Goal: Task Accomplishment & Management: Manage account settings

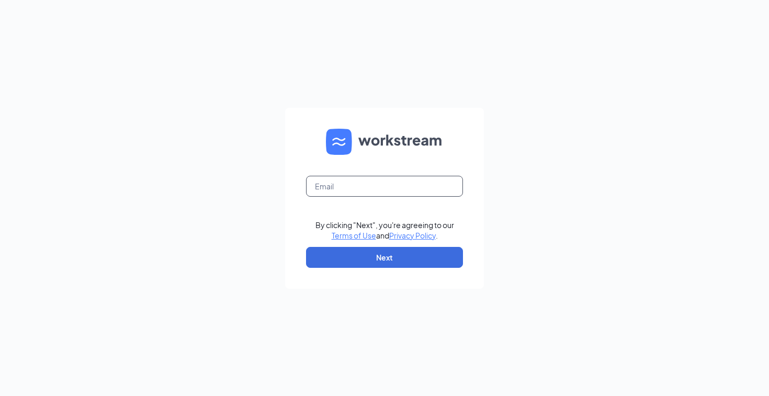
click at [320, 188] on input "text" at bounding box center [384, 186] width 157 height 21
type input "[EMAIL_ADDRESS][PERSON_NAME][DOMAIN_NAME]"
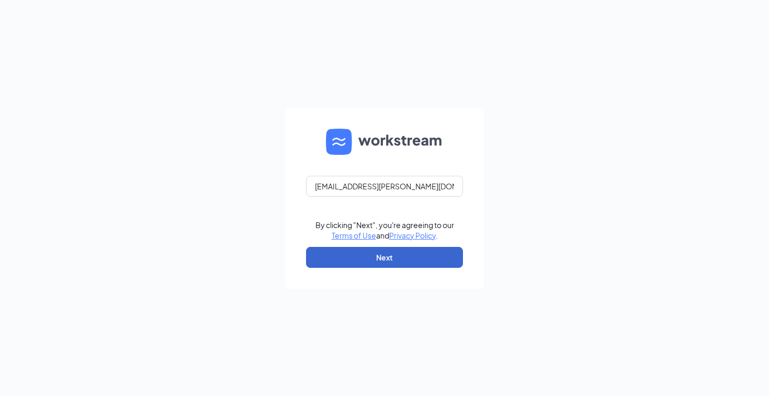
click at [335, 250] on button "Next" at bounding box center [384, 257] width 157 height 21
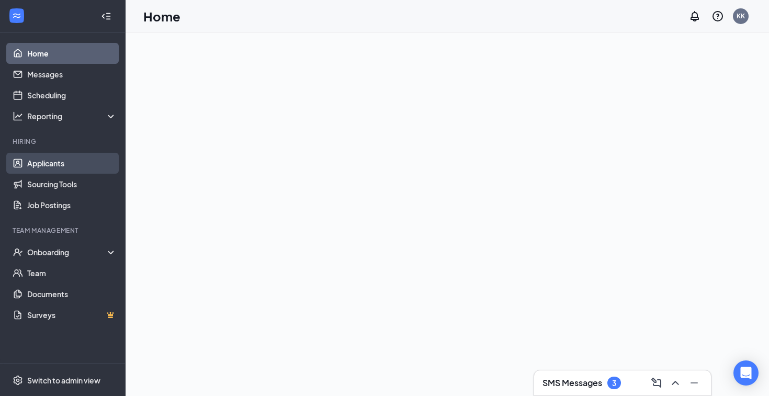
click at [72, 169] on link "Applicants" at bounding box center [71, 163] width 89 height 21
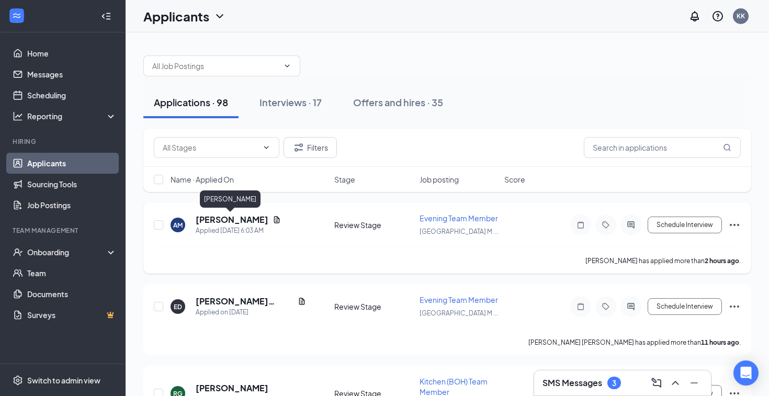
click at [231, 215] on h5 "[PERSON_NAME]" at bounding box center [232, 220] width 73 height 12
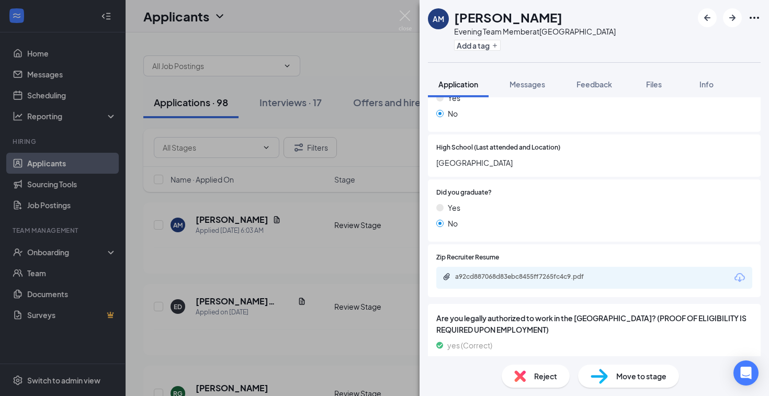
scroll to position [727, 0]
click at [527, 272] on div "a92cd887068d83ebc8455ff7265fc4c9.pdf" at bounding box center [528, 276] width 146 height 8
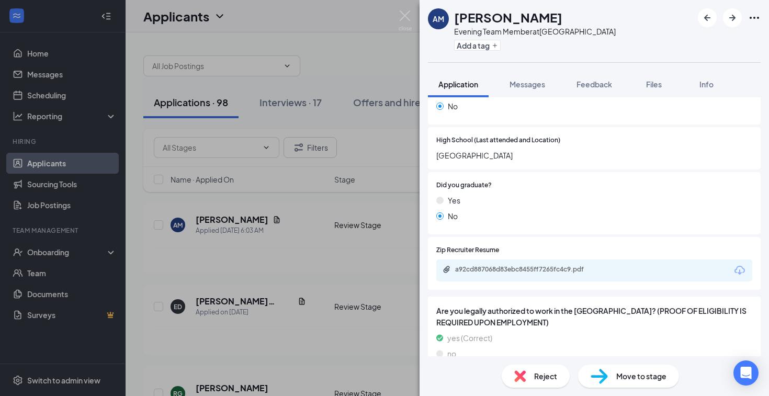
scroll to position [697, 0]
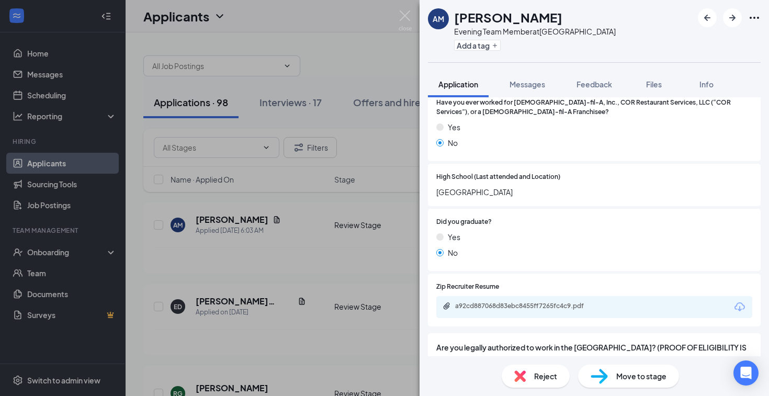
click at [289, 251] on div "AM Alexa Miranda Evening Team Member at Melbourne Square Mall Add a tag Applica…" at bounding box center [384, 198] width 769 height 396
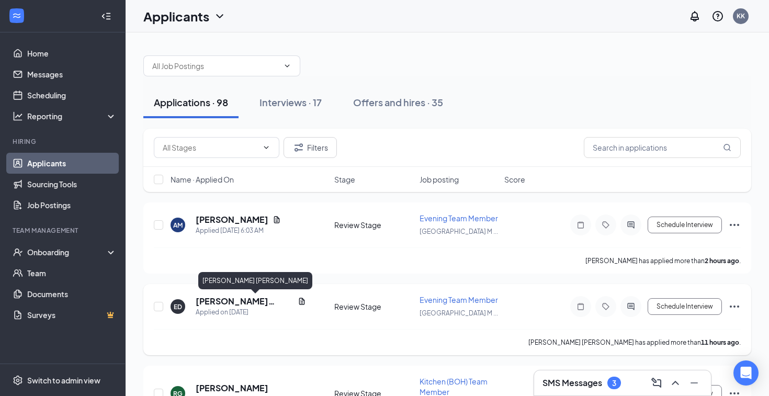
click at [235, 301] on h5 "[PERSON_NAME] [PERSON_NAME]" at bounding box center [245, 302] width 98 height 12
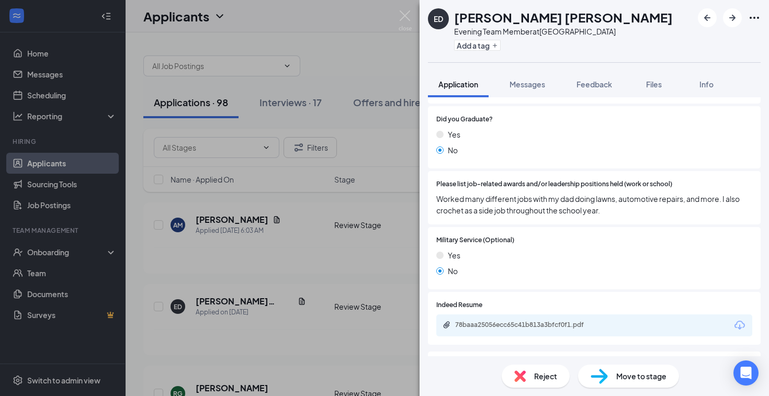
scroll to position [918, 0]
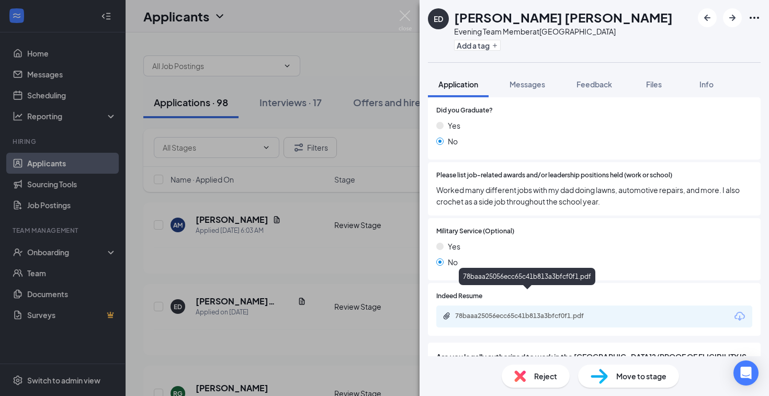
click at [545, 312] on div "78baaa25056ecc65c41b813a3bfcf0f1.pdf" at bounding box center [528, 316] width 146 height 8
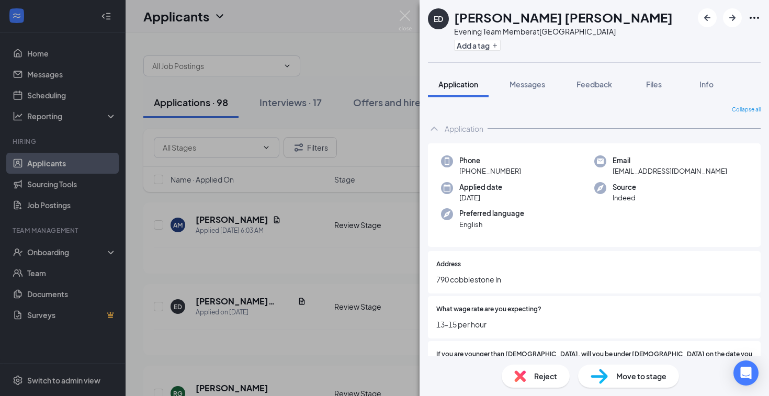
scroll to position [0, 0]
click at [70, 102] on div "ED Emma Donna Evening Team Member at Melbourne Square Mall Add a tag Applicatio…" at bounding box center [384, 198] width 769 height 396
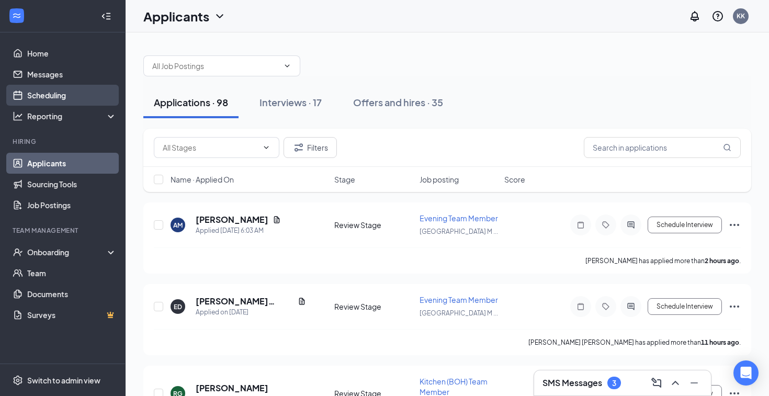
click at [57, 98] on link "Scheduling" at bounding box center [71, 95] width 89 height 21
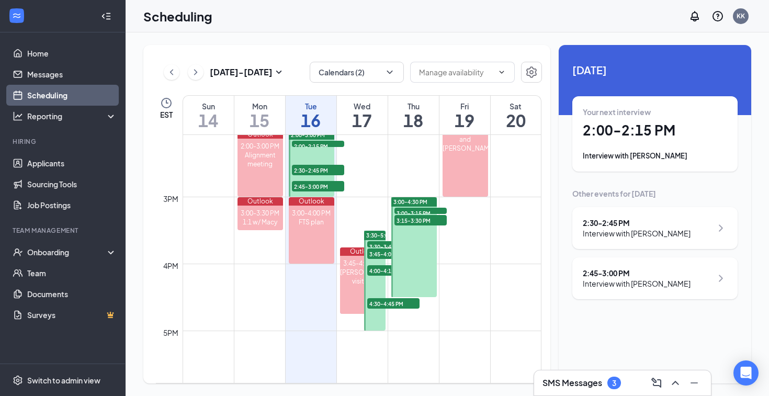
scroll to position [962, 0]
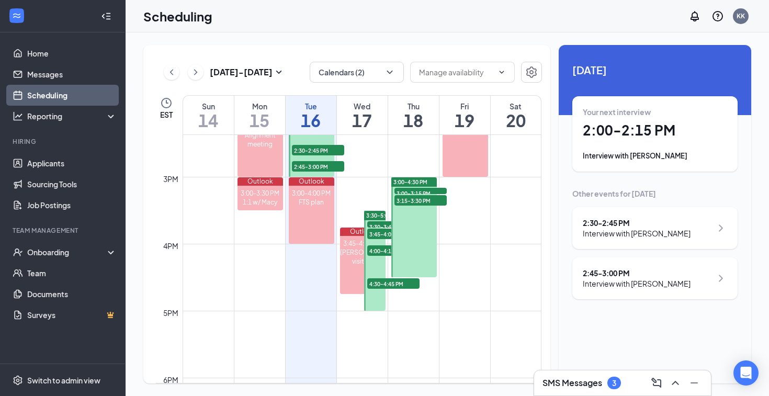
click at [376, 267] on div at bounding box center [374, 261] width 21 height 100
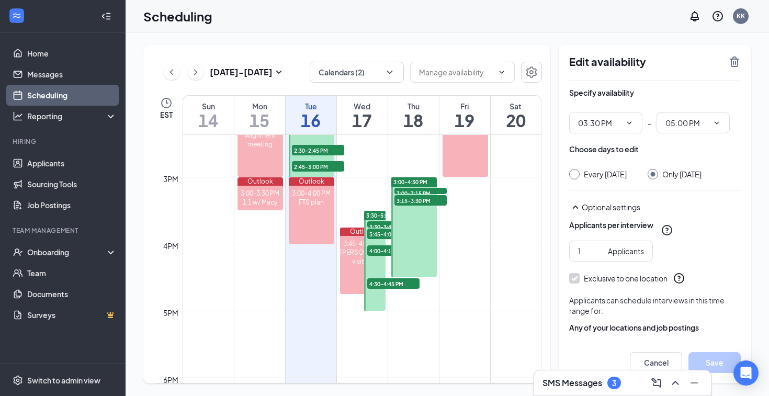
scroll to position [948, 0]
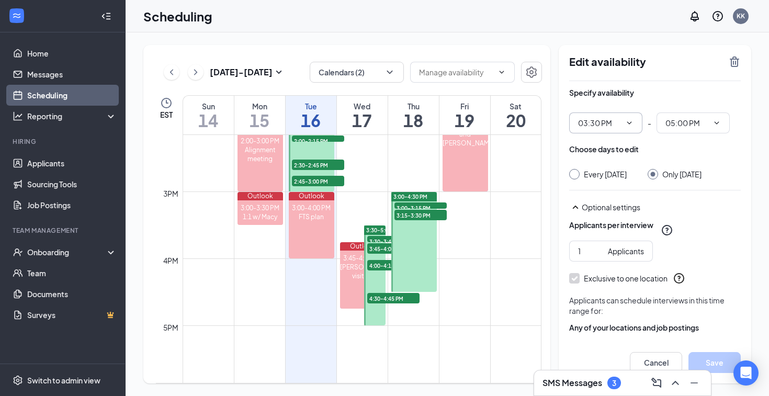
click at [631, 126] on icon "ChevronDown" at bounding box center [629, 123] width 8 height 8
click at [731, 61] on icon "TrashOutline" at bounding box center [734, 61] width 9 height 10
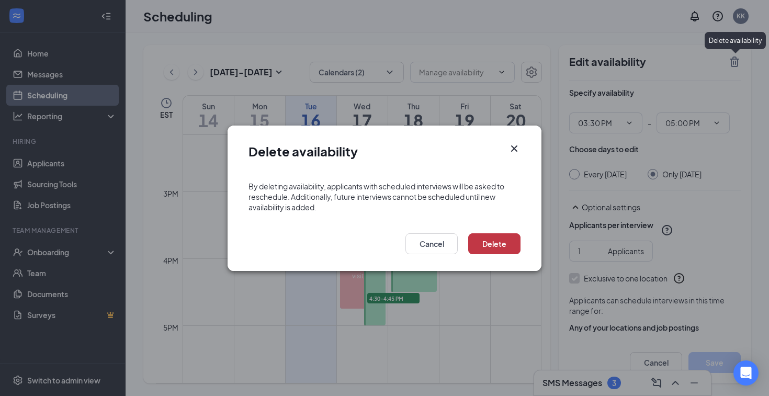
click at [494, 242] on button "Delete" at bounding box center [494, 243] width 52 height 21
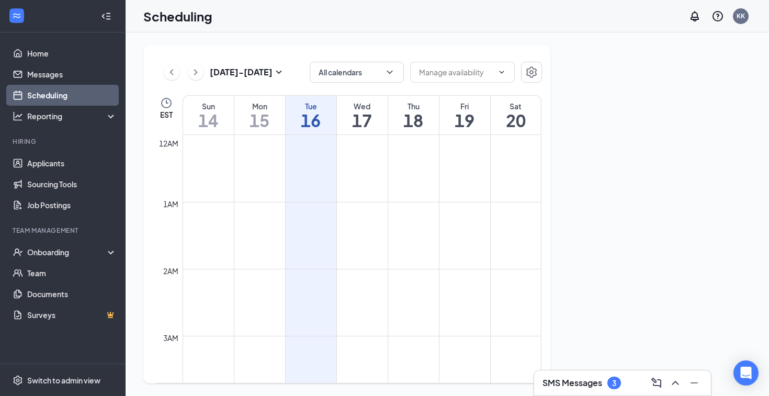
scroll to position [514, 0]
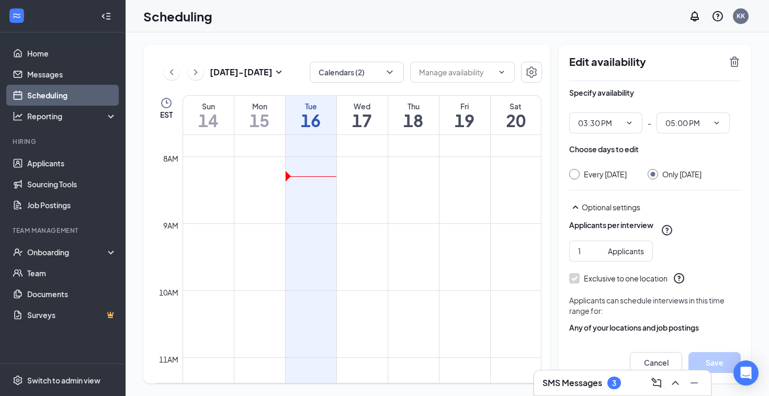
click at [569, 376] on div "SMS Messages 3" at bounding box center [622, 382] width 160 height 17
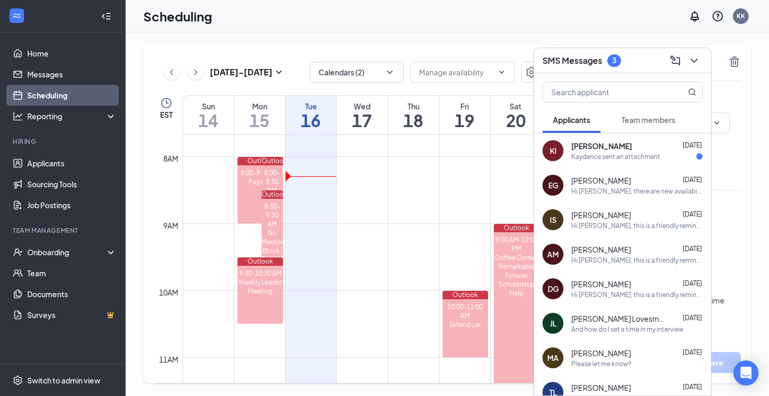
scroll to position [0, 0]
click at [419, 199] on td at bounding box center [362, 198] width 359 height 17
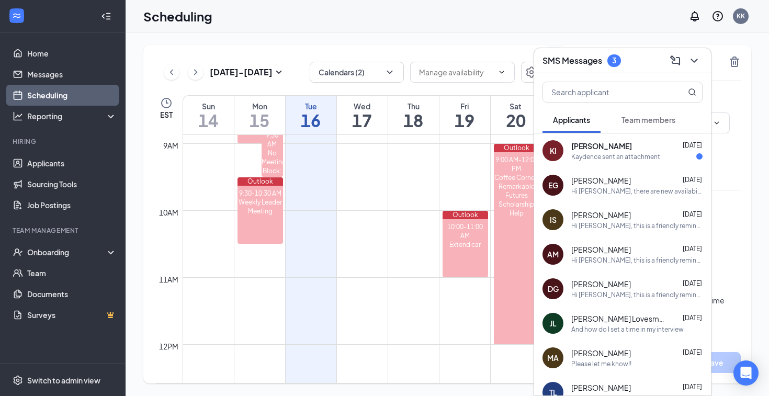
click at [419, 199] on td at bounding box center [362, 202] width 359 height 17
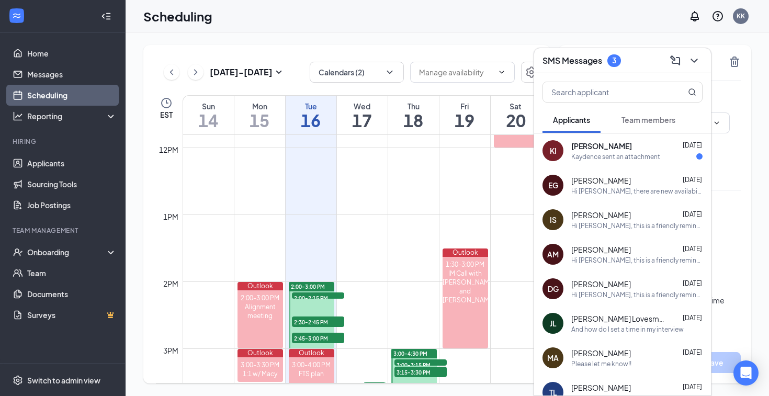
scroll to position [906, 0]
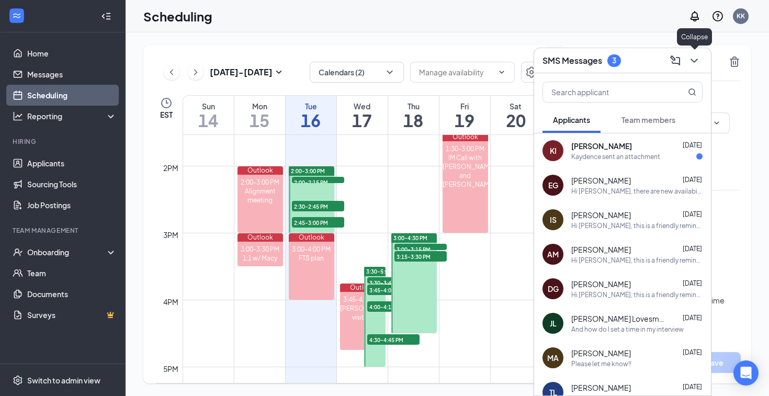
click at [697, 59] on icon "ChevronDown" at bounding box center [693, 61] width 7 height 4
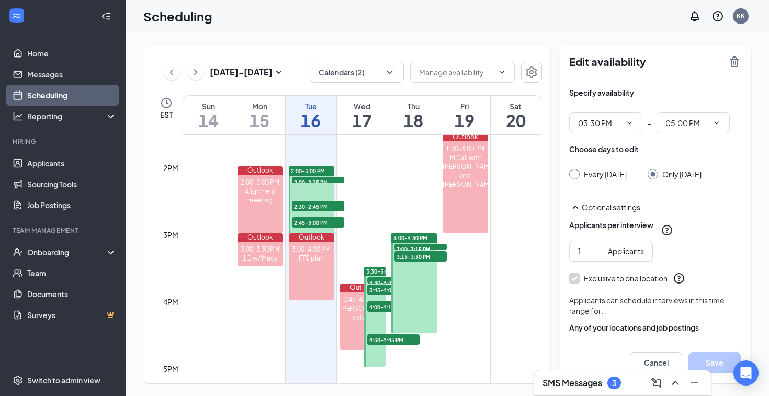
click at [317, 190] on div at bounding box center [312, 199] width 46 height 66
click at [378, 195] on td at bounding box center [362, 191] width 359 height 17
click at [371, 268] on span "3:30-5:00 PM" at bounding box center [383, 271] width 34 height 7
click at [736, 66] on icon "TrashOutline" at bounding box center [734, 61] width 9 height 10
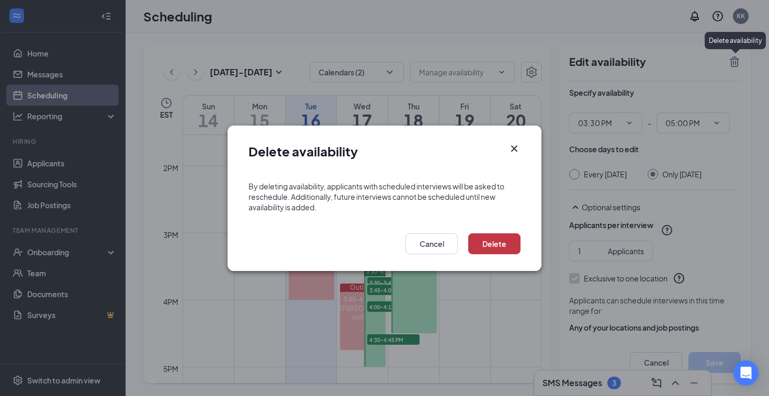
click at [500, 243] on button "Delete" at bounding box center [494, 243] width 52 height 21
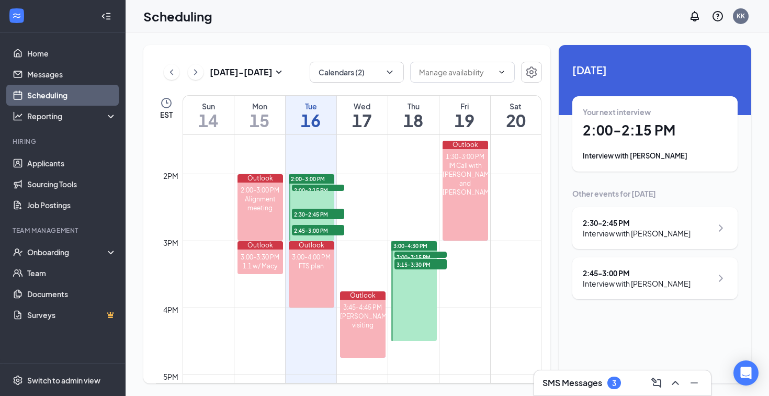
scroll to position [894, 0]
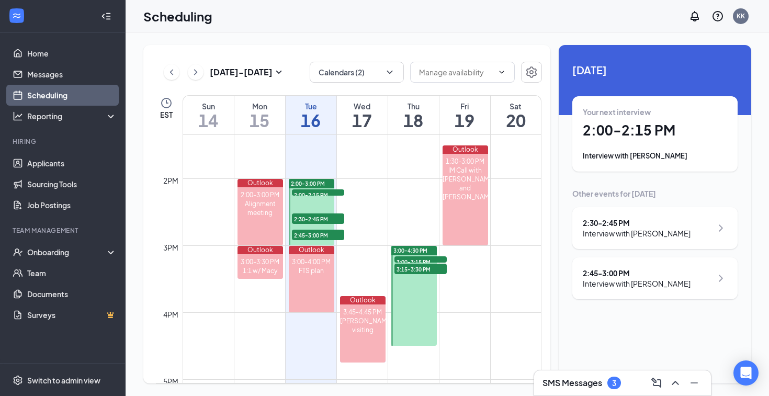
click at [473, 256] on td at bounding box center [362, 253] width 359 height 17
click at [475, 332] on td at bounding box center [362, 337] width 359 height 17
click at [472, 252] on td at bounding box center [362, 253] width 359 height 17
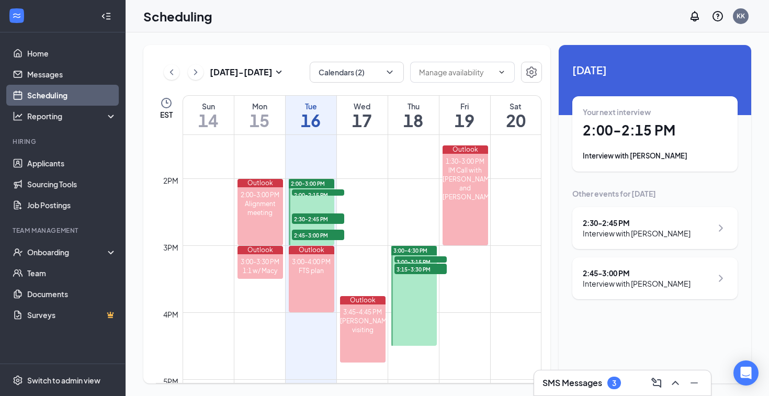
click at [472, 252] on td at bounding box center [362, 253] width 359 height 17
click at [37, 58] on link "Home" at bounding box center [71, 53] width 89 height 21
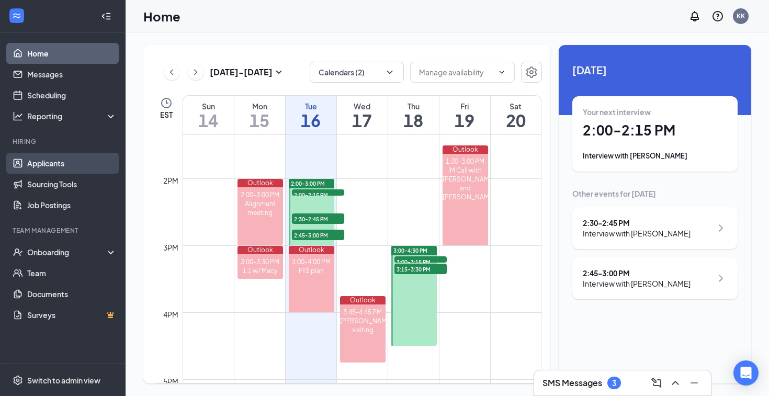
click at [47, 165] on link "Applicants" at bounding box center [71, 163] width 89 height 21
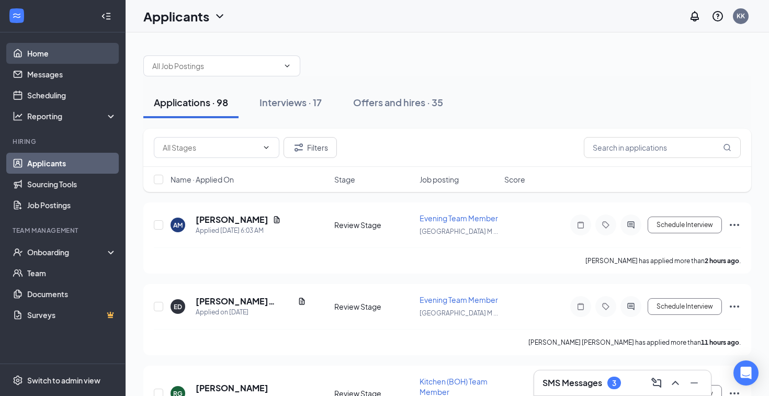
click at [55, 54] on link "Home" at bounding box center [71, 53] width 89 height 21
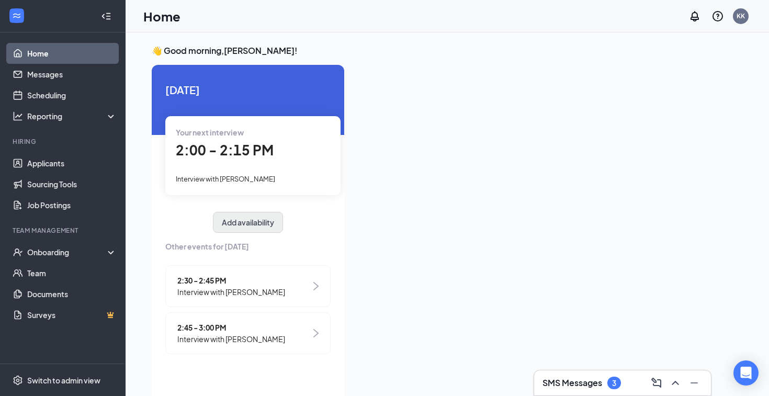
click at [257, 224] on button "Add availability" at bounding box center [248, 222] width 70 height 21
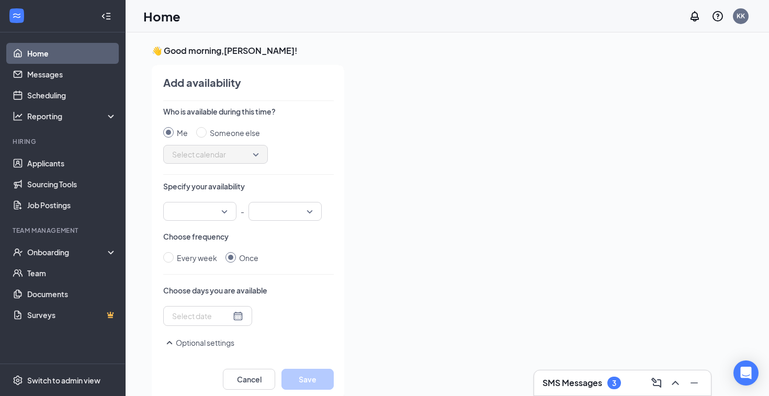
scroll to position [4, 0]
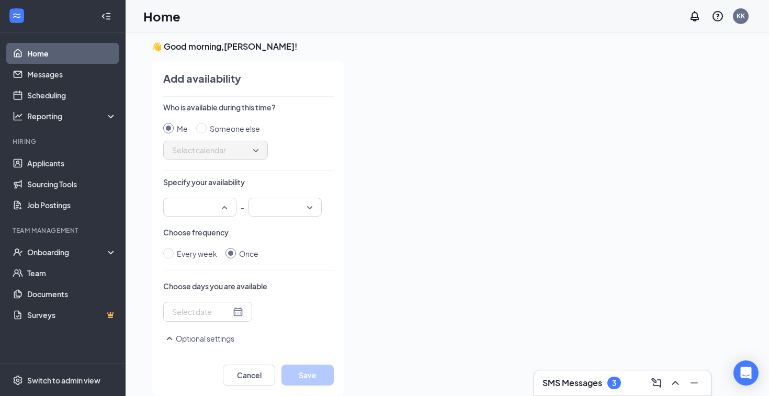
click at [220, 210] on input "search" at bounding box center [195, 207] width 53 height 18
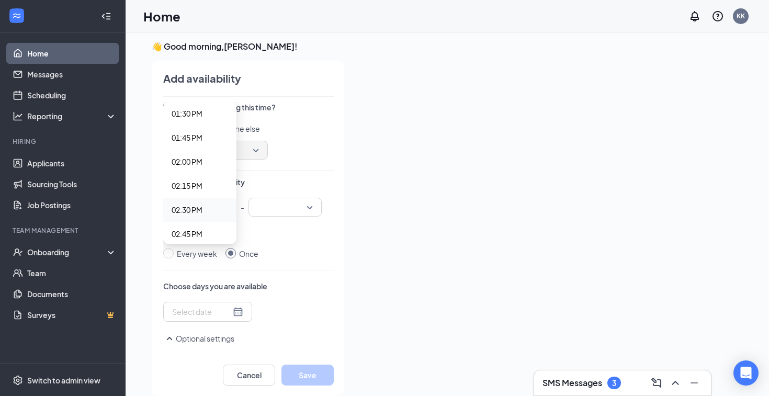
scroll to position [1364, 0]
click at [199, 198] on span "03:00 PM" at bounding box center [187, 198] width 31 height 12
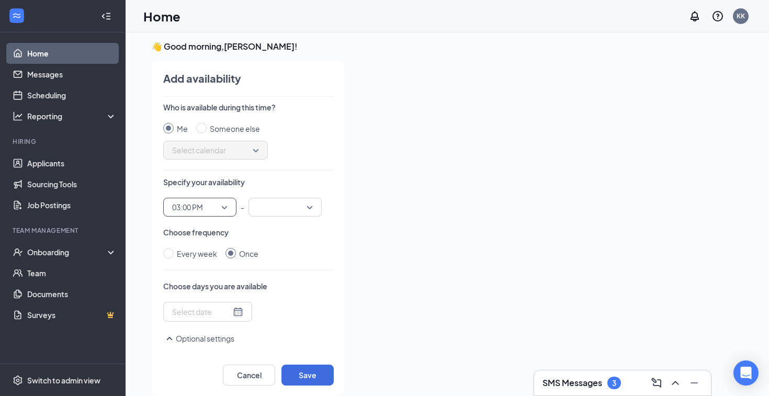
click at [269, 206] on input "search" at bounding box center [281, 207] width 53 height 18
click at [278, 131] on span "05:00 PM" at bounding box center [272, 130] width 31 height 12
click at [233, 310] on div at bounding box center [207, 312] width 71 height 12
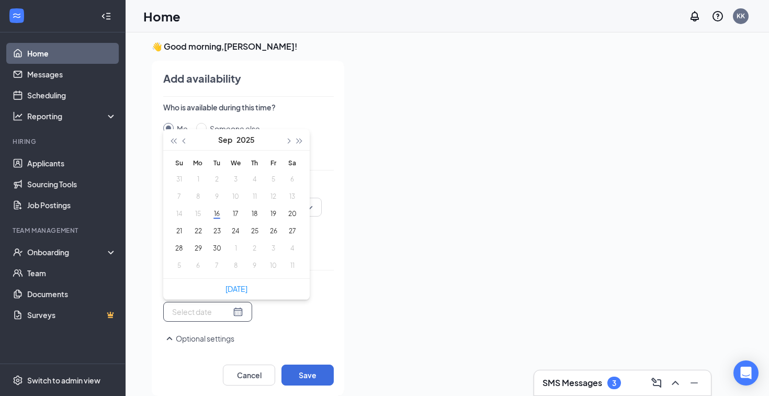
type input "[DATE]"
click at [257, 214] on button "18" at bounding box center [254, 213] width 19 height 11
type input "[DATE]"
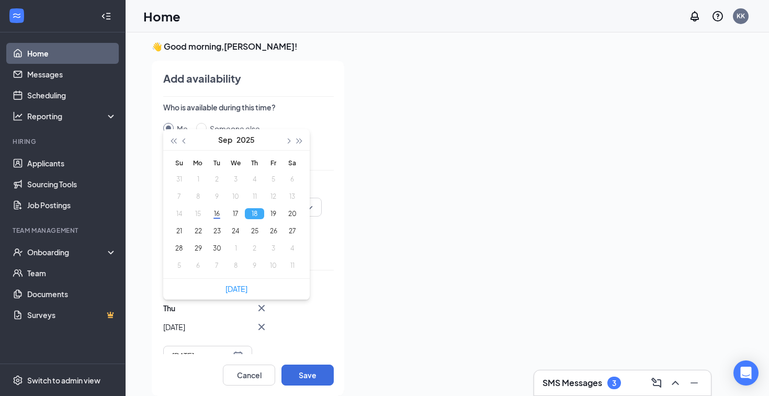
click at [330, 272] on div "Who is available during this time? Me Someone else Select calendar Specify your…" at bounding box center [248, 228] width 171 height 252
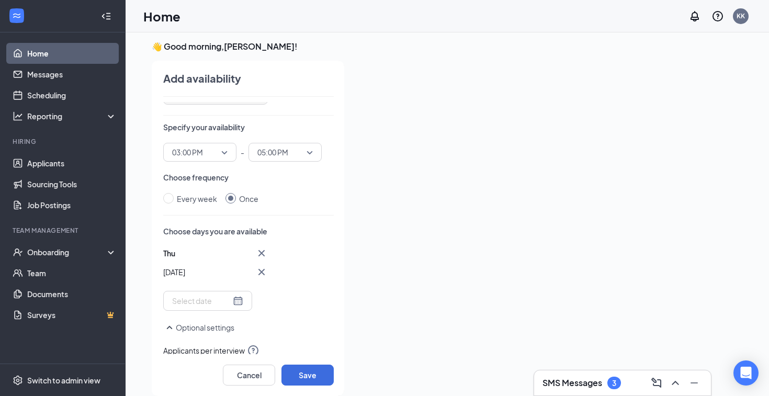
scroll to position [56, 0]
click at [319, 372] on button "Save" at bounding box center [307, 375] width 52 height 21
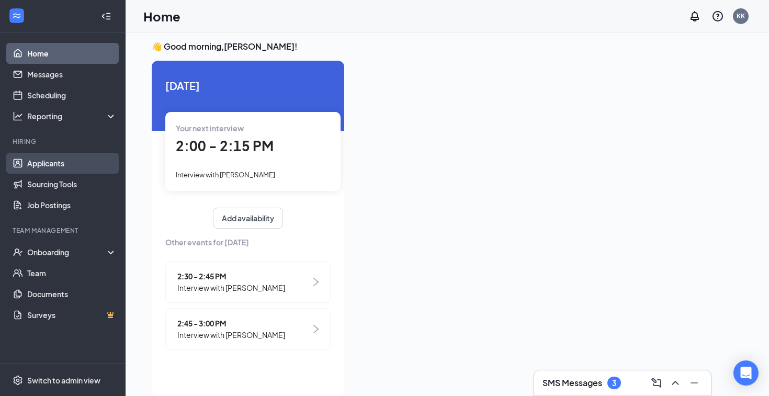
click at [89, 164] on link "Applicants" at bounding box center [71, 163] width 89 height 21
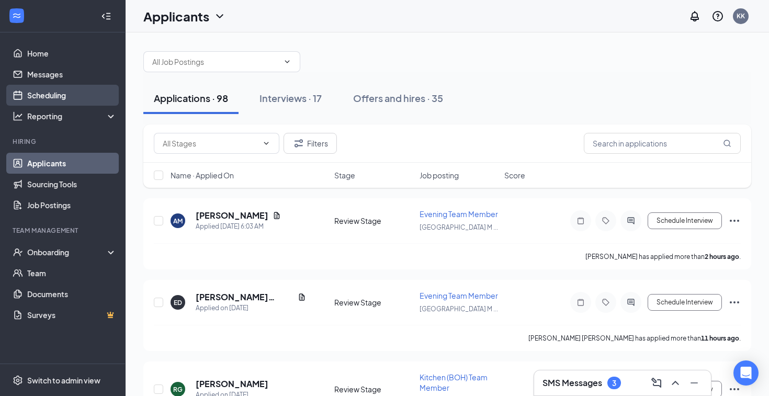
click at [63, 96] on link "Scheduling" at bounding box center [71, 95] width 89 height 21
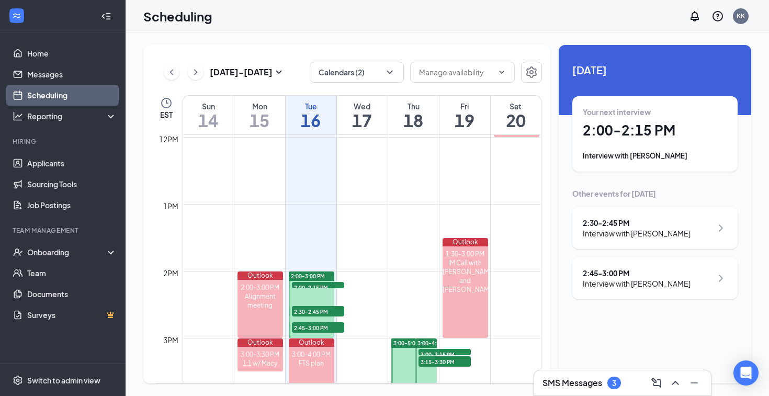
scroll to position [799, 0]
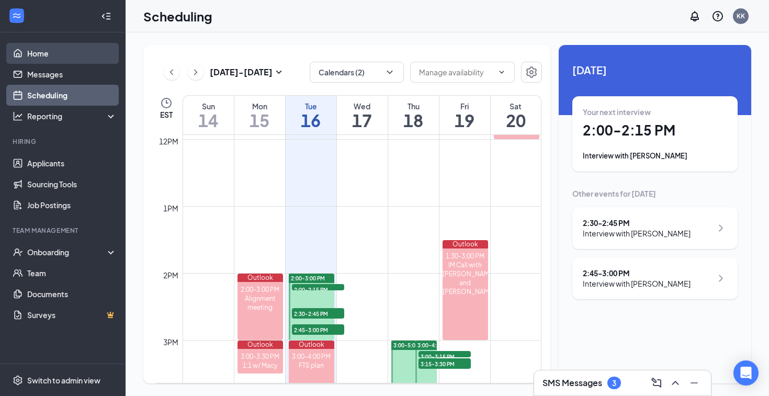
click at [31, 56] on link "Home" at bounding box center [71, 53] width 89 height 21
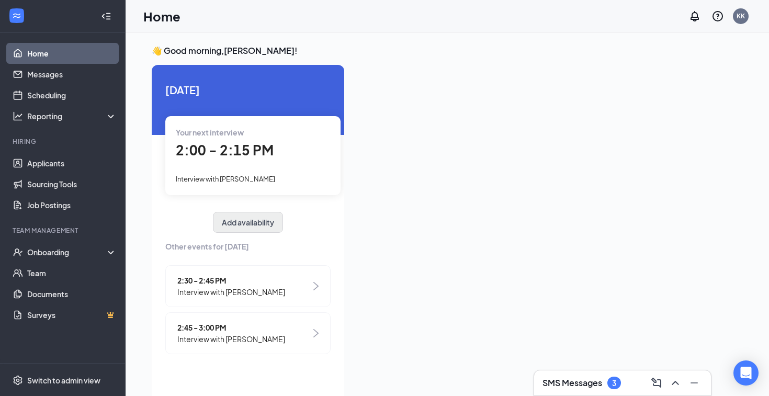
click at [241, 228] on button "Add availability" at bounding box center [248, 222] width 70 height 21
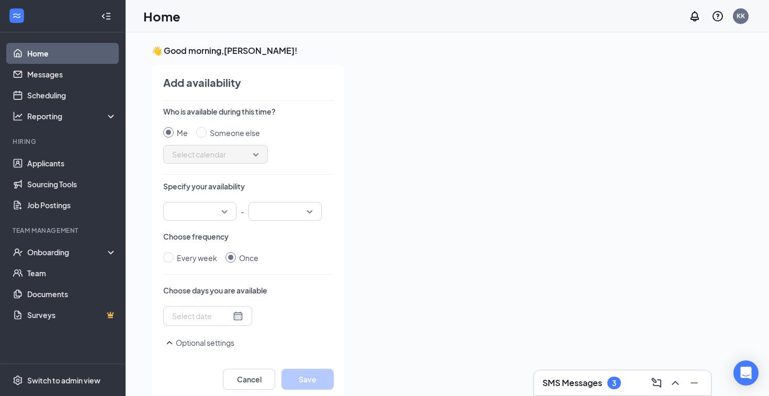
scroll to position [4, 0]
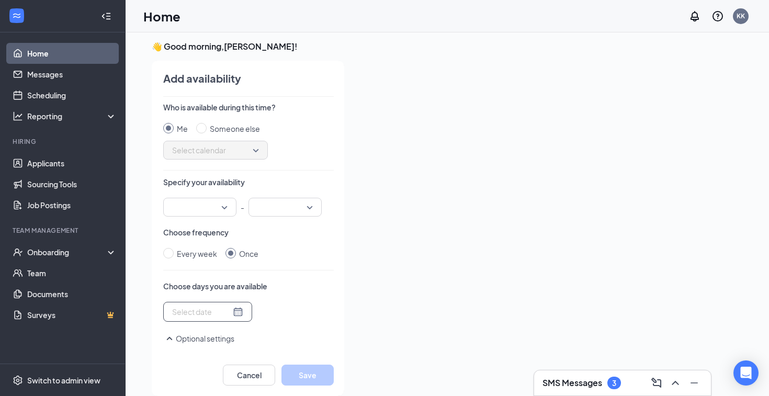
click at [240, 313] on div at bounding box center [207, 312] width 71 height 12
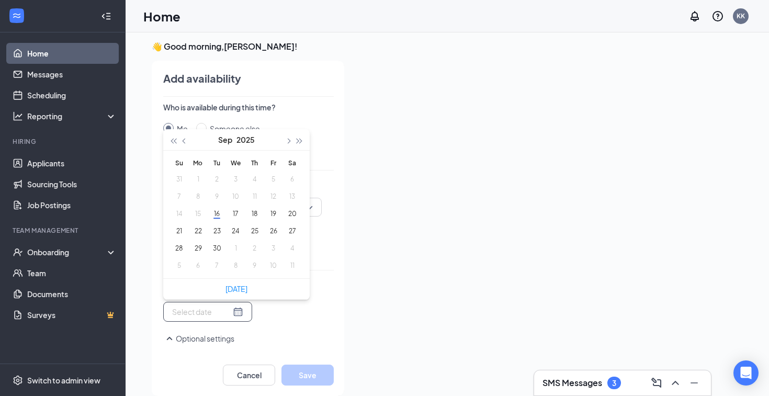
type input "[DATE]"
click at [238, 212] on button "17" at bounding box center [235, 213] width 19 height 11
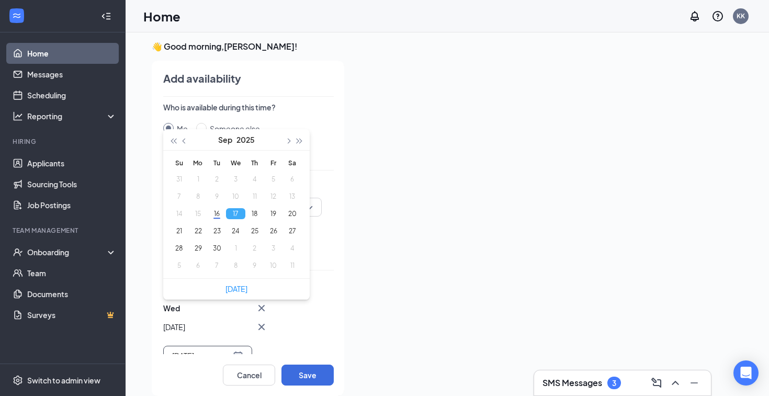
type input "[DATE]"
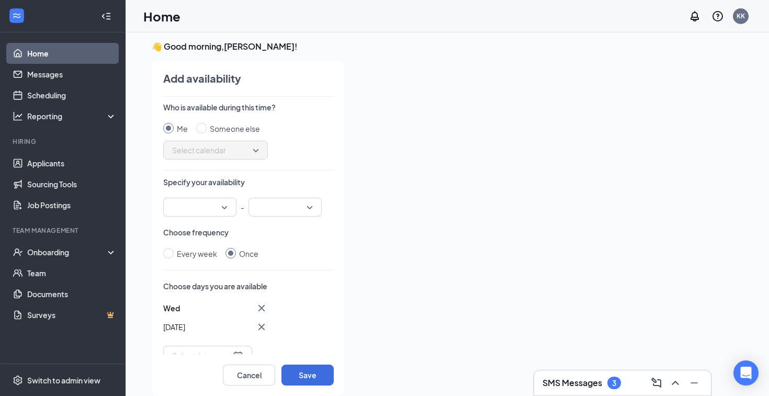
click at [332, 249] on div "Every week Once" at bounding box center [248, 254] width 171 height 12
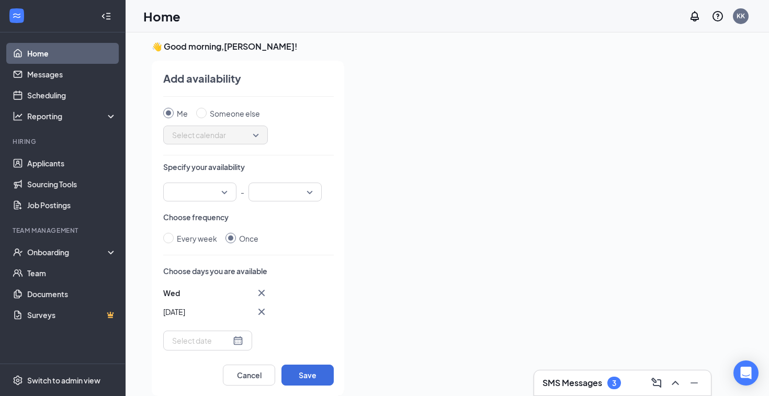
scroll to position [19, 0]
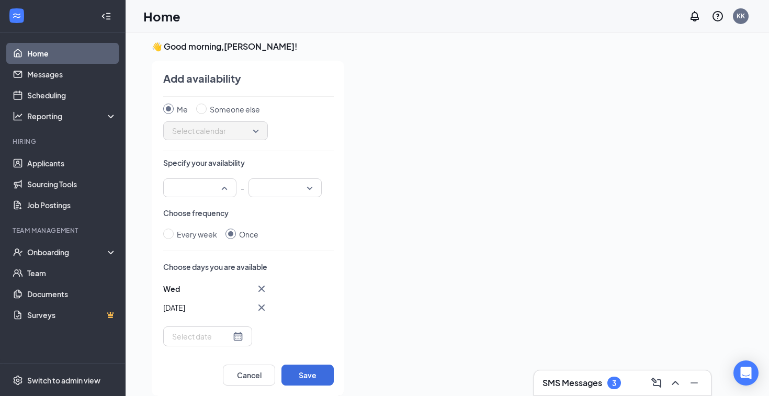
click at [224, 188] on div at bounding box center [199, 187] width 73 height 19
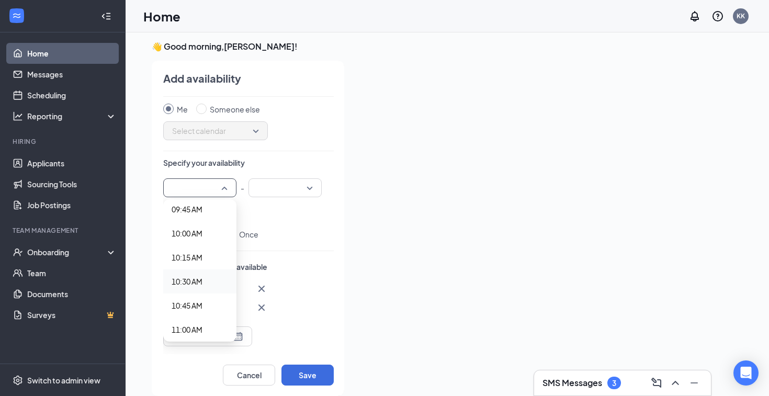
scroll to position [1016, 0]
click at [207, 307] on span "11:30 AM" at bounding box center [200, 307] width 56 height 12
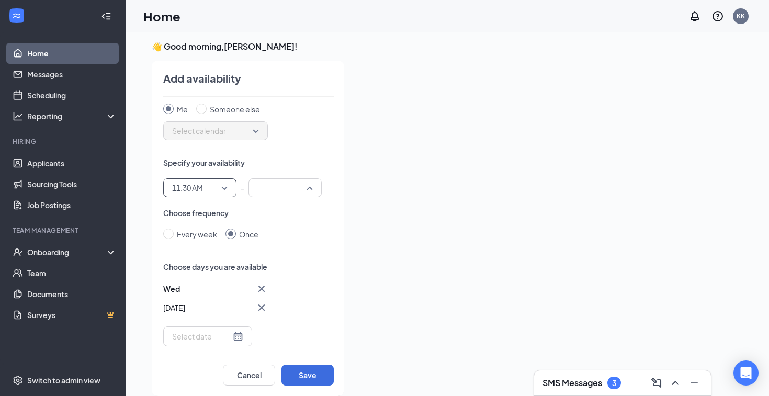
click at [292, 188] on input "search" at bounding box center [281, 188] width 53 height 18
click at [221, 186] on span "11:30 AM" at bounding box center [199, 188] width 55 height 16
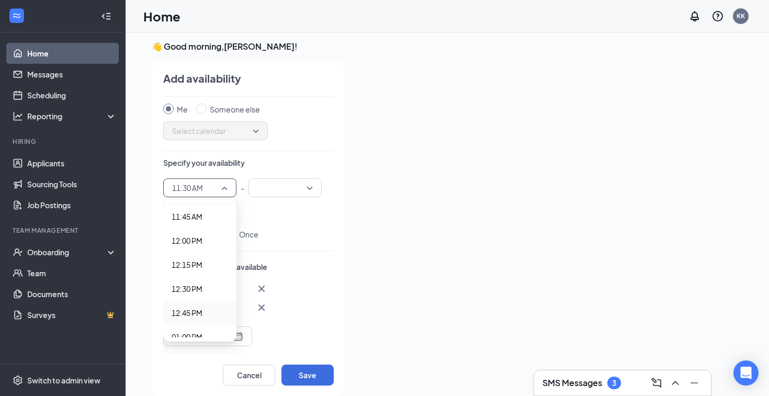
scroll to position [1157, 0]
click at [276, 328] on div "Wed Sep [DATE] Mo Tu We Th Fr Sa 31 1 2 3 4 5 6 7 8 9 10 11 12 13 14 15 16 17 1…" at bounding box center [248, 314] width 171 height 64
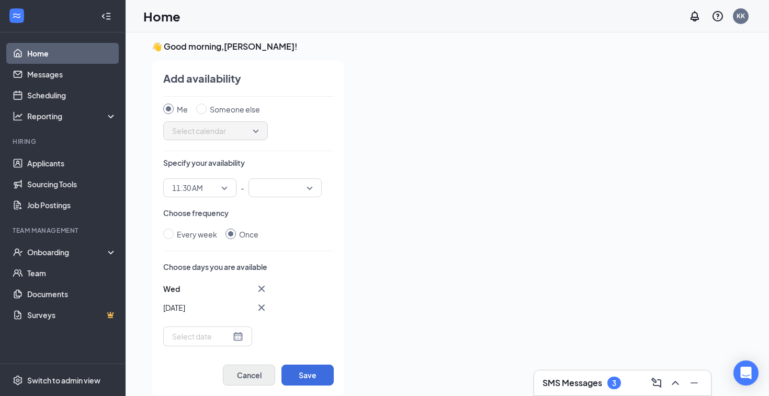
click at [263, 375] on button "Cancel" at bounding box center [249, 375] width 52 height 21
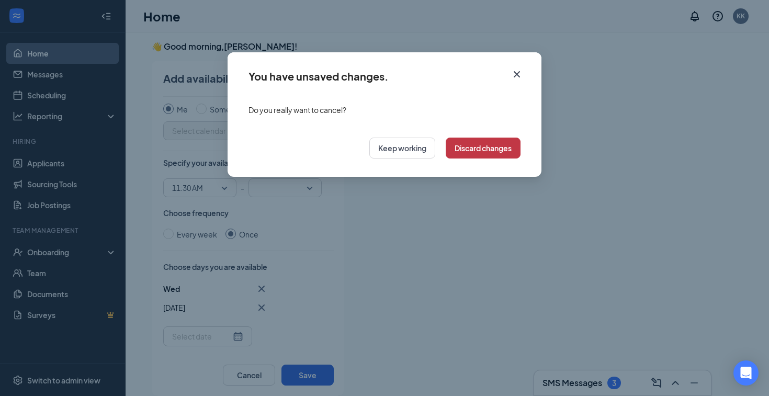
click at [490, 147] on button "Discard changes" at bounding box center [483, 148] width 75 height 21
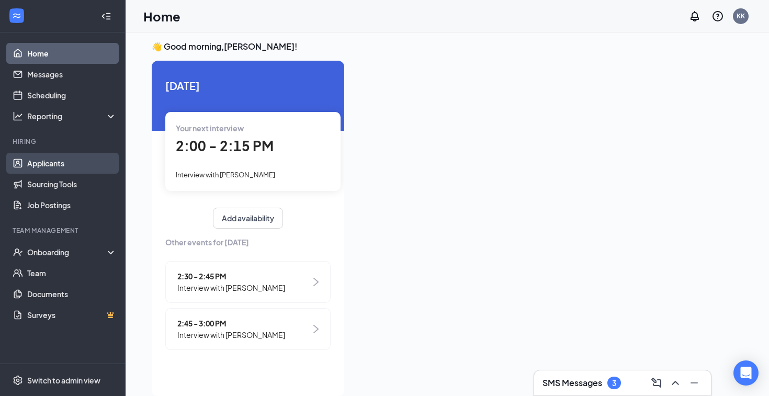
click at [72, 164] on link "Applicants" at bounding box center [71, 163] width 89 height 21
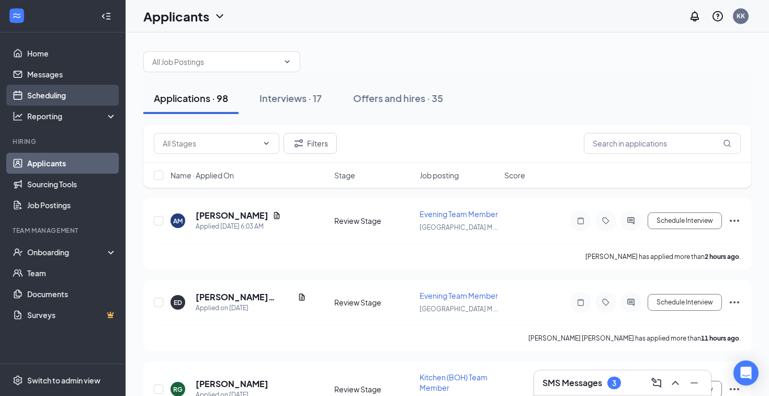
click at [58, 94] on link "Scheduling" at bounding box center [71, 95] width 89 height 21
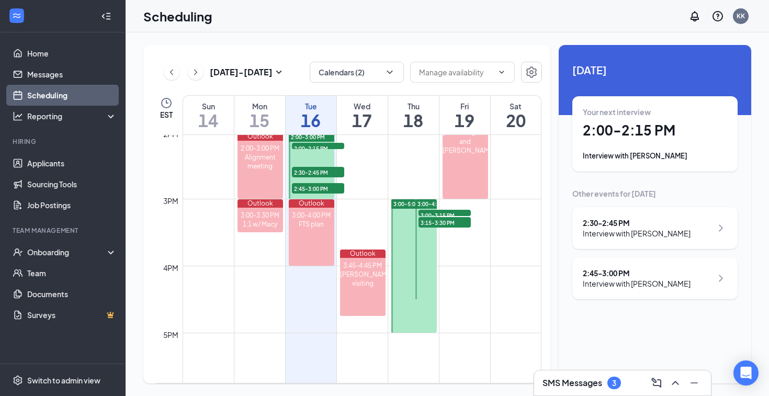
scroll to position [946, 0]
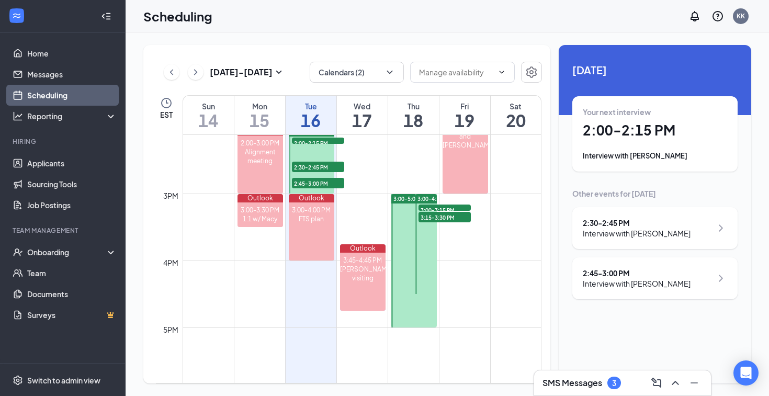
click at [432, 238] on div at bounding box center [425, 244] width 21 height 100
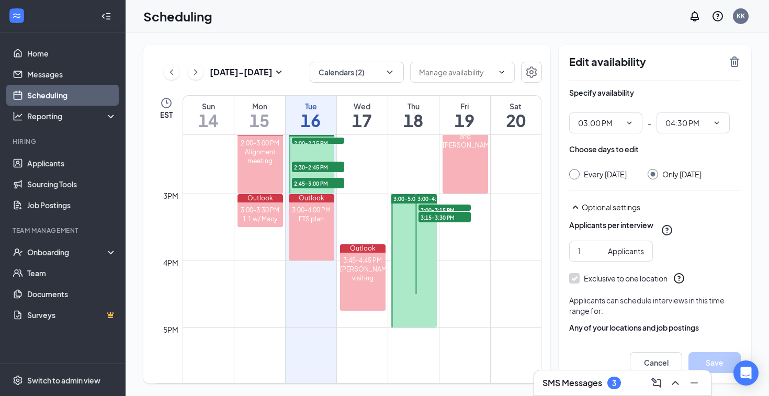
click at [395, 200] on span "3:00-5:00 PM" at bounding box center [410, 198] width 34 height 7
click at [404, 199] on span "3:00-5:00 PM" at bounding box center [410, 198] width 34 height 7
click at [733, 58] on icon "TrashOutline" at bounding box center [734, 61] width 9 height 10
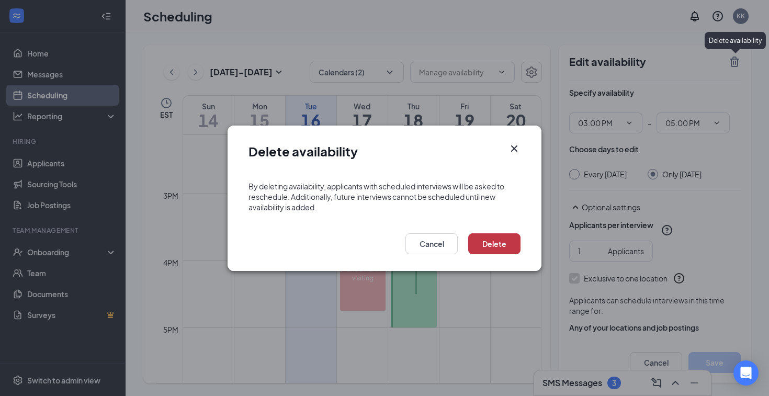
click at [496, 246] on button "Delete" at bounding box center [494, 243] width 52 height 21
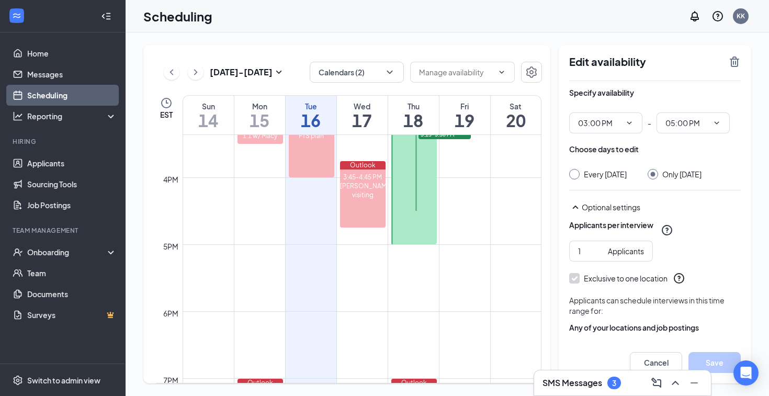
scroll to position [952, 0]
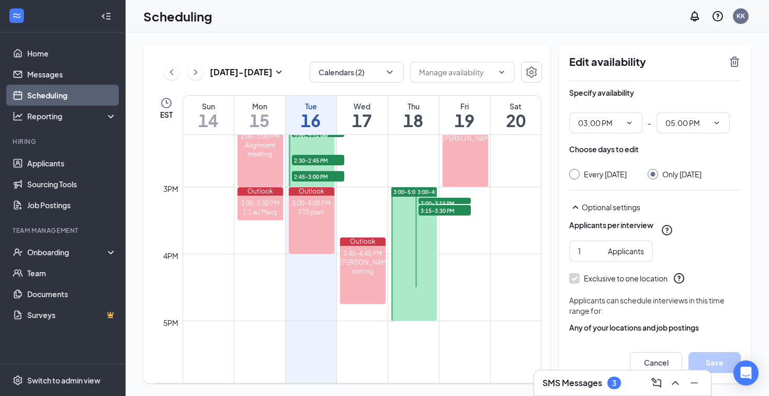
click at [402, 192] on span "3:00-5:00 PM" at bounding box center [410, 191] width 34 height 7
click at [734, 62] on icon "TrashOutline" at bounding box center [734, 61] width 9 height 10
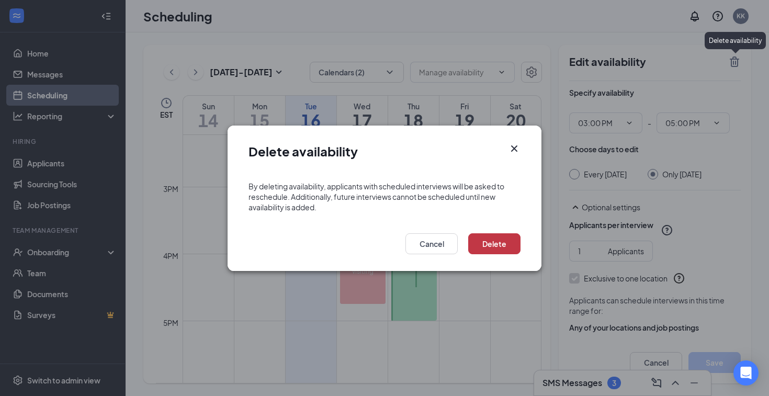
click at [491, 244] on button "Delete" at bounding box center [494, 243] width 52 height 21
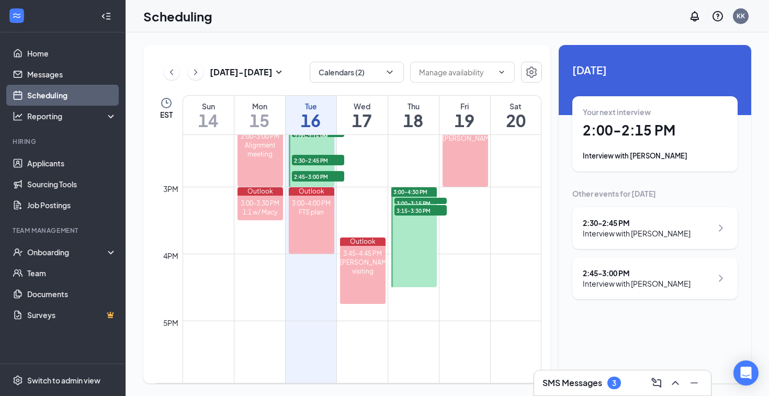
click at [423, 190] on span "3:00-4:30 PM" at bounding box center [410, 191] width 34 height 7
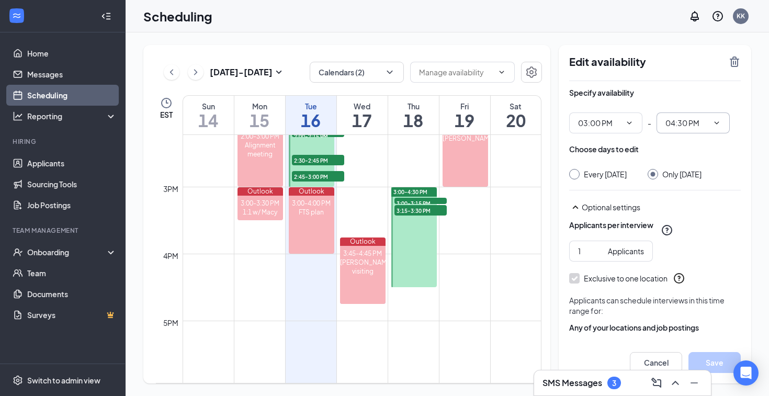
click at [687, 124] on input "04:30 PM" at bounding box center [686, 123] width 43 height 12
click at [700, 202] on div "05:00 PM" at bounding box center [688, 204] width 31 height 12
type input "05:00 PM"
click at [708, 355] on button "Save" at bounding box center [714, 362] width 52 height 21
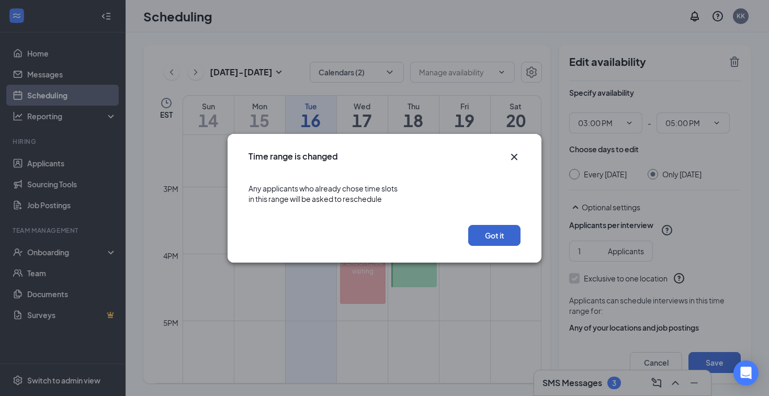
click at [485, 233] on button "Got it" at bounding box center [494, 235] width 52 height 21
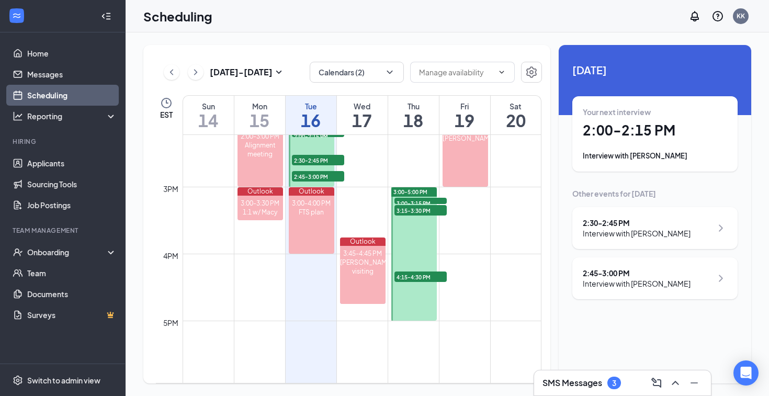
scroll to position [938, 0]
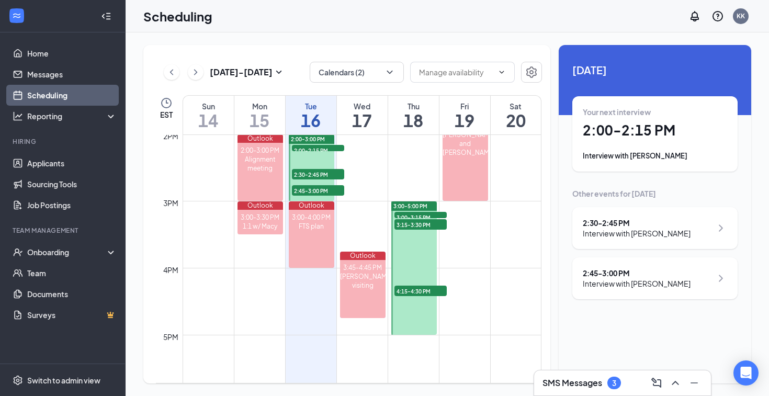
click at [49, 96] on link "Scheduling" at bounding box center [71, 95] width 89 height 21
click at [42, 58] on link "Home" at bounding box center [71, 53] width 89 height 21
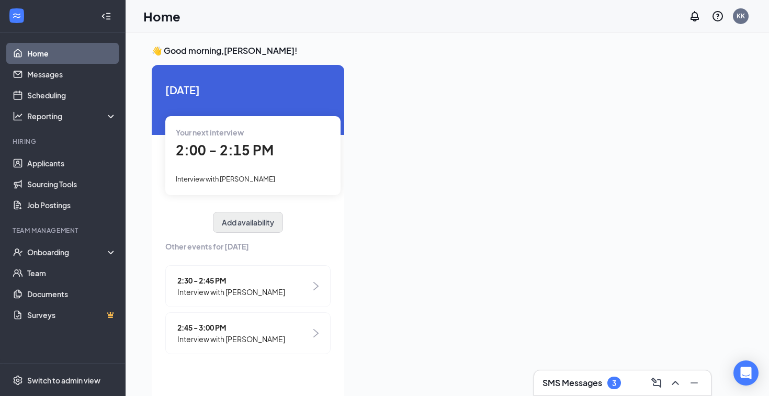
click at [247, 225] on button "Add availability" at bounding box center [248, 222] width 70 height 21
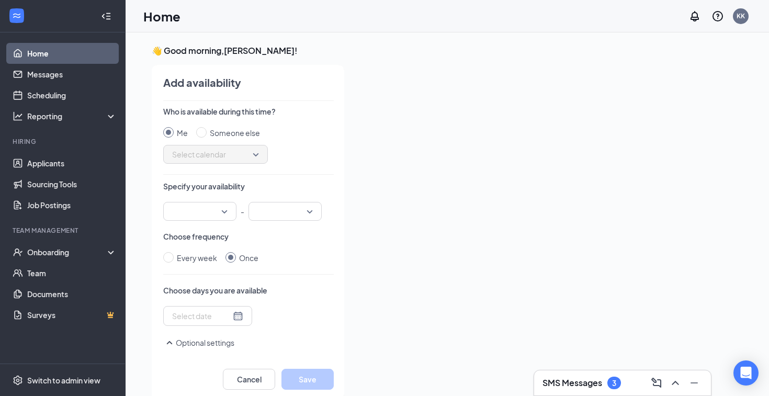
scroll to position [4, 0]
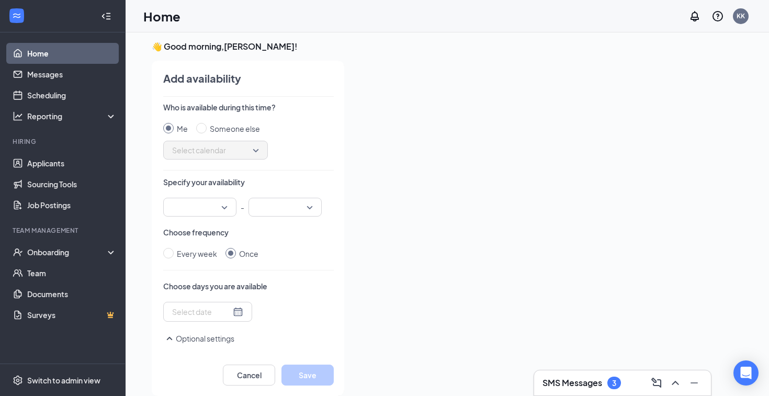
click at [236, 310] on div at bounding box center [207, 312] width 71 height 12
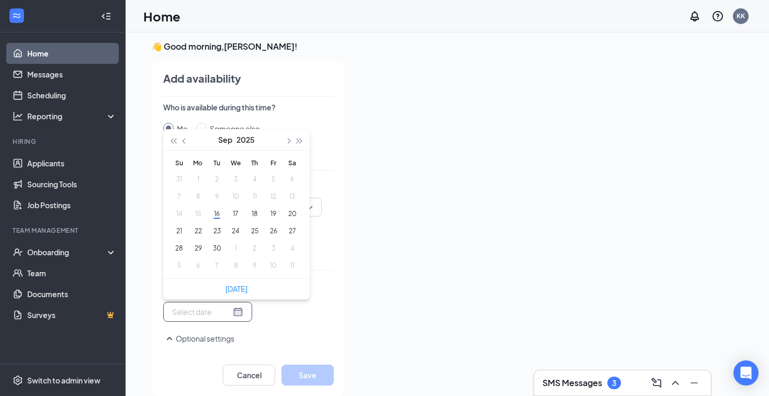
type input "[DATE]"
type input "2025-10-03"
type input "[DATE]"
type input "2025-09-19"
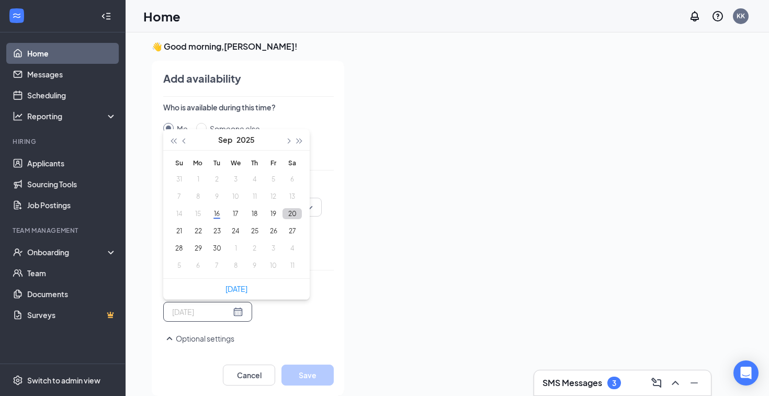
click at [291, 213] on button "20" at bounding box center [291, 213] width 19 height 11
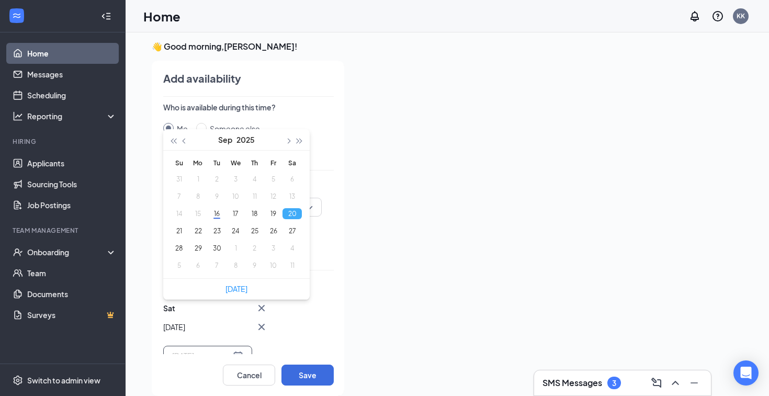
type input "2025-09-20"
click at [335, 268] on div "Add availability Who is available during this time? Me Someone else Select cale…" at bounding box center [243, 228] width 202 height 335
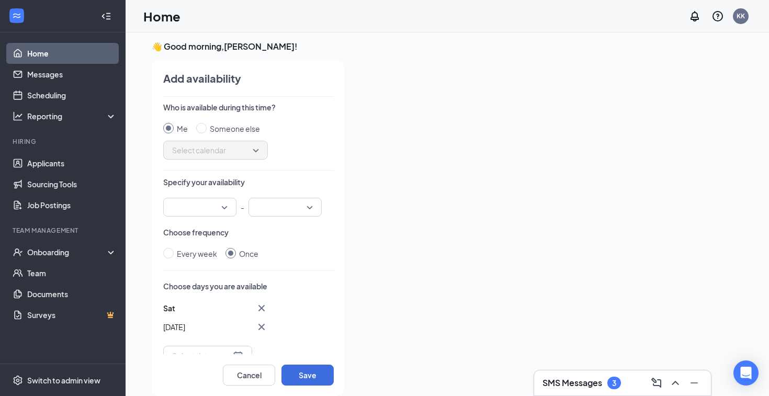
click at [225, 206] on div at bounding box center [199, 207] width 73 height 19
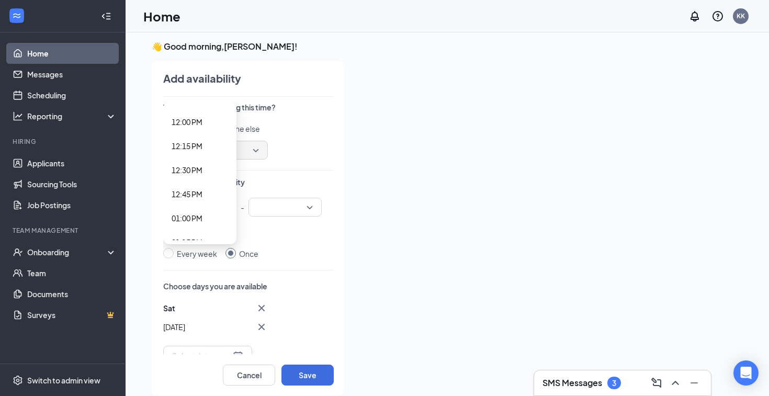
scroll to position [1181, 0]
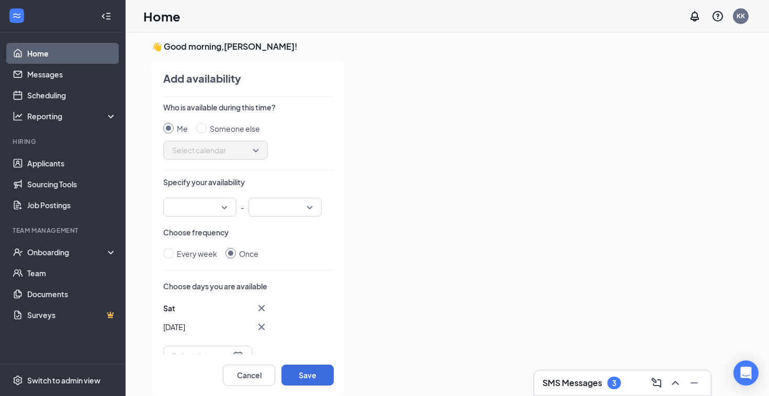
click at [281, 249] on div "Every week Once" at bounding box center [248, 254] width 171 height 12
click at [262, 326] on icon "Cross" at bounding box center [261, 327] width 6 height 6
click at [237, 310] on div at bounding box center [207, 312] width 71 height 12
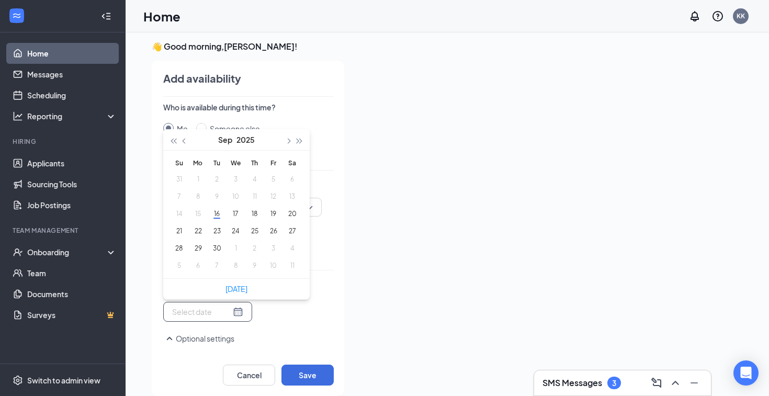
type input "2025-09-30"
click at [198, 229] on button "22" at bounding box center [197, 230] width 19 height 11
type input "2025-09-22"
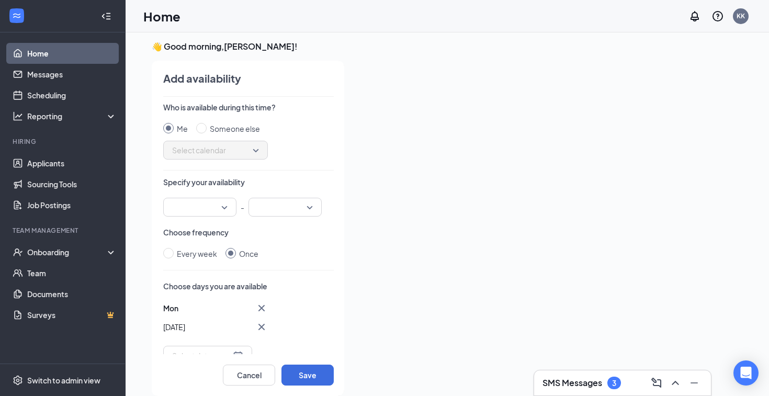
click at [315, 255] on div "Every week Once" at bounding box center [248, 254] width 171 height 12
click at [227, 208] on div "01:00 PM 01:15 PM 01:30 PM 12:00 AM 12:15 AM 12:30 AM 12:45 AM 01:00 AM 01:15 A…" at bounding box center [199, 207] width 73 height 19
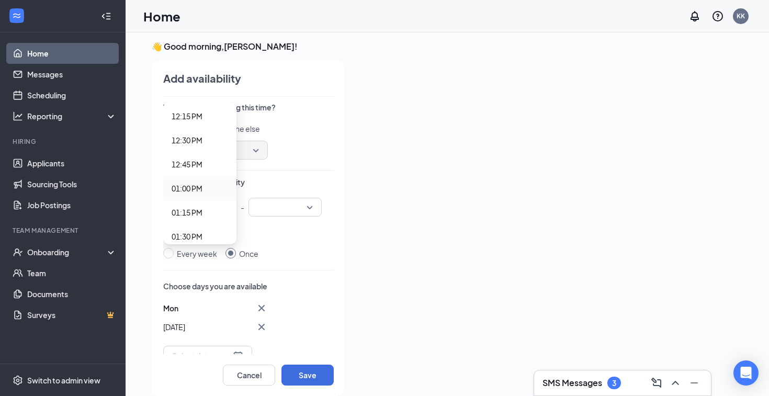
click at [202, 194] on span "01:00 PM" at bounding box center [187, 189] width 31 height 12
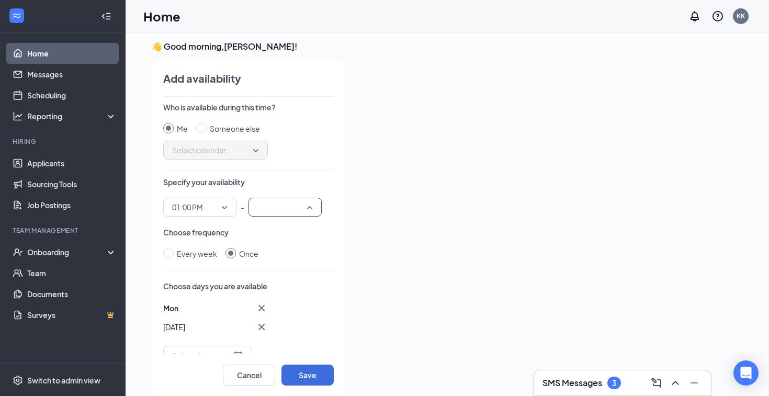
click at [291, 209] on div "12:00 AM 12:15 AM 12:00 AM 12:15 AM 12:30 AM 12:45 AM 01:00 AM 01:15 AM 01:30 A…" at bounding box center [284, 207] width 73 height 19
click at [225, 206] on span "01:00 PM" at bounding box center [199, 207] width 55 height 16
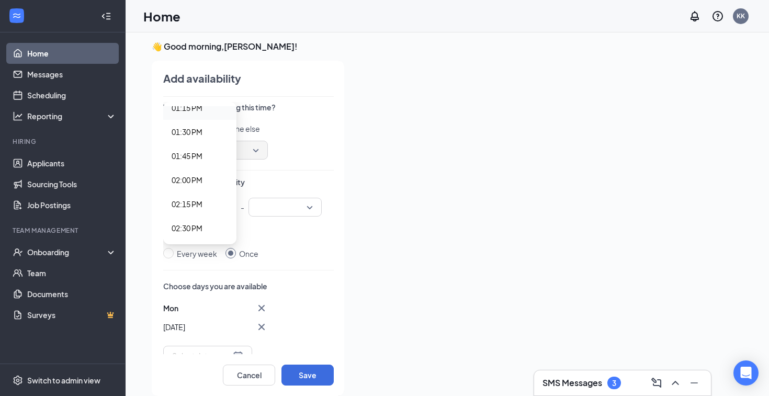
scroll to position [1290, 0]
click at [201, 178] on span "02:00 PM" at bounding box center [187, 177] width 31 height 12
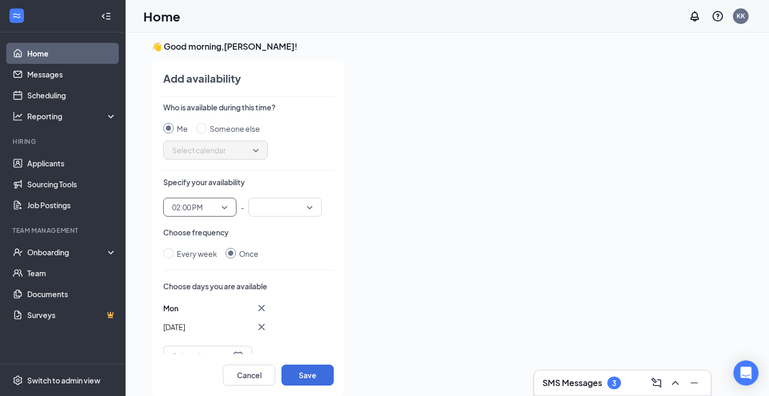
click at [306, 214] on input "search" at bounding box center [281, 207] width 53 height 18
click at [280, 116] on div "03:30 PM" at bounding box center [284, 110] width 73 height 24
click at [312, 371] on button "Save" at bounding box center [307, 375] width 52 height 21
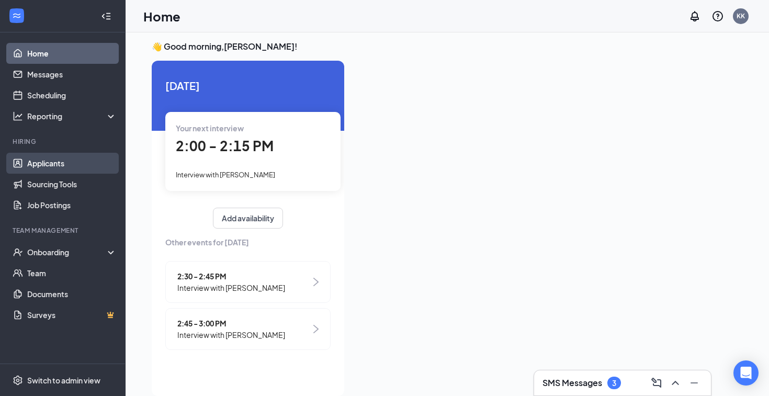
click at [48, 162] on link "Applicants" at bounding box center [71, 163] width 89 height 21
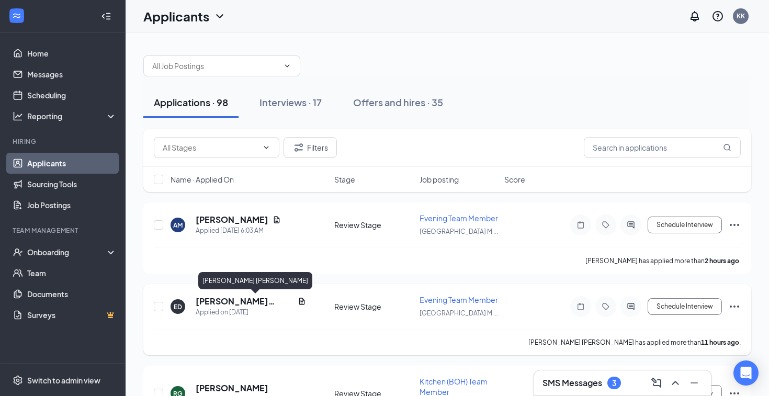
click at [233, 301] on h5 "[PERSON_NAME] [PERSON_NAME]" at bounding box center [245, 302] width 98 height 12
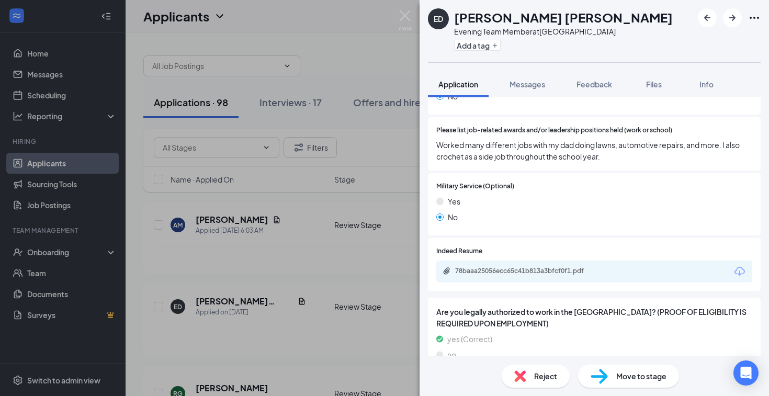
scroll to position [963, 0]
click at [307, 283] on div "ED Emma Donna Evening Team Member at Melbourne Square Mall Add a tag Applicatio…" at bounding box center [384, 198] width 769 height 396
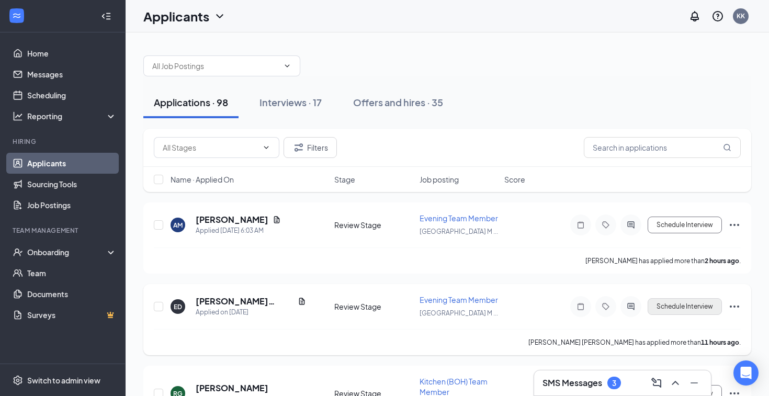
click at [679, 306] on button "Schedule Interview" at bounding box center [684, 306] width 74 height 17
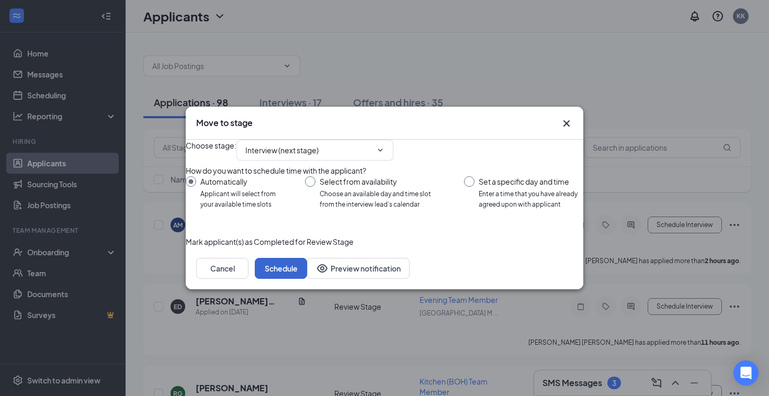
click at [307, 279] on button "Schedule" at bounding box center [281, 268] width 52 height 21
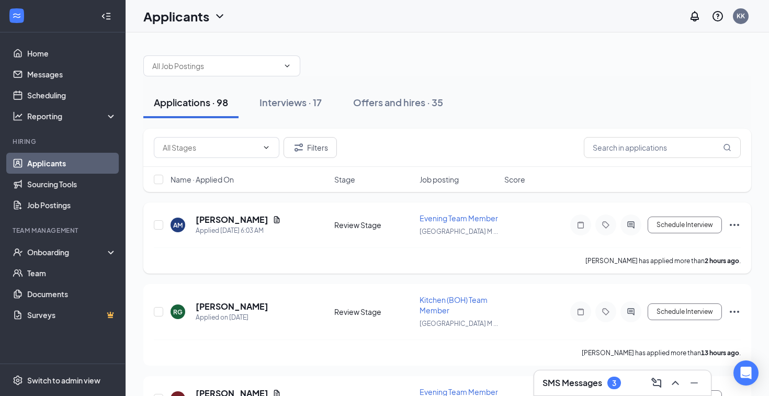
click at [736, 226] on icon "Ellipses" at bounding box center [734, 225] width 13 height 13
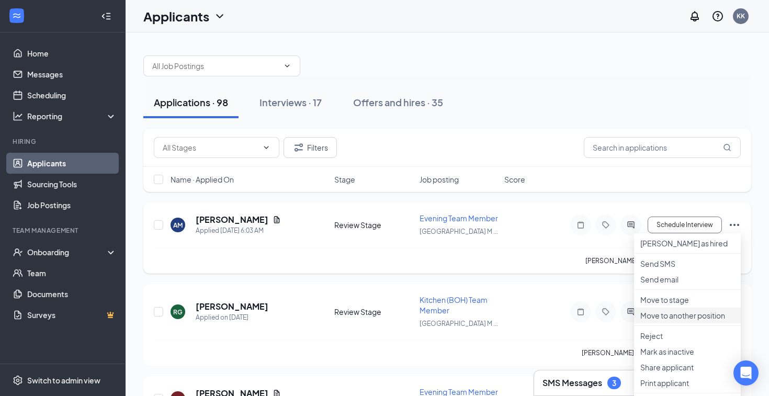
scroll to position [5, 0]
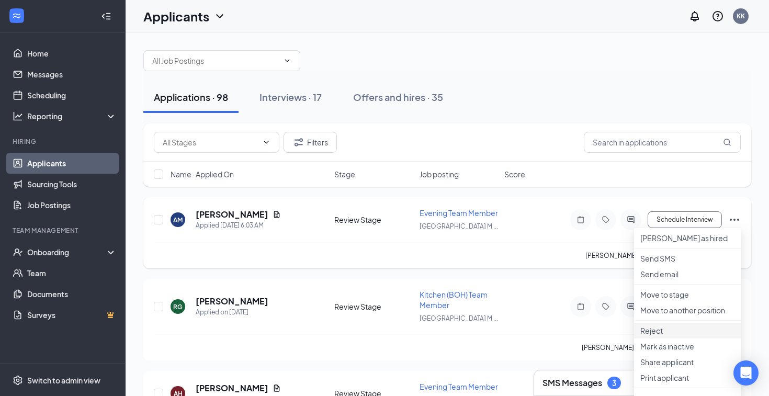
click at [662, 338] on li "Reject" at bounding box center [687, 331] width 107 height 16
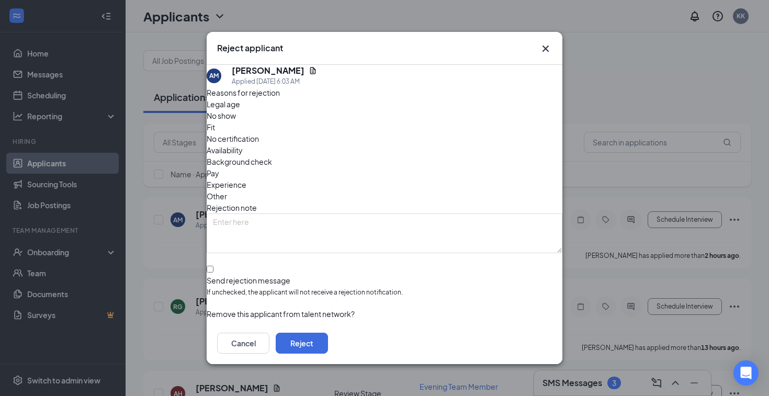
click at [246, 179] on span "Experience" at bounding box center [227, 185] width 40 height 12
click at [328, 339] on button "Reject" at bounding box center [302, 343] width 52 height 21
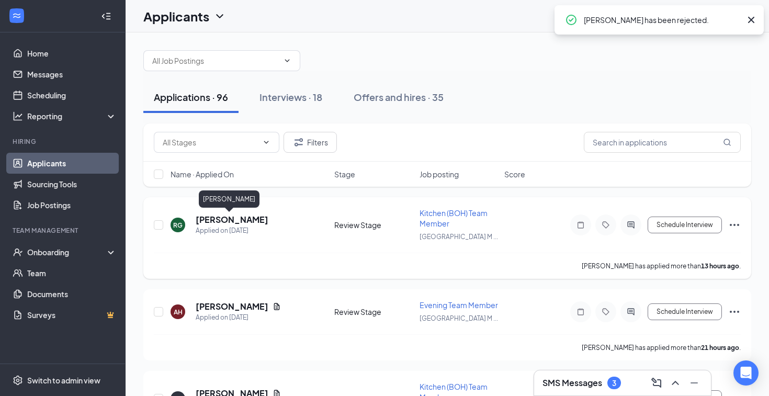
click at [207, 219] on h5 "[PERSON_NAME]" at bounding box center [232, 220] width 73 height 12
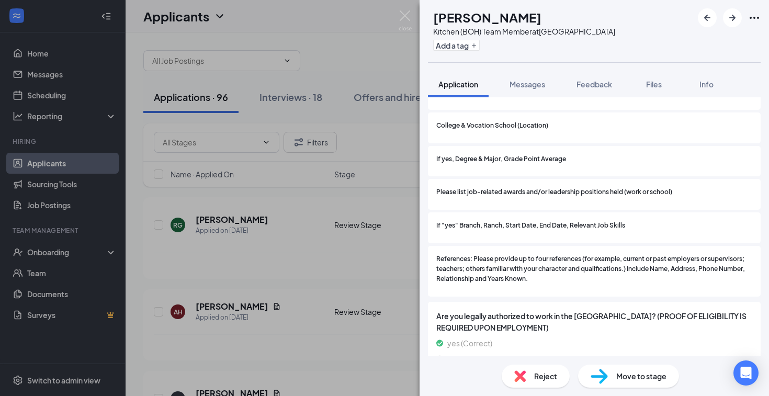
scroll to position [1090, 0]
click at [309, 278] on div "RG Robert Gecaj Kitchen (BOH) Team Member at Melbourne Square Mall Add a tag Ap…" at bounding box center [384, 198] width 769 height 396
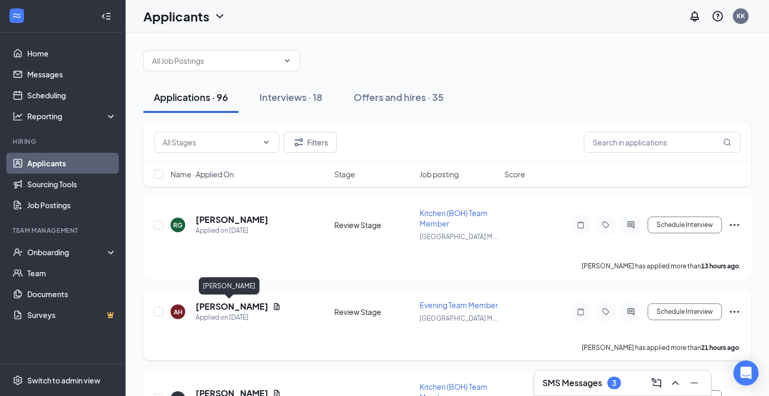
click at [234, 308] on h5 "[PERSON_NAME]" at bounding box center [232, 307] width 73 height 12
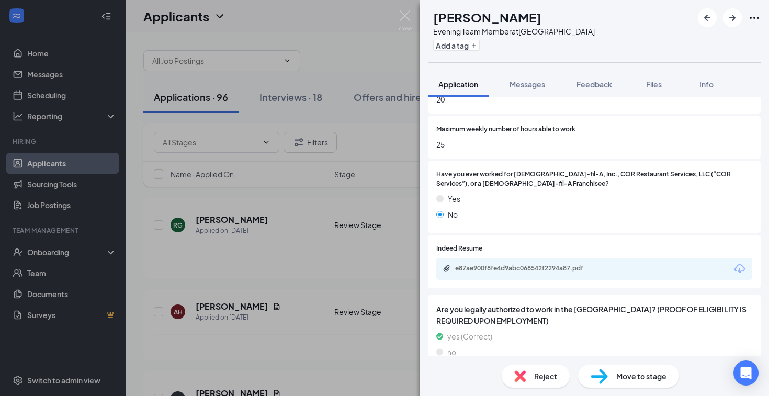
scroll to position [625, 0]
click at [530, 258] on div "e87ae900f8fe4d9abc068542f2294a87.pdf" at bounding box center [594, 269] width 316 height 22
click at [530, 265] on div "e87ae900f8fe4d9abc068542f2294a87.pdf" at bounding box center [528, 269] width 146 height 8
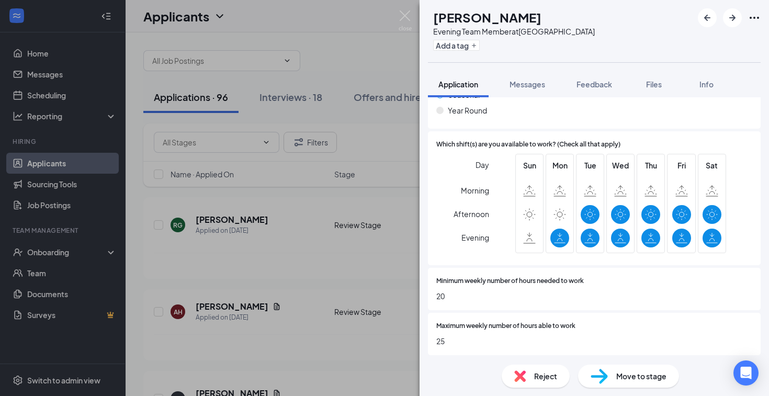
scroll to position [427, 0]
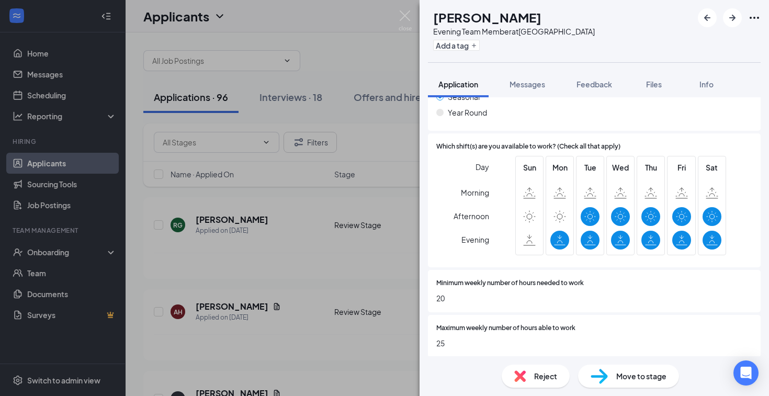
click at [311, 290] on div "AH Anisha Hardy Evening Team Member at Melbourne Square Mall Add a tag Applicat…" at bounding box center [384, 198] width 769 height 396
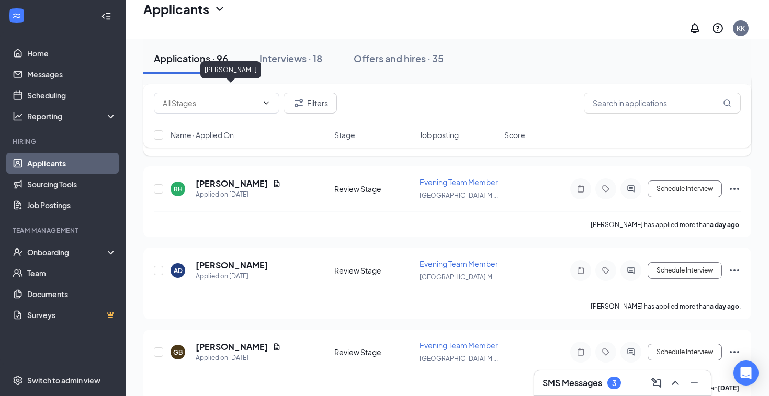
scroll to position [310, 0]
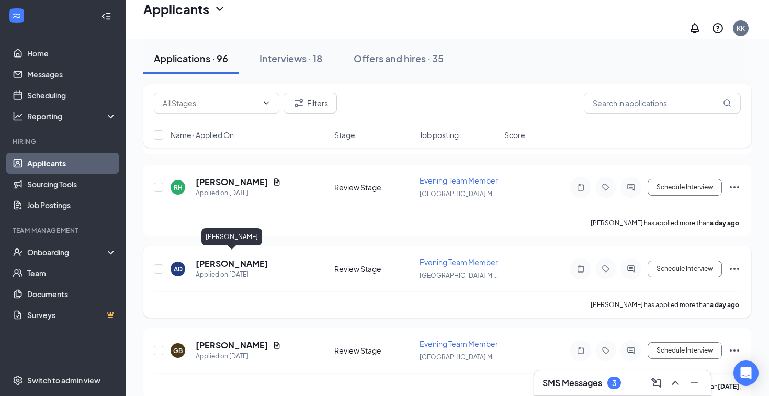
click at [245, 258] on h5 "[PERSON_NAME]" at bounding box center [232, 264] width 73 height 12
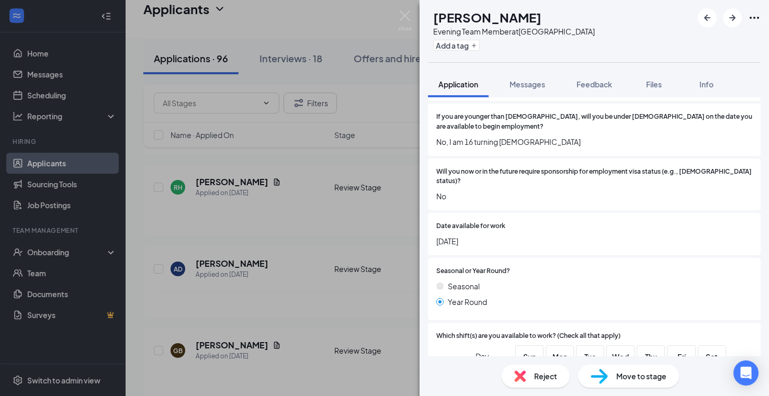
scroll to position [237, 0]
click at [298, 255] on div "AD Amaya Delbridge Evening Team Member at Melbourne Square Mall Add a tag Appli…" at bounding box center [384, 198] width 769 height 396
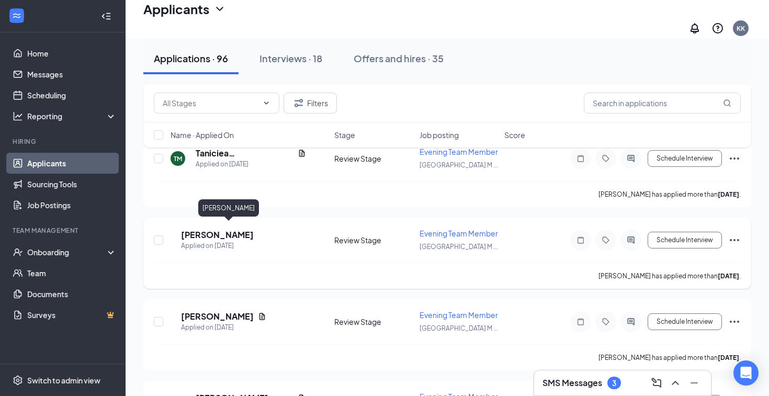
scroll to position [665, 0]
click at [238, 311] on h5 "Caroline Lopez" at bounding box center [217, 316] width 73 height 12
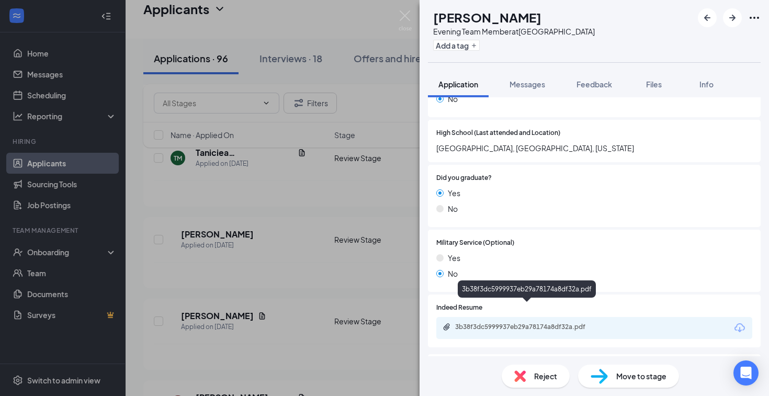
scroll to position [755, 0]
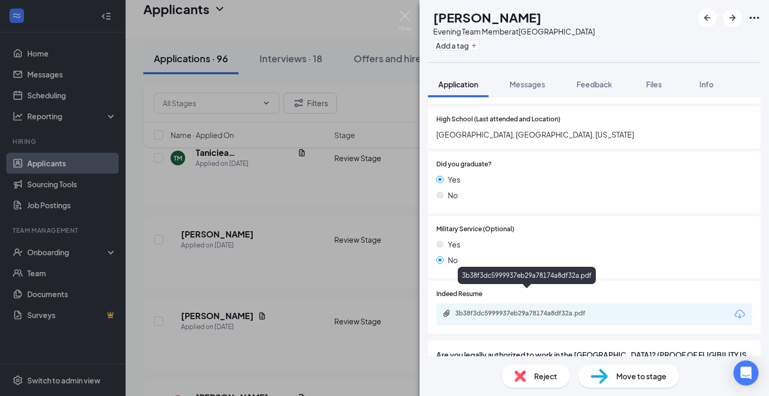
click at [538, 309] on div "3b38f3dc5999937eb29a78174a8df32a.pdf" at bounding box center [528, 313] width 146 height 8
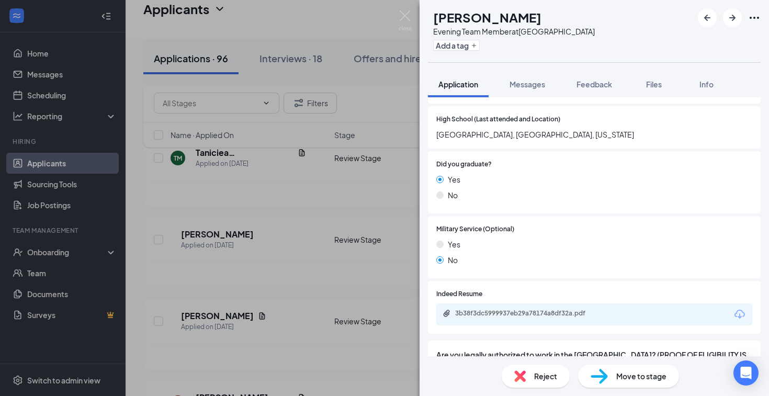
click at [593, 371] on img at bounding box center [598, 376] width 17 height 15
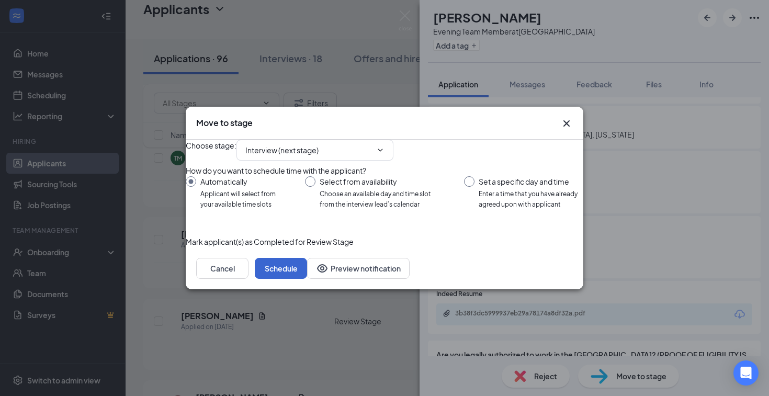
click at [307, 279] on button "Schedule" at bounding box center [281, 268] width 52 height 21
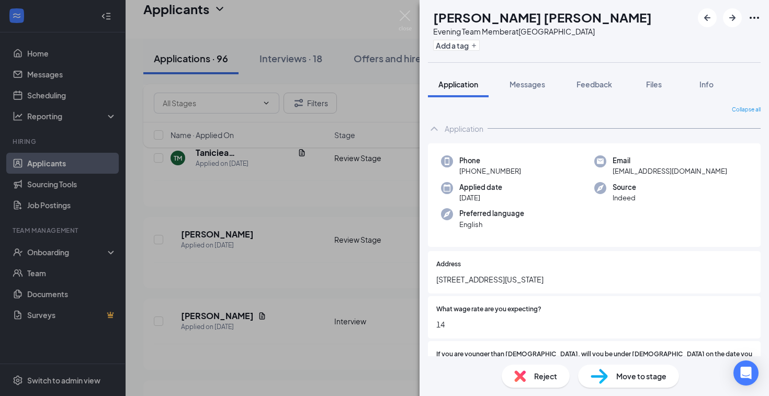
click at [312, 282] on div "CM COOPER MCGRAW Evening Team Member at Melbourne Square Mall Add a tag Applica…" at bounding box center [384, 198] width 769 height 396
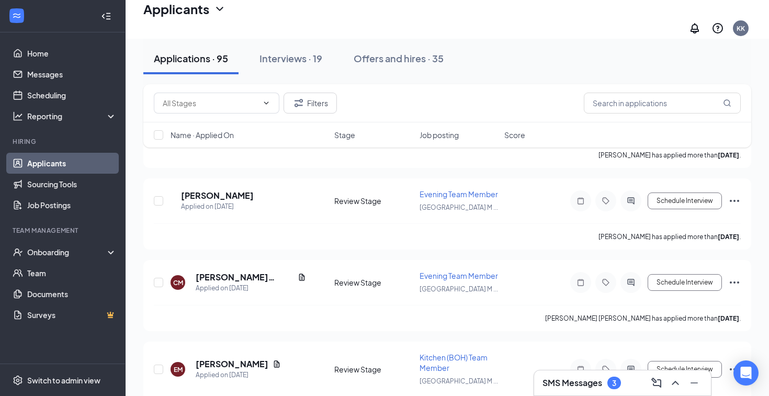
scroll to position [714, 0]
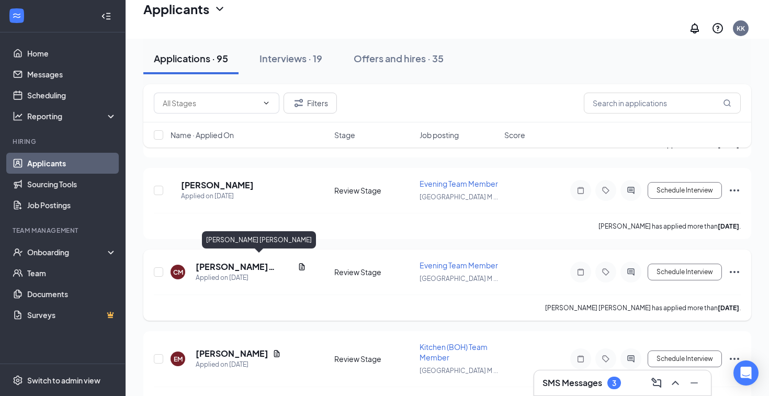
click at [262, 261] on h5 "COOPER MCGRAW" at bounding box center [245, 267] width 98 height 12
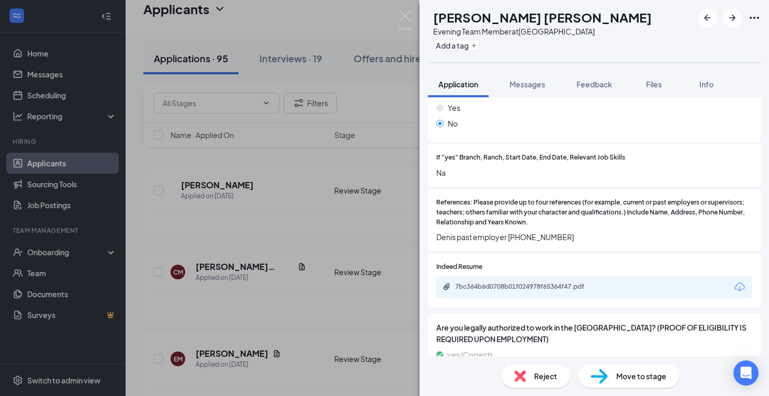
scroll to position [1312, 0]
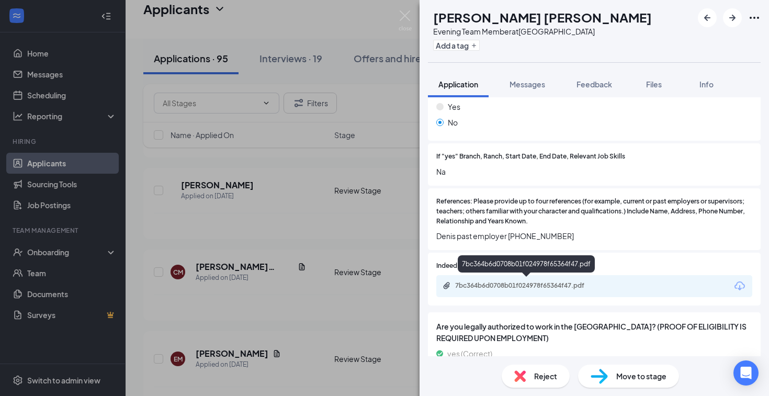
click at [517, 285] on div "7bc364b6d0708b01f024978f65364f47.pdf" at bounding box center [528, 285] width 146 height 8
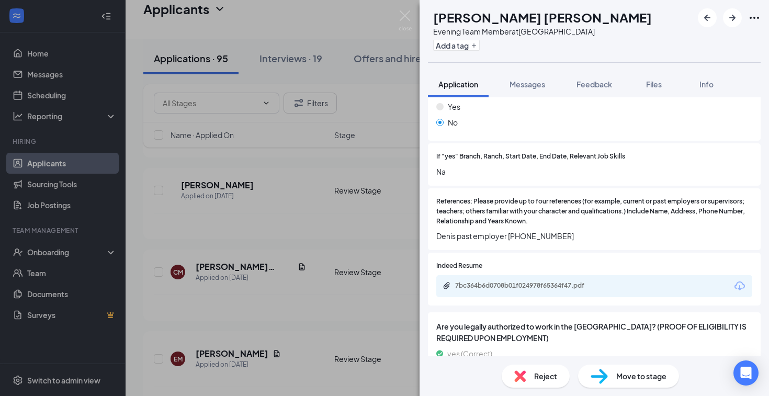
click at [623, 374] on span "Move to stage" at bounding box center [641, 376] width 50 height 12
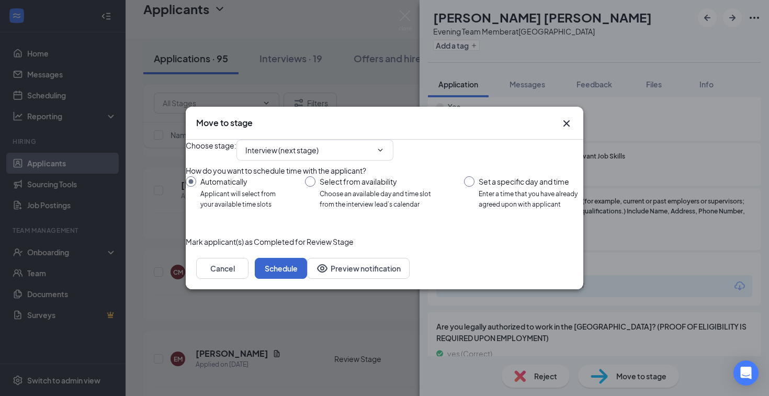
click at [307, 279] on button "Schedule" at bounding box center [281, 268] width 52 height 21
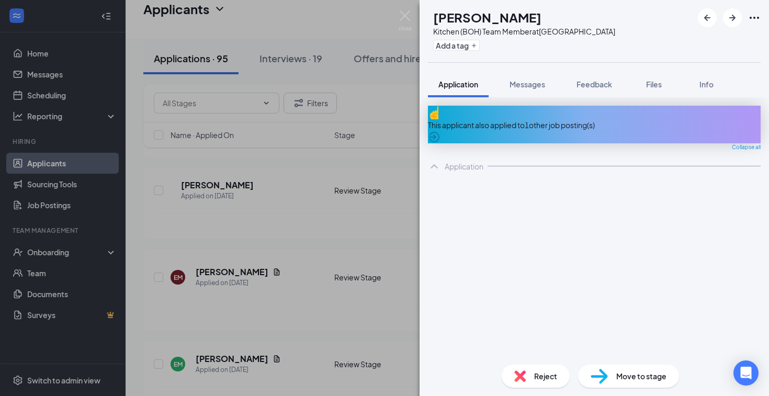
click at [324, 245] on div "EM Elena Melendez Kitchen (BOH) Team Member at Melbourne Square Mall Add a tag …" at bounding box center [384, 198] width 769 height 396
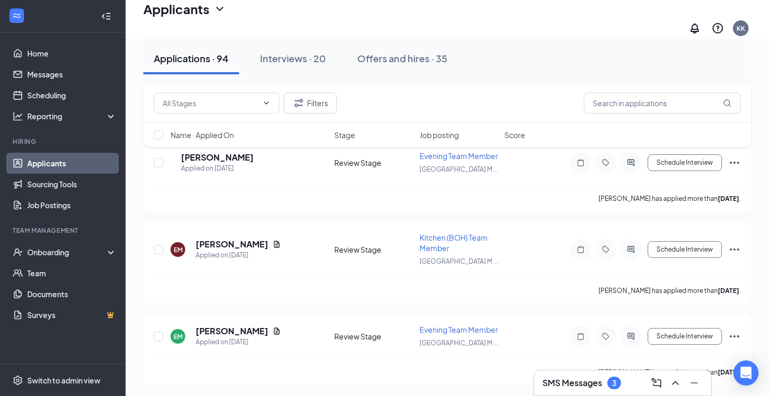
scroll to position [748, 0]
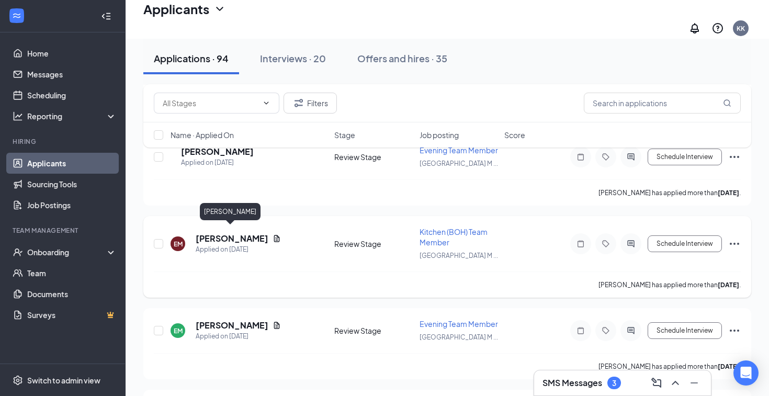
click at [235, 233] on h5 "Elena Melendez" at bounding box center [232, 239] width 73 height 12
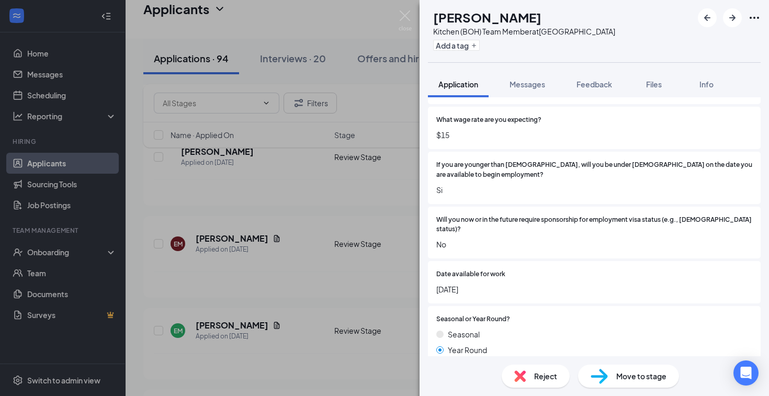
scroll to position [274, 0]
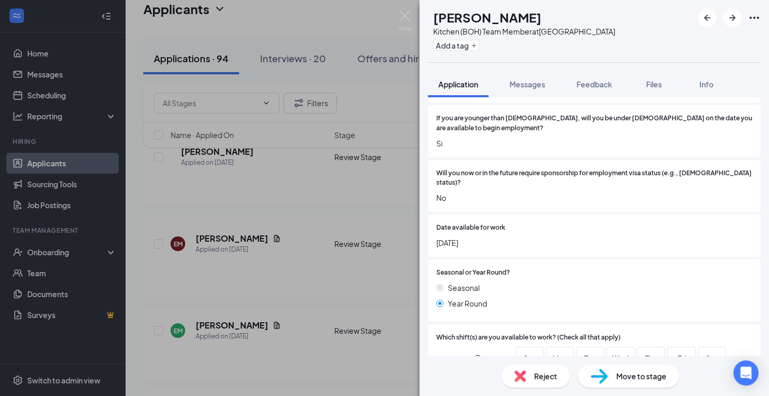
click at [296, 214] on div "EM Elena Melendez Kitchen (BOH) Team Member at Melbourne Square Mall Add a tag …" at bounding box center [384, 198] width 769 height 396
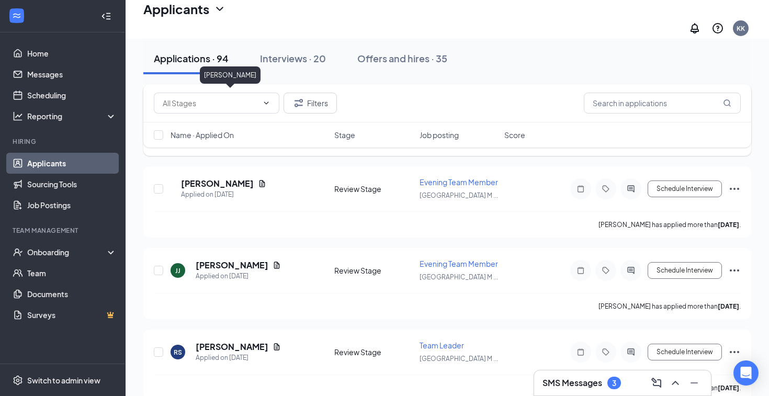
scroll to position [1241, 0]
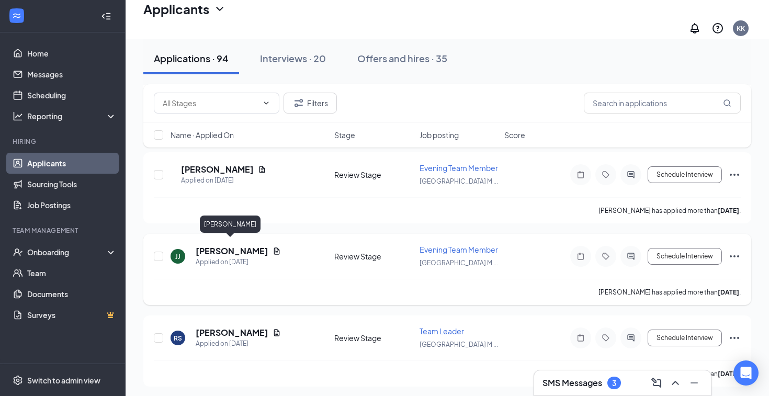
click at [247, 245] on h5 "Justice Johnson" at bounding box center [232, 251] width 73 height 12
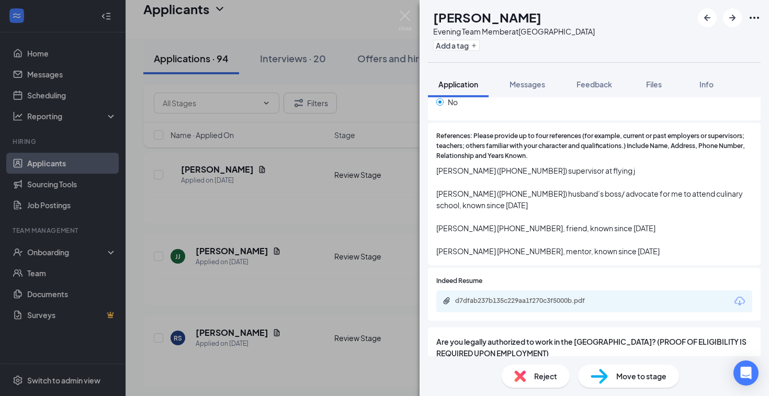
scroll to position [1204, 0]
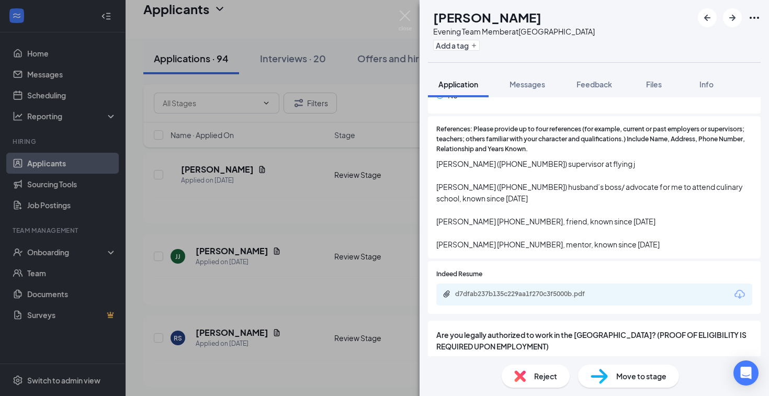
click at [506, 290] on div "d7dfab237b135c229aa1f270c3f5000b.pdf" at bounding box center [526, 295] width 169 height 10
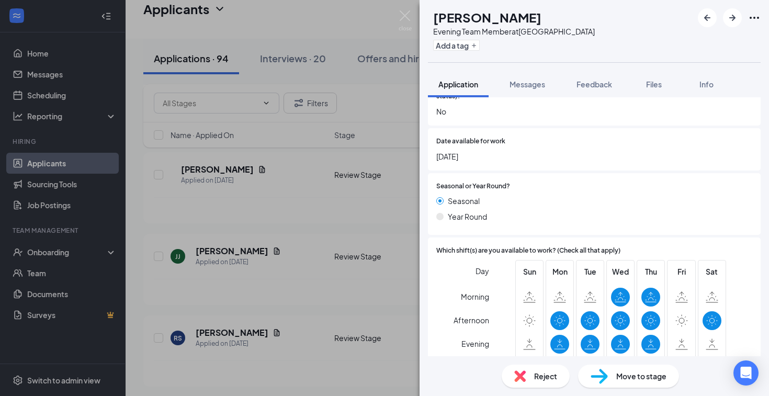
scroll to position [316, 0]
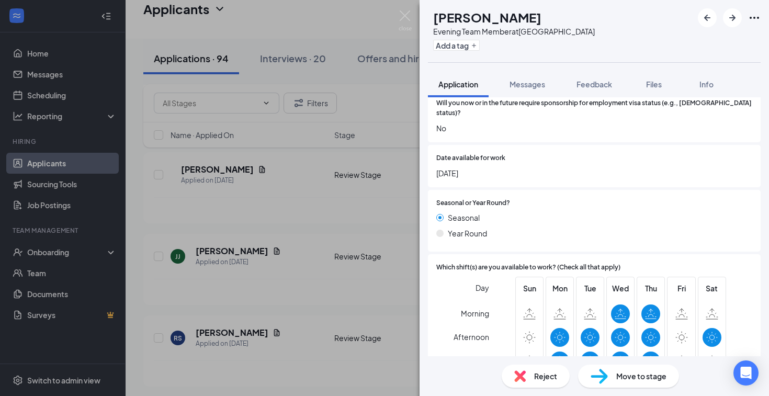
click at [609, 380] on div "Move to stage" at bounding box center [628, 376] width 101 height 23
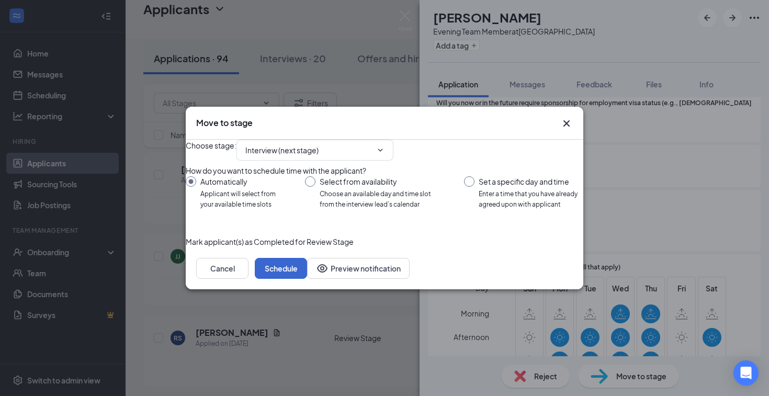
click at [307, 279] on button "Schedule" at bounding box center [281, 268] width 52 height 21
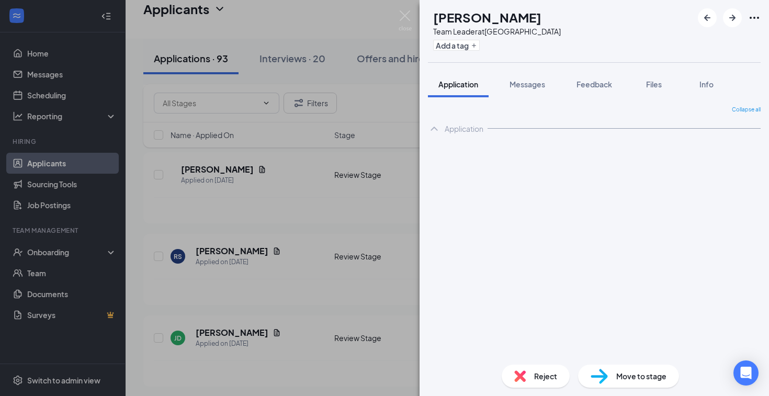
click at [367, 198] on div "RS Ryleigh Sherwood Team Leader at Melbourne Square Mall Add a tag Application …" at bounding box center [384, 198] width 769 height 396
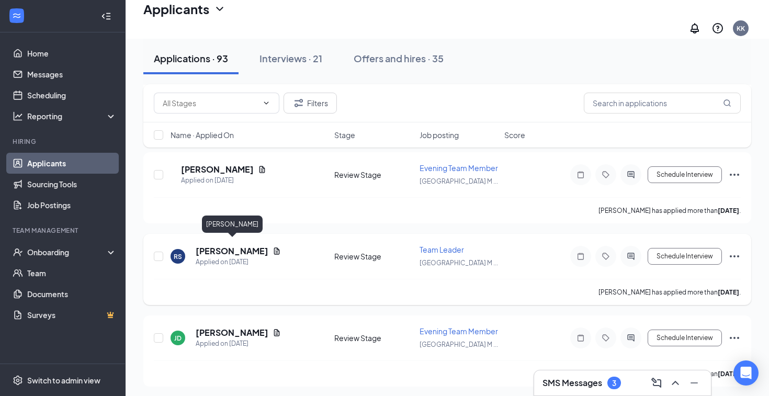
click at [266, 247] on h5 "Ryleigh Sherwood" at bounding box center [232, 251] width 73 height 12
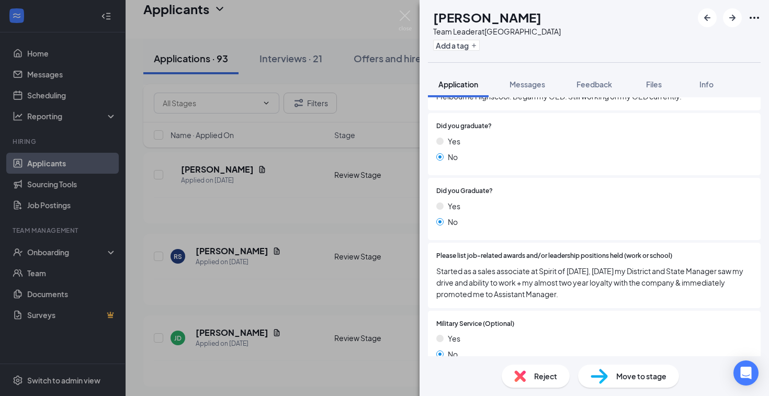
scroll to position [1201, 0]
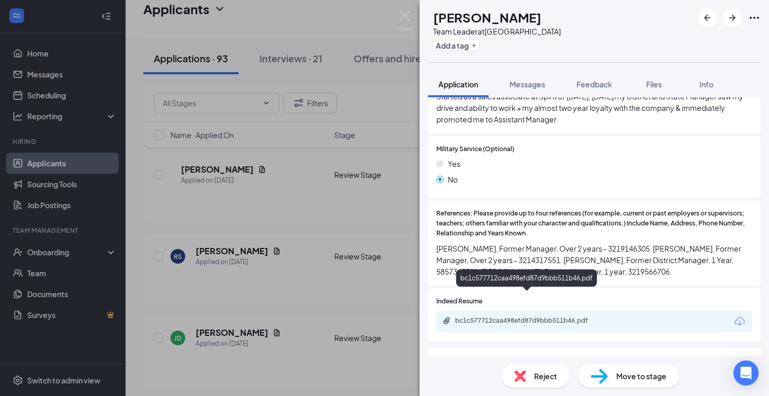
click at [508, 316] on div "bc1c577712caa498efd87d9bbb511b46.pdf" at bounding box center [528, 320] width 146 height 8
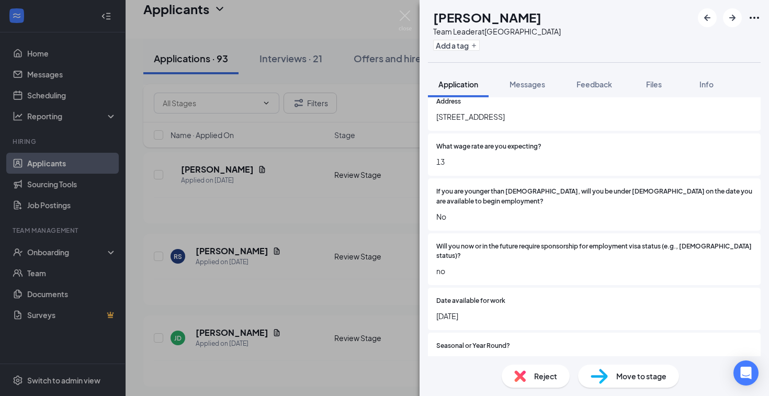
scroll to position [17, 0]
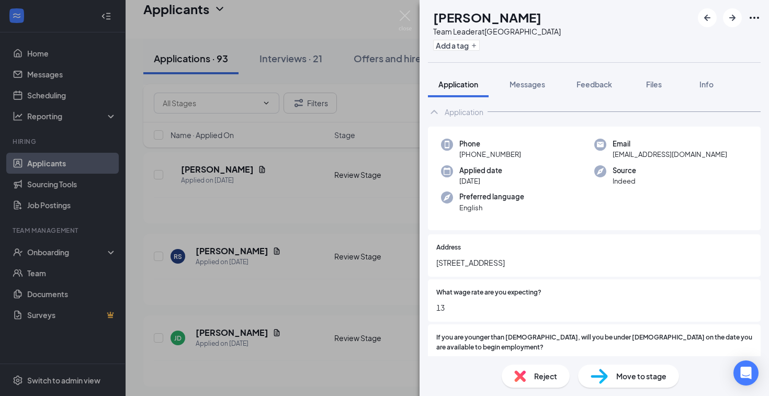
click at [628, 374] on span "Move to stage" at bounding box center [641, 376] width 50 height 12
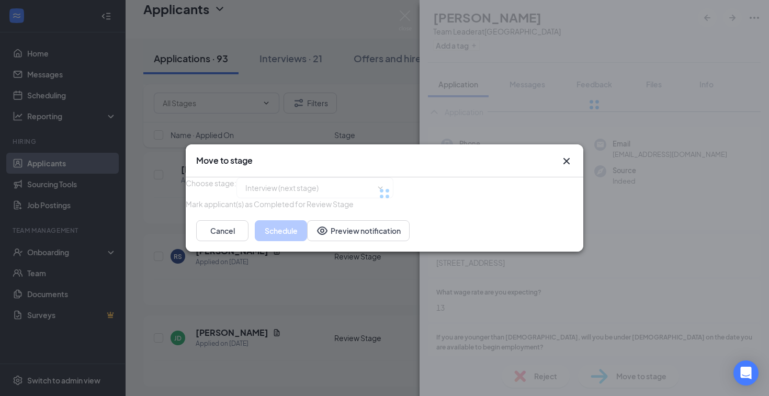
type input "Interview (next stage)"
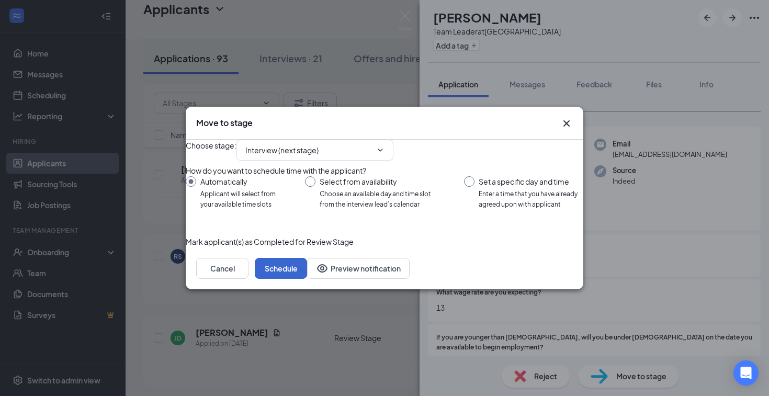
click at [307, 279] on button "Schedule" at bounding box center [281, 268] width 52 height 21
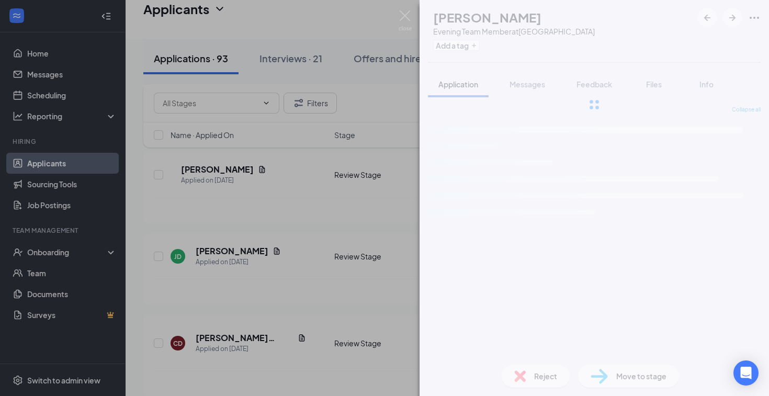
click at [314, 301] on div "JD Jencarlos Delanuez Evening Team Member at Melbourne Square Mall Add a tag Ap…" at bounding box center [384, 198] width 769 height 396
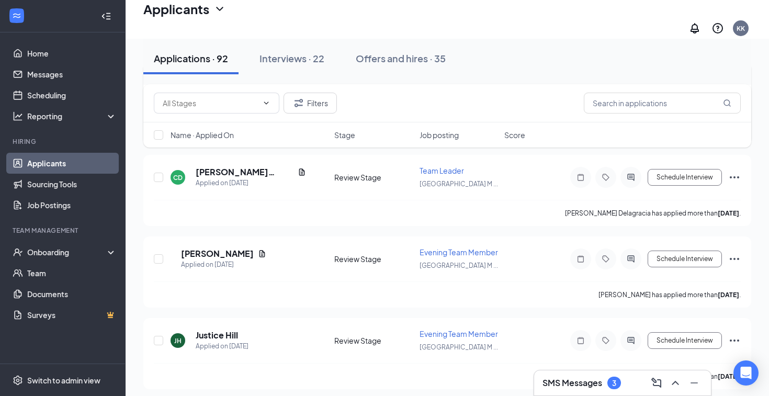
scroll to position [1493, 0]
click at [733, 255] on icon "Ellipses" at bounding box center [734, 259] width 13 height 13
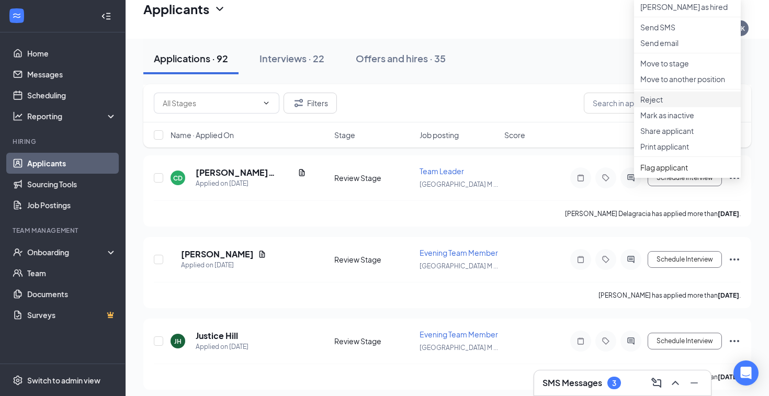
click at [668, 105] on p "Reject" at bounding box center [687, 99] width 94 height 10
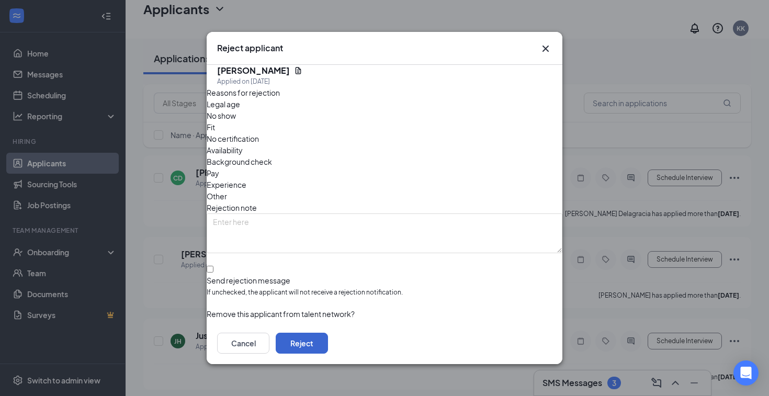
click at [328, 339] on button "Reject" at bounding box center [302, 343] width 52 height 21
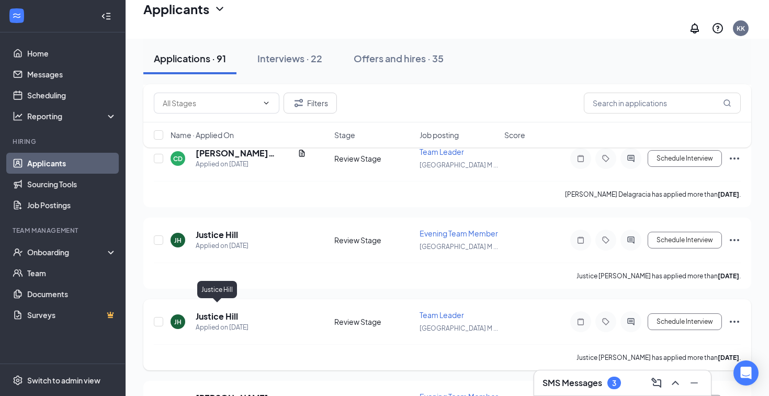
scroll to position [1524, 0]
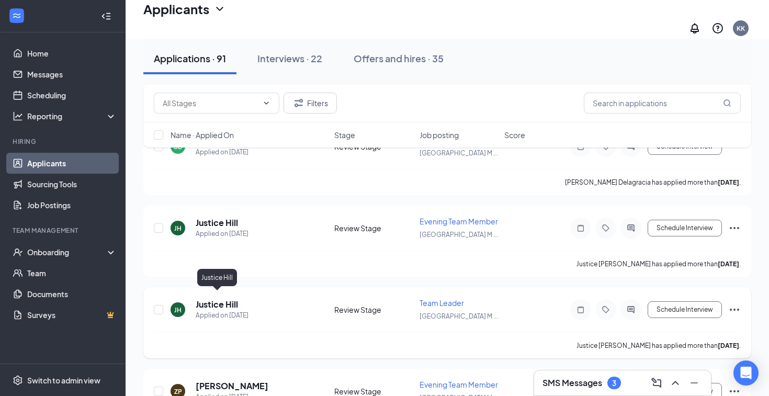
click at [228, 301] on h5 "Justice Hill" at bounding box center [217, 305] width 42 height 12
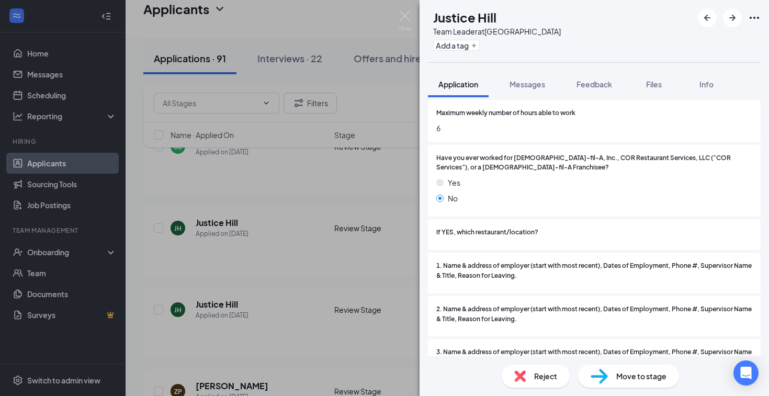
scroll to position [694, 0]
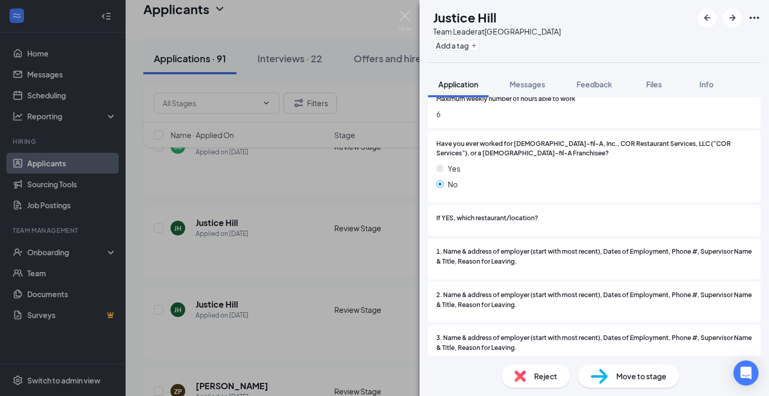
click at [253, 304] on div "JH Justice Hill Team Leader at Melbourne Square Mall Add a tag Application Mess…" at bounding box center [384, 198] width 769 height 396
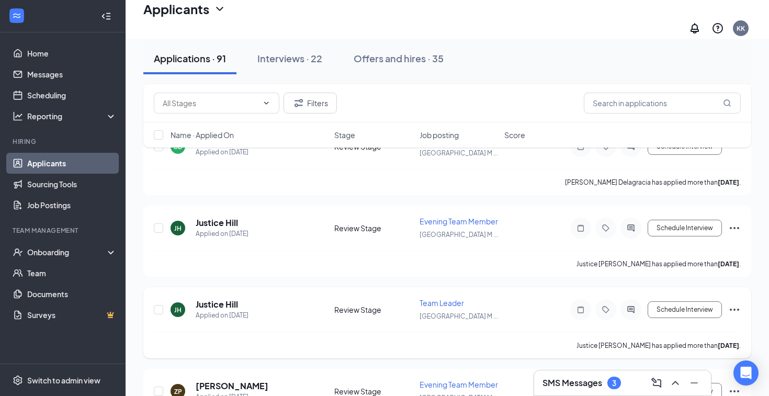
click at [728, 303] on icon "Ellipses" at bounding box center [734, 309] width 13 height 13
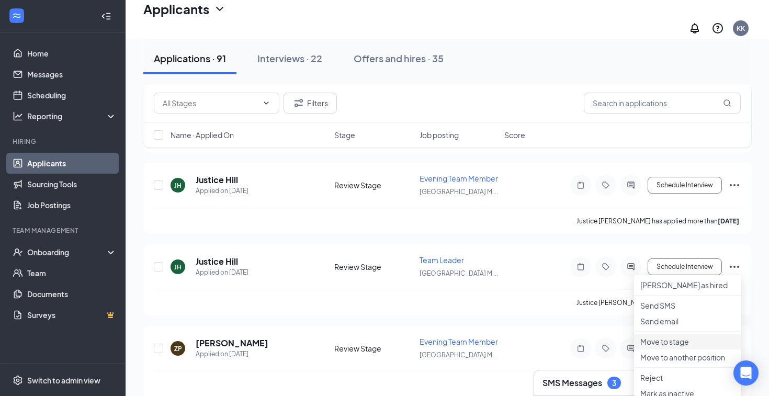
scroll to position [1630, 0]
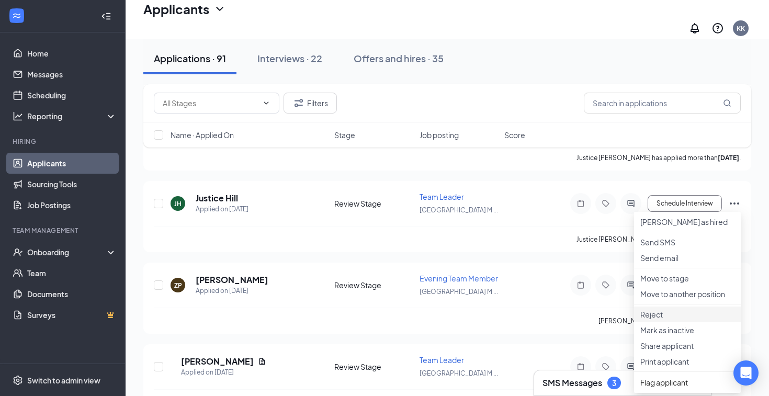
click at [669, 320] on p "Reject" at bounding box center [687, 314] width 94 height 10
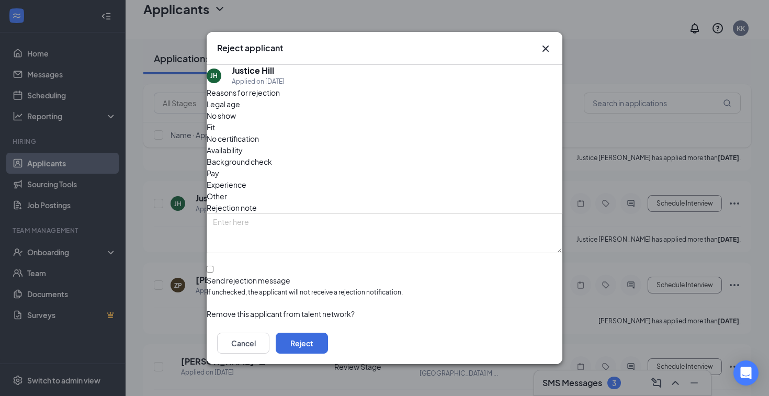
click at [440, 144] on div "Availability" at bounding box center [385, 150] width 356 height 12
click at [328, 340] on button "Reject" at bounding box center [302, 343] width 52 height 21
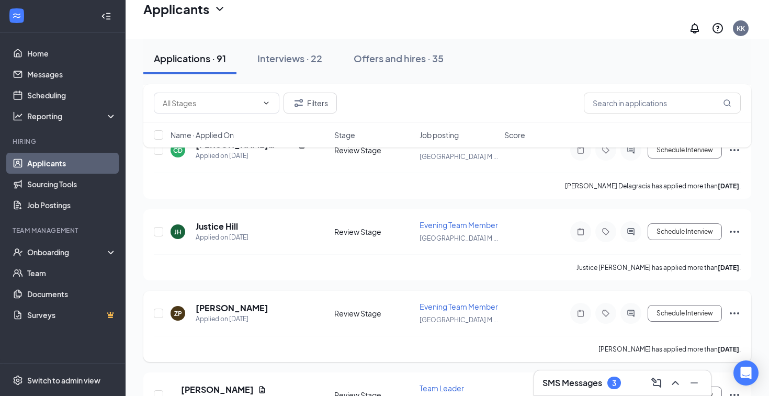
scroll to position [1515, 0]
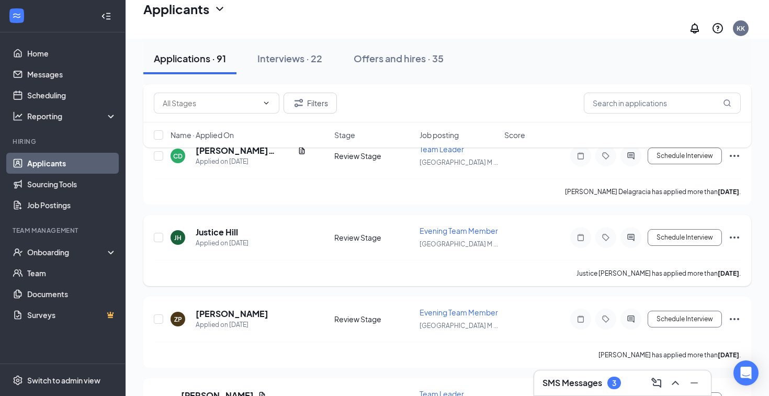
click at [737, 232] on icon "Ellipses" at bounding box center [734, 237] width 13 height 13
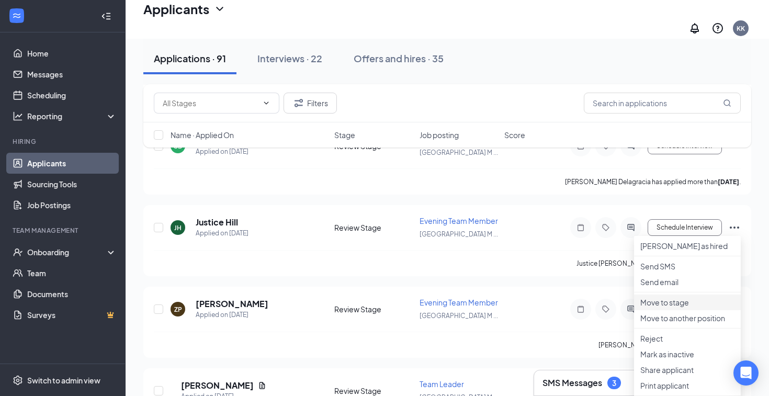
scroll to position [1526, 0]
click at [660, 343] on p "Reject" at bounding box center [687, 337] width 94 height 10
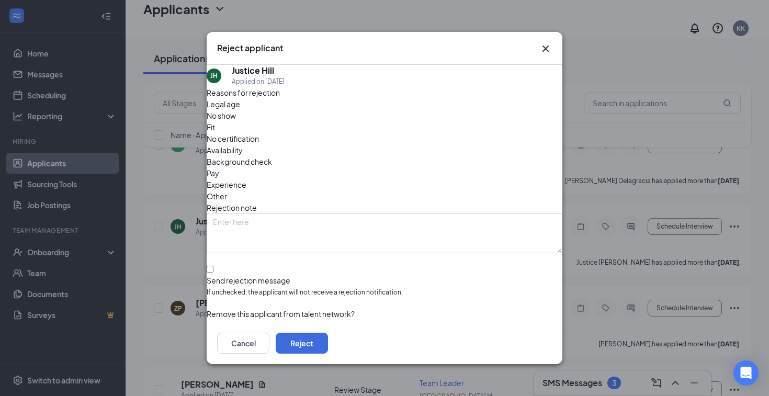
click at [446, 144] on div "Legal age No show Fit No certification Availability Background check Pay Experi…" at bounding box center [385, 150] width 356 height 104
click at [243, 144] on span "Availability" at bounding box center [225, 150] width 36 height 12
click at [328, 343] on button "Reject" at bounding box center [302, 343] width 52 height 21
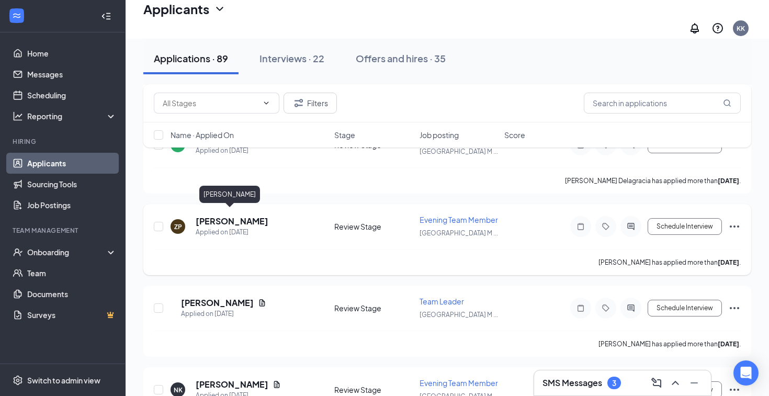
click at [236, 215] on h5 "Zeriah Provitt" at bounding box center [232, 221] width 73 height 12
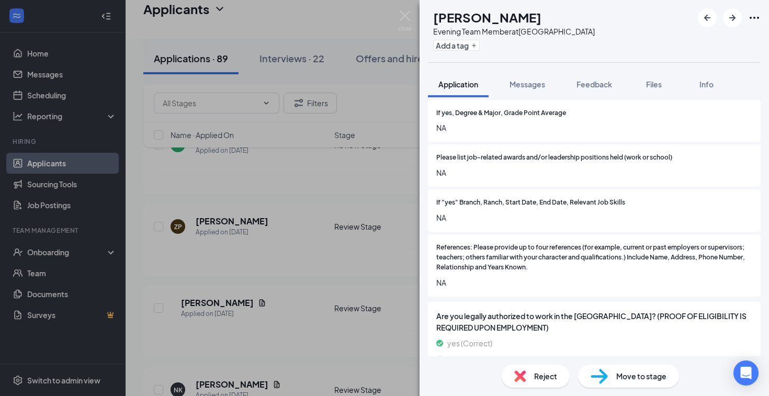
scroll to position [1124, 0]
click at [250, 283] on div "ZP Zeriah Provitt Evening Team Member at Melbourne Square Mall Add a tag Applic…" at bounding box center [384, 198] width 769 height 396
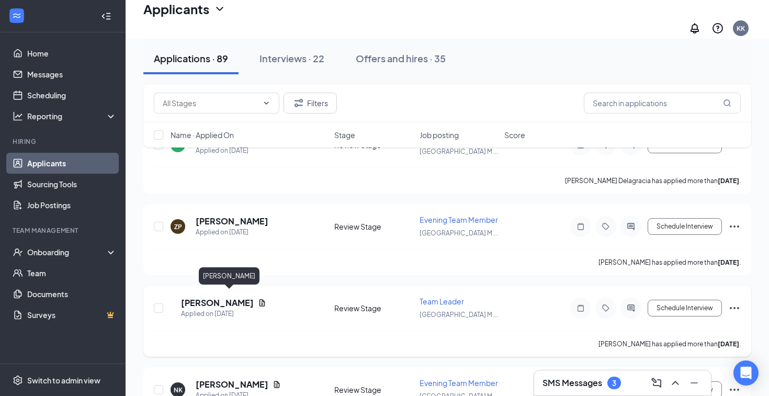
click at [241, 297] on h5 "Autumn Lynn" at bounding box center [217, 303] width 73 height 12
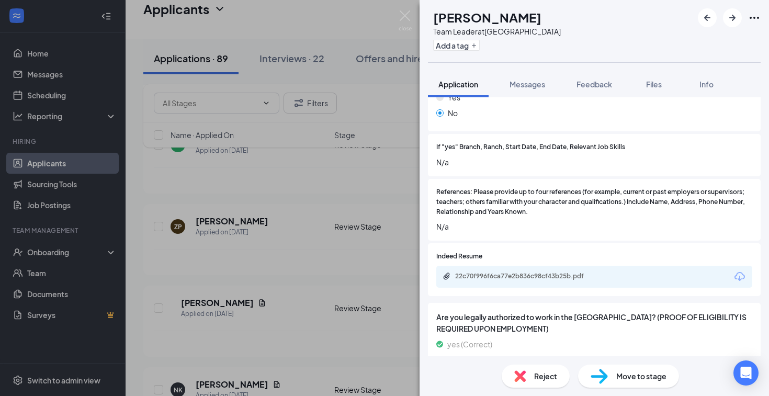
scroll to position [1321, 0]
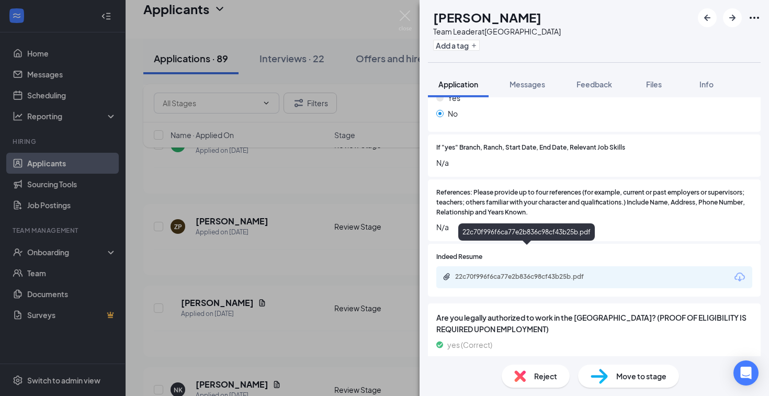
click at [547, 272] on div "22c70f996f6ca77e2b836c98cf43b25b.pdf" at bounding box center [528, 276] width 146 height 8
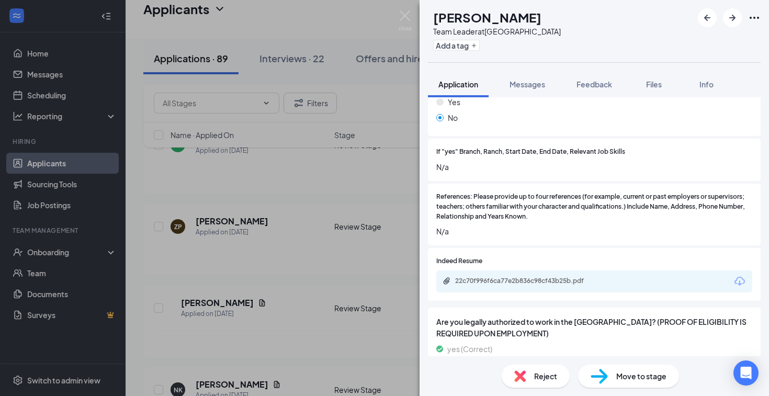
click at [622, 376] on span "Move to stage" at bounding box center [641, 376] width 50 height 12
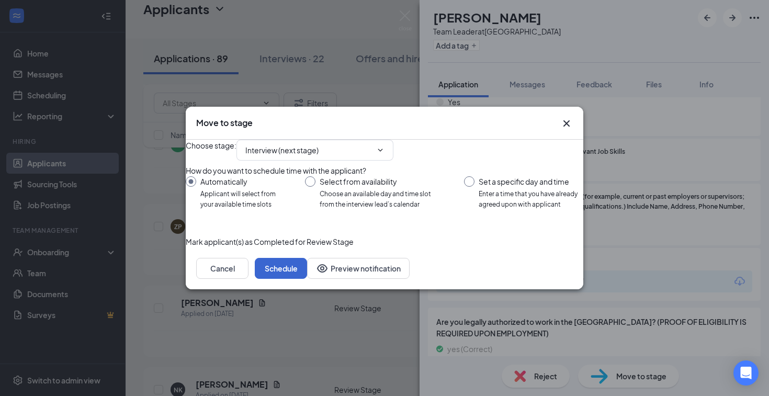
click at [307, 279] on button "Schedule" at bounding box center [281, 268] width 52 height 21
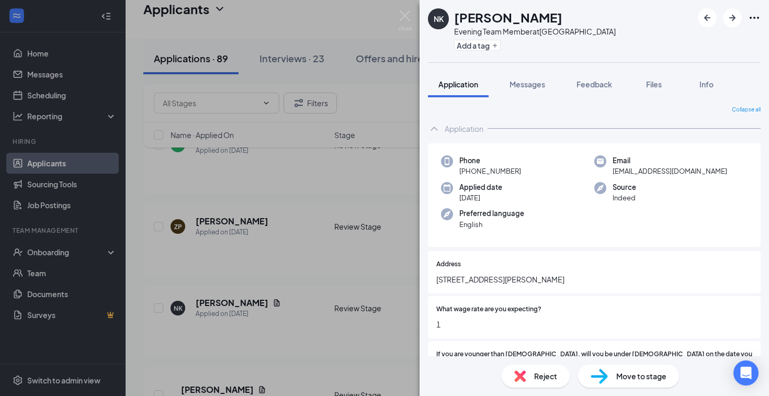
click at [285, 264] on div "NK NAILAH KING Evening Team Member at Melbourne Square Mall Add a tag Applicati…" at bounding box center [384, 198] width 769 height 396
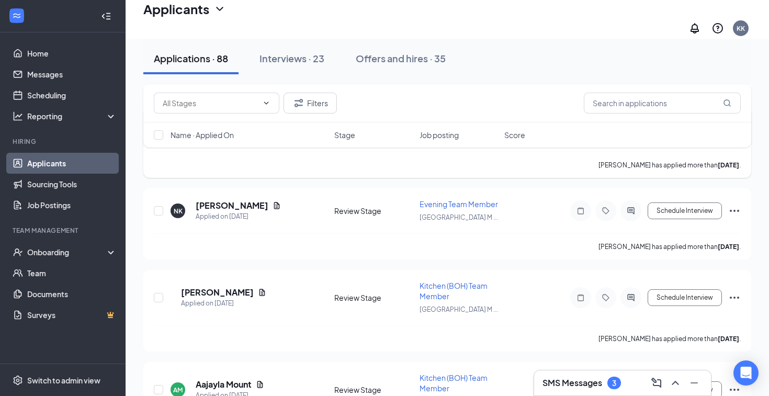
scroll to position [1624, 0]
click at [229, 199] on h5 "NAILAH KING" at bounding box center [232, 205] width 73 height 12
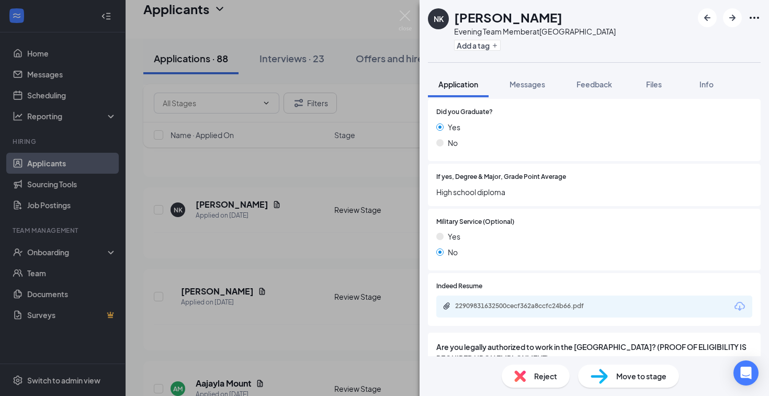
scroll to position [888, 0]
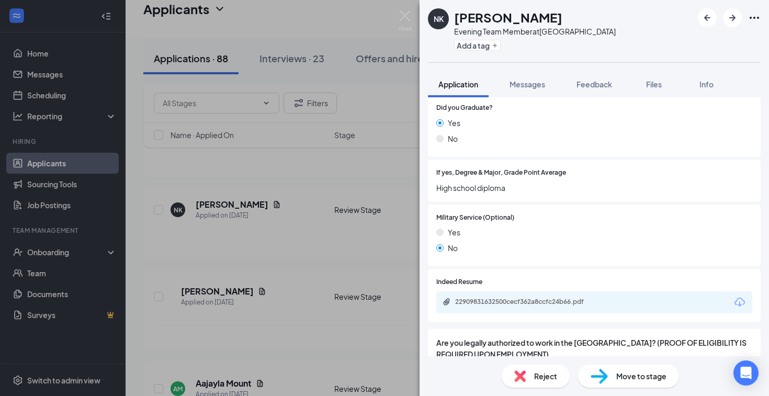
click at [527, 298] on div "22909831632500cecf362a8ccfc24b66.pdf" at bounding box center [528, 302] width 146 height 8
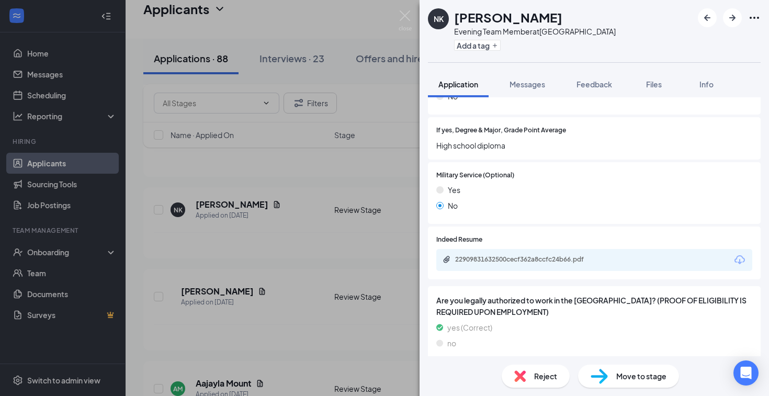
click at [640, 382] on div "Move to stage" at bounding box center [628, 376] width 101 height 23
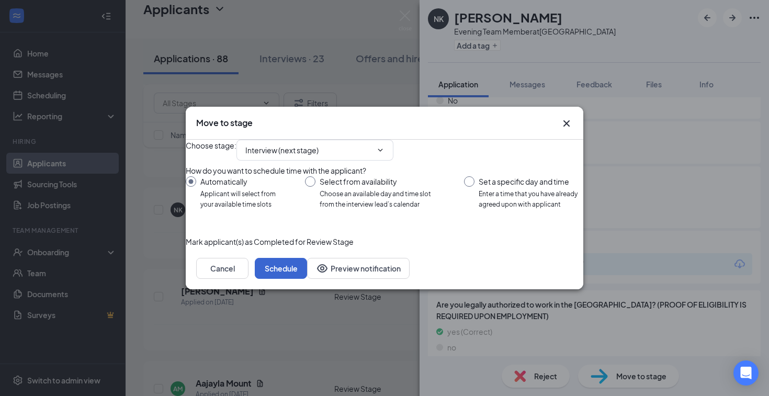
click at [307, 279] on button "Schedule" at bounding box center [281, 268] width 52 height 21
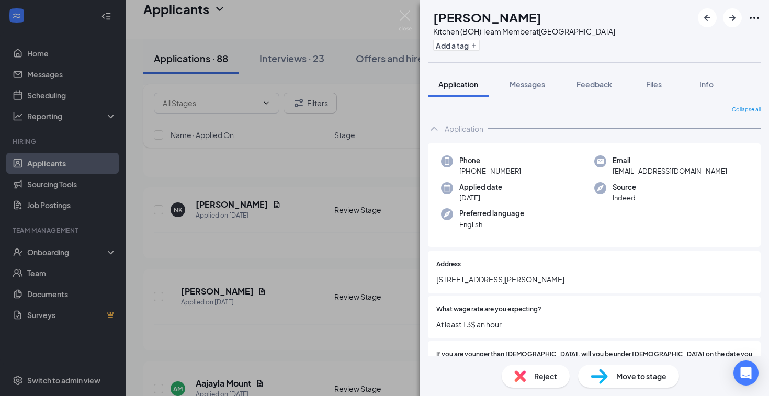
click at [314, 262] on div "AM Aubrianna Morales Kitchen (BOH) Team Member at Melbourne Square Mall Add a t…" at bounding box center [384, 198] width 769 height 396
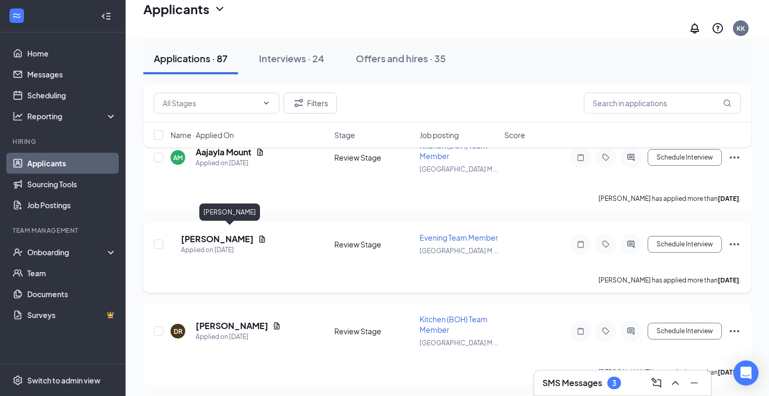
scroll to position [1786, 0]
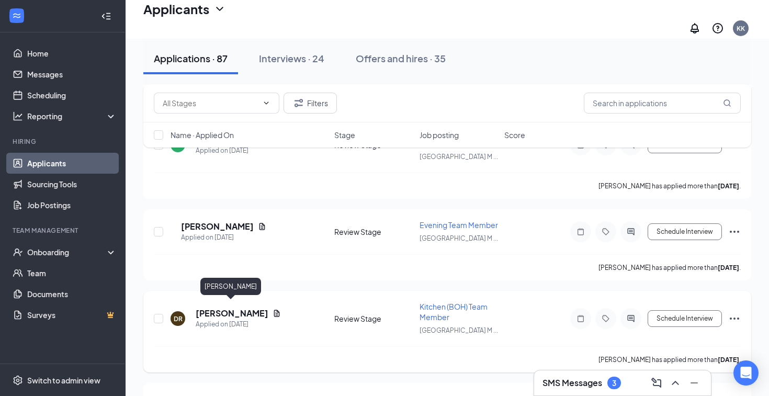
click at [225, 308] on h5 "Deshaun Ritchie" at bounding box center [232, 314] width 73 height 12
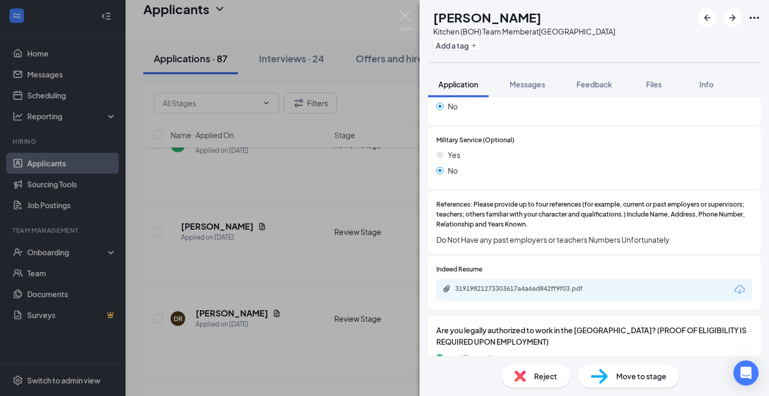
scroll to position [1271, 0]
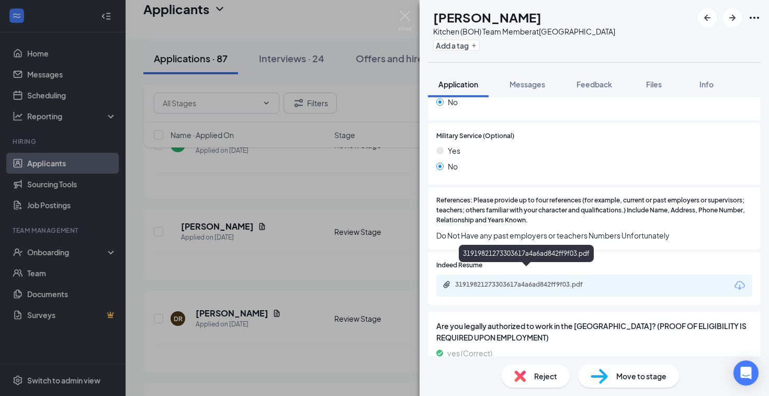
click at [534, 280] on div "31919821273303617a4a6ad842ff9f03.pdf" at bounding box center [528, 284] width 146 height 8
click at [619, 384] on div "Move to stage" at bounding box center [628, 376] width 101 height 23
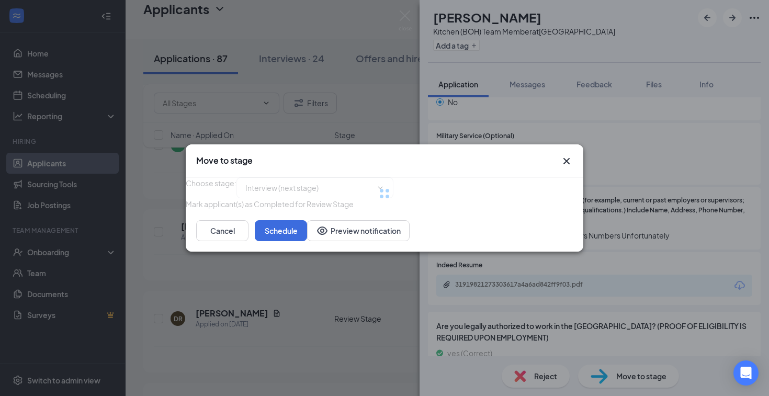
type input "Interview (next stage)"
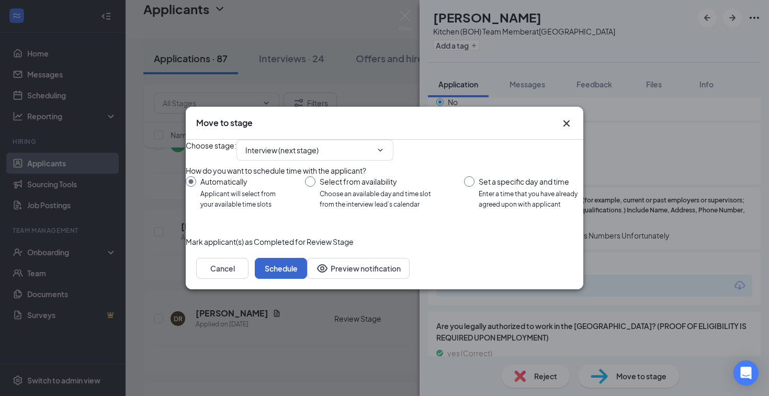
click at [307, 279] on button "Schedule" at bounding box center [281, 268] width 52 height 21
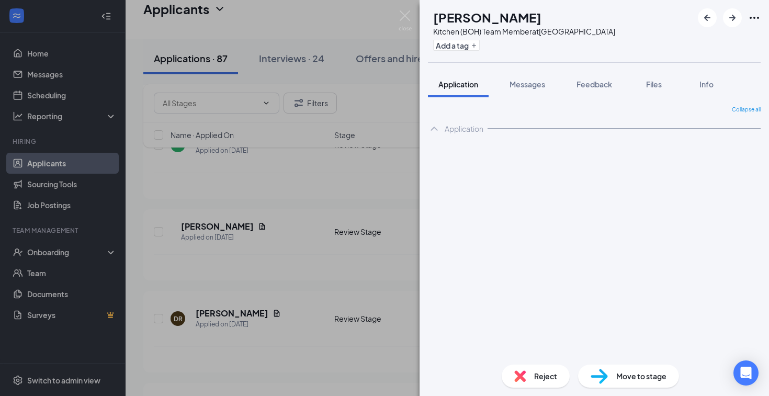
click at [301, 277] on div "BP Bernadette Parguian Kitchen (BOH) Team Member at Melbourne Square Mall Add a…" at bounding box center [384, 198] width 769 height 396
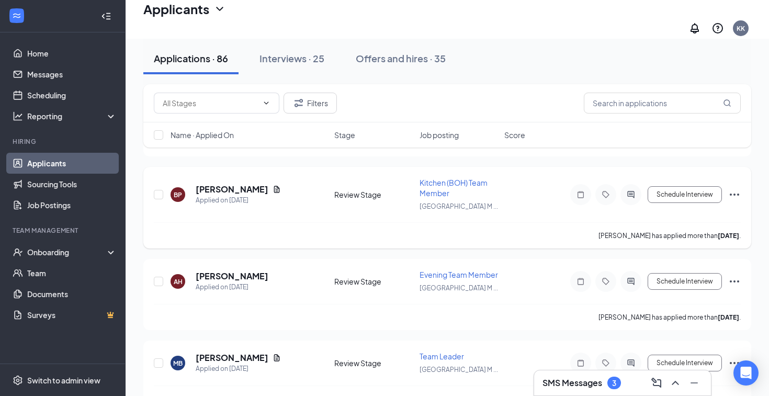
scroll to position [1911, 0]
click at [266, 185] on h5 "Bernadette Parguian" at bounding box center [232, 189] width 73 height 12
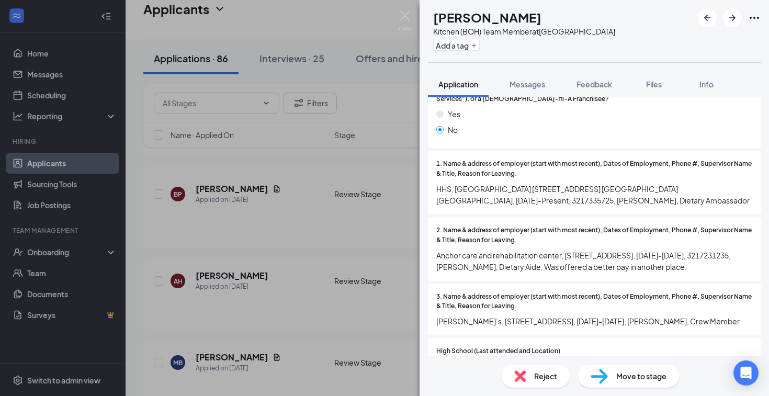
scroll to position [751, 0]
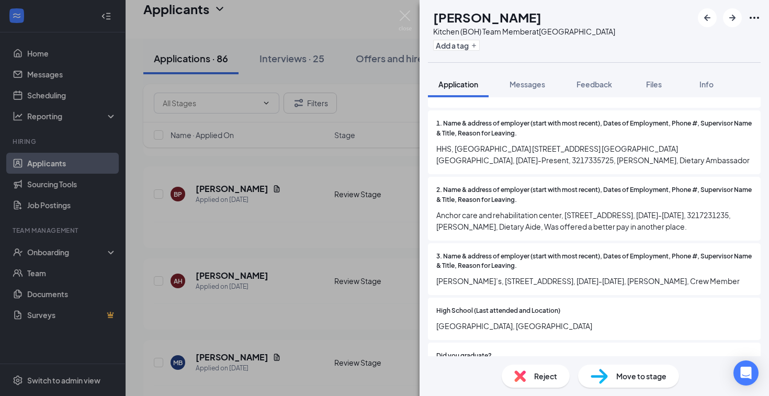
click at [327, 274] on div "BP Bernadette Parguian Kitchen (BOH) Team Member at Melbourne Square Mall Add a…" at bounding box center [384, 198] width 769 height 396
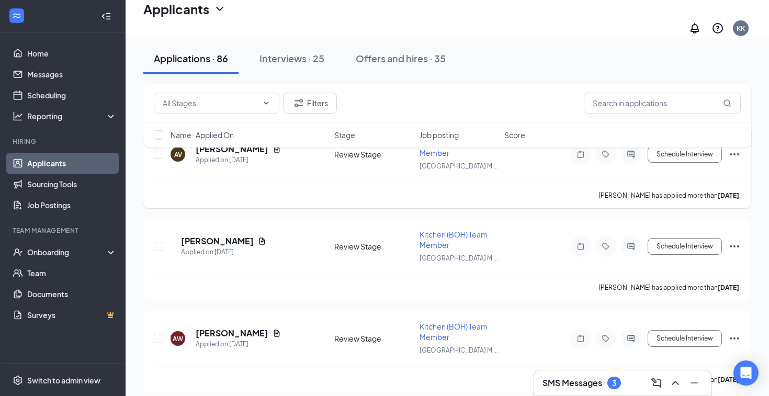
scroll to position [2213, 0]
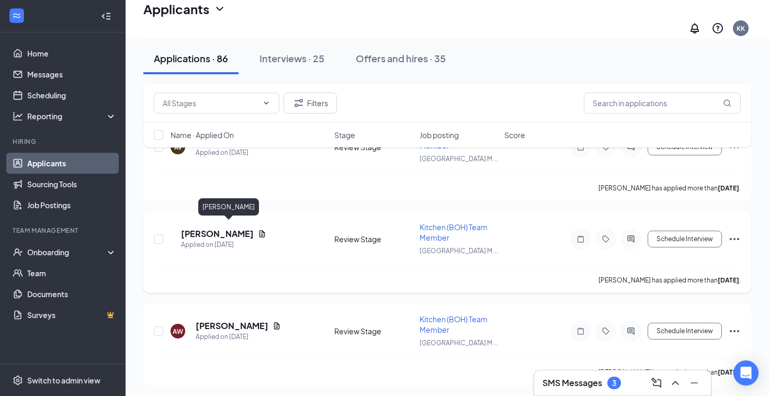
click at [226, 228] on h5 "Pedro Caires" at bounding box center [217, 234] width 73 height 12
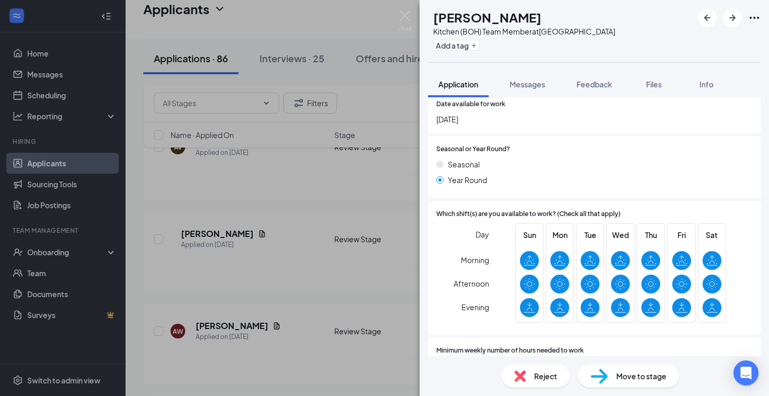
scroll to position [361, 0]
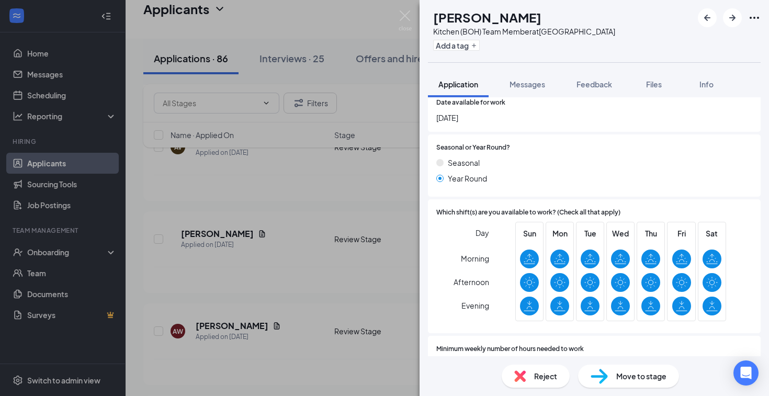
click at [300, 306] on div "PC Pedro Caires Kitchen (BOH) Team Member at Melbourne Square Mall Add a tag Ap…" at bounding box center [384, 198] width 769 height 396
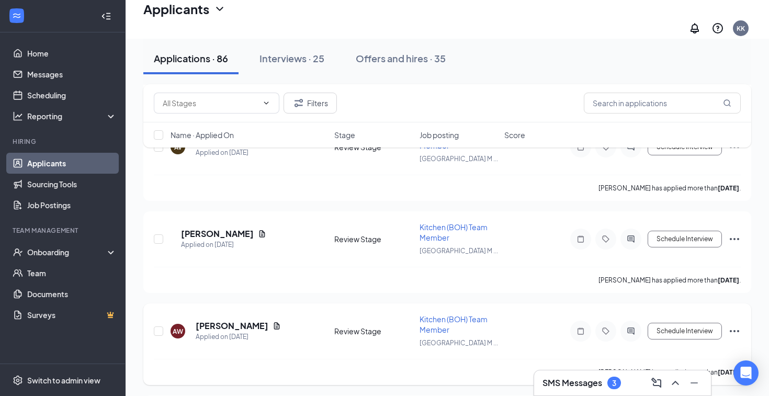
click at [222, 320] on h5 "Angel Welch" at bounding box center [232, 326] width 73 height 12
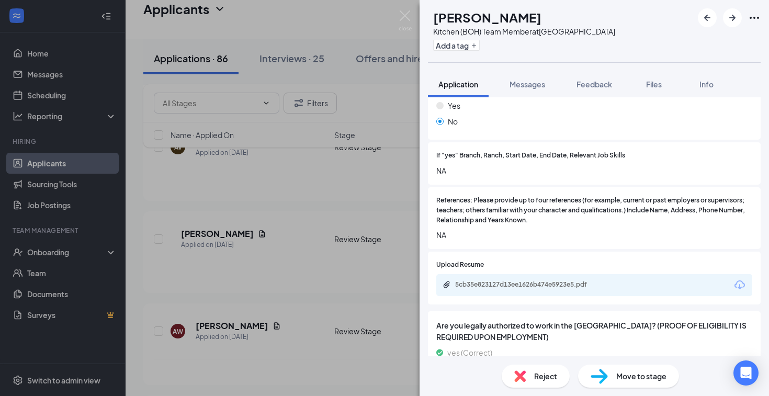
scroll to position [1339, 0]
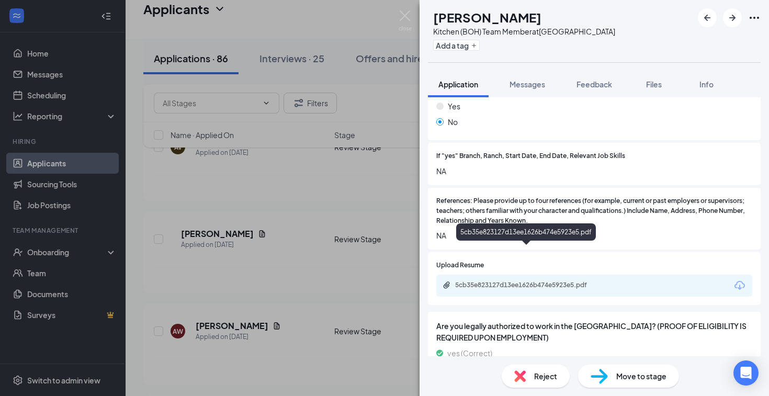
click at [503, 281] on div "5cb35e823127d13ee1626b474e5923e5.pdf" at bounding box center [528, 285] width 146 height 8
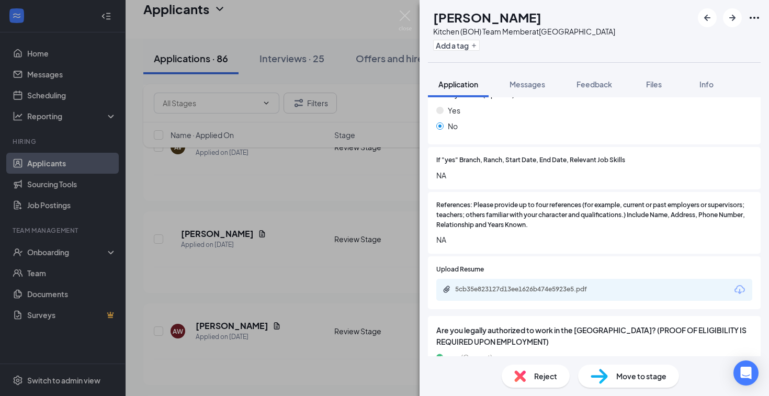
click at [630, 374] on span "Move to stage" at bounding box center [641, 376] width 50 height 12
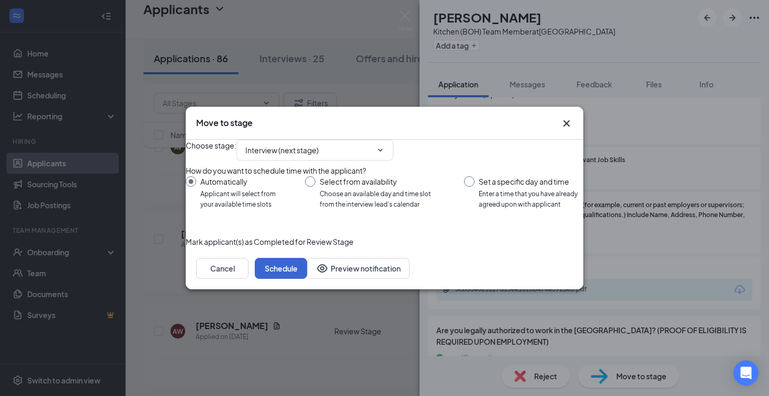
click at [307, 279] on button "Schedule" at bounding box center [281, 268] width 52 height 21
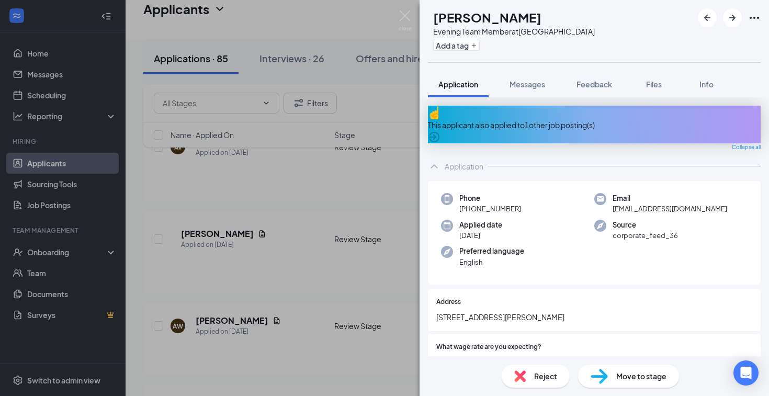
click at [312, 179] on div "AW Angel Welch Evening Team Member at Melbourne Square Mall Add a tag Applicati…" at bounding box center [384, 198] width 769 height 396
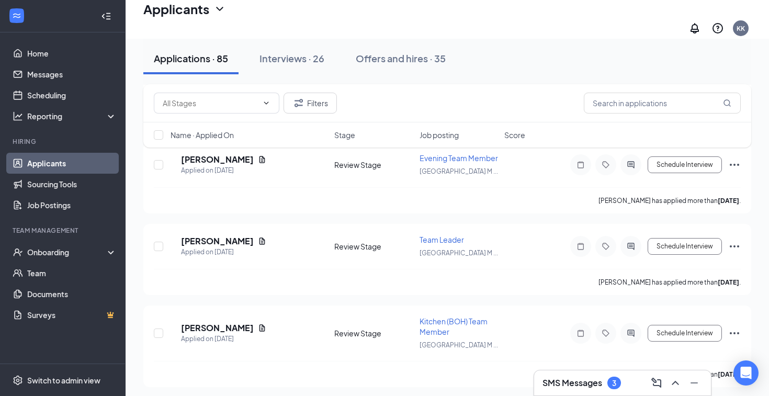
scroll to position [2456, 0]
click at [220, 323] on h5 "Wayne Lett" at bounding box center [217, 328] width 73 height 12
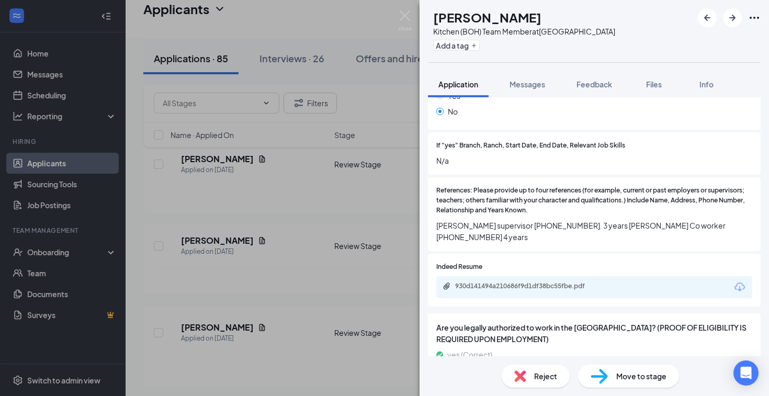
scroll to position [1188, 0]
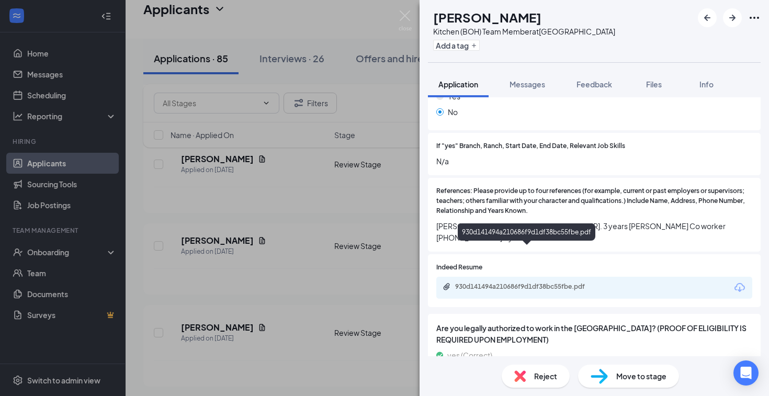
click at [480, 282] on div "930d141494a210686f9d1df38bc55fbe.pdf" at bounding box center [528, 286] width 146 height 8
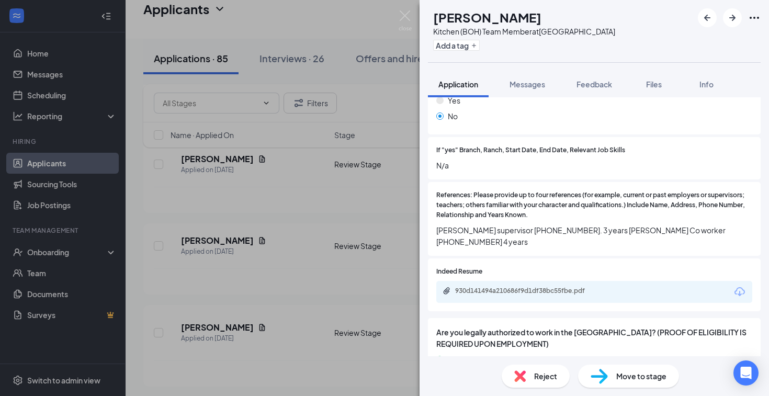
click at [312, 270] on div "WL Wayne Lett Kitchen (BOH) Team Member at Melbourne Square Mall Add a tag Appl…" at bounding box center [384, 198] width 769 height 396
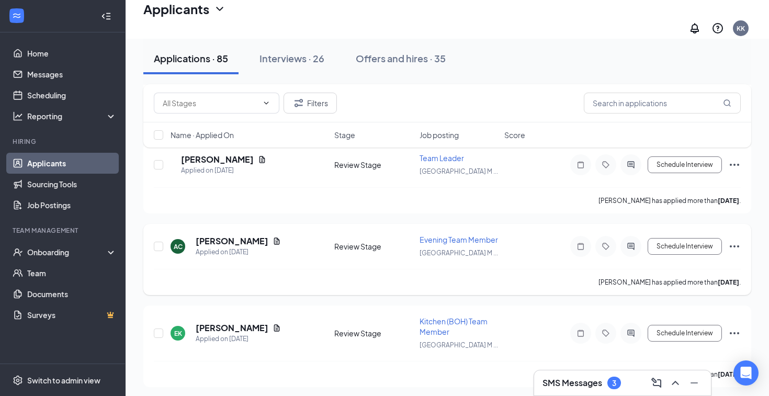
scroll to position [3661, 0]
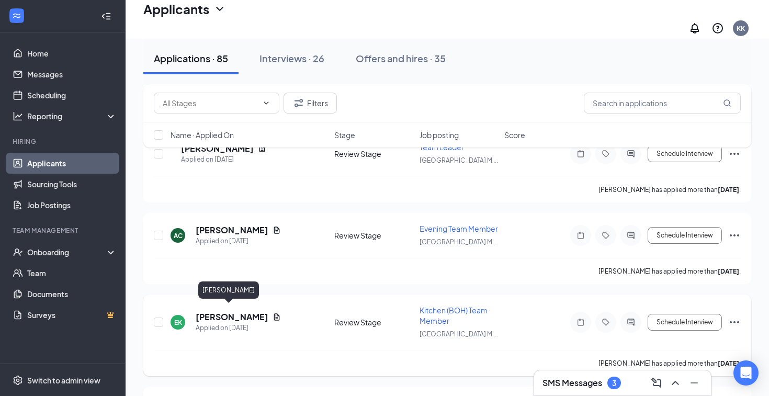
click at [226, 311] on h5 "Evonn Kuhn" at bounding box center [232, 317] width 73 height 12
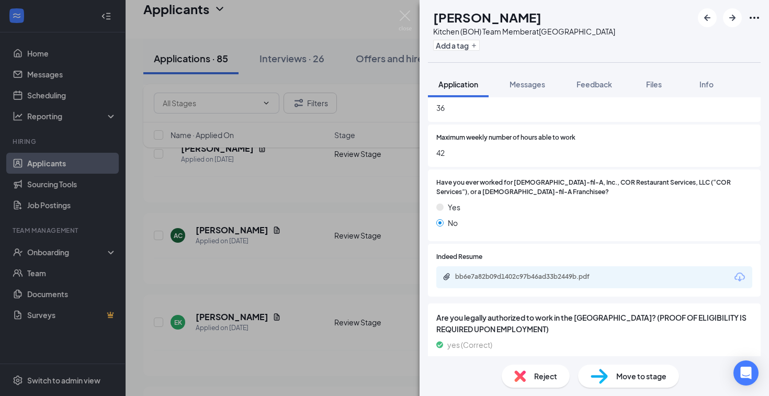
scroll to position [654, 0]
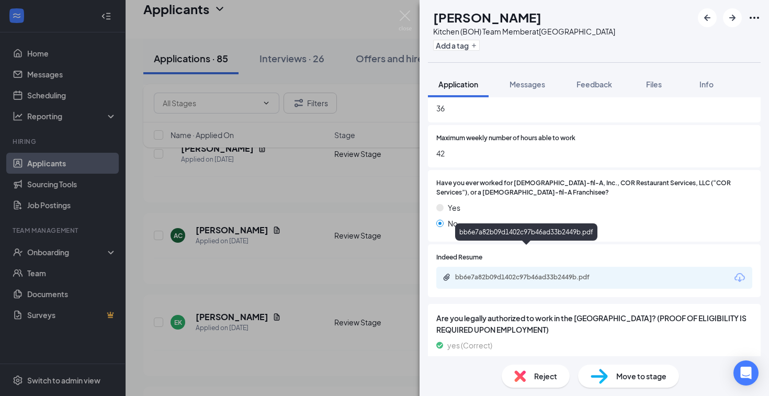
click at [515, 273] on div "bb6e7a82b09d1402c97b46ad33b2449b.pdf" at bounding box center [528, 277] width 146 height 8
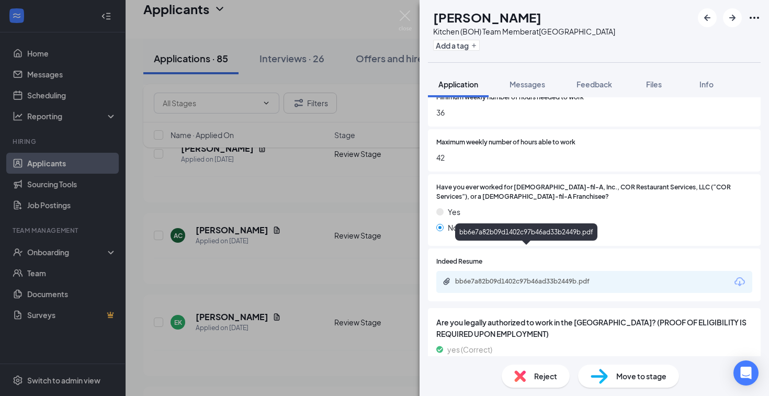
click at [319, 284] on div "EK Evonn Kuhn Kitchen (BOH) Team Member at Melbourne Square Mall Add a tag Appl…" at bounding box center [384, 198] width 769 height 396
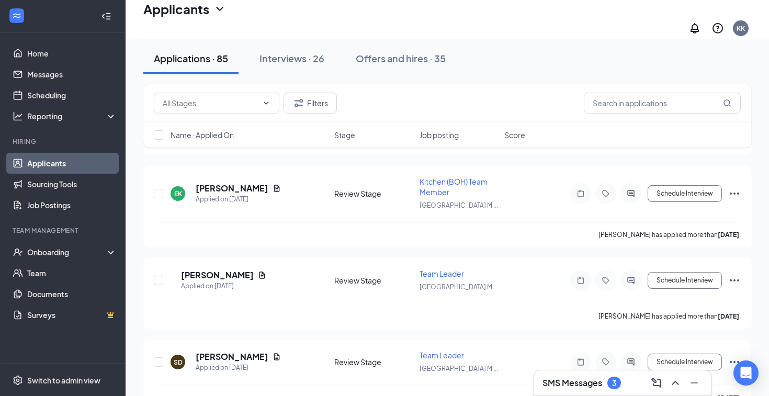
scroll to position [3789, 0]
click at [254, 270] on h5 "Gabriel Watermann" at bounding box center [217, 276] width 73 height 12
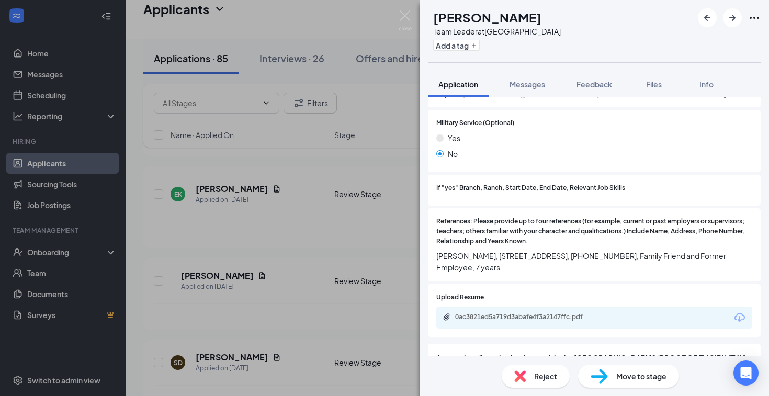
scroll to position [1330, 0]
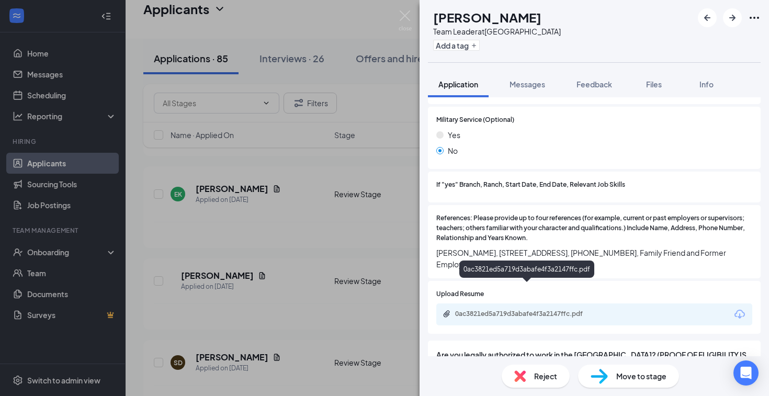
click at [513, 310] on div "0ac3821ed5a719d3abafe4f3a2147ffc.pdf" at bounding box center [528, 314] width 146 height 8
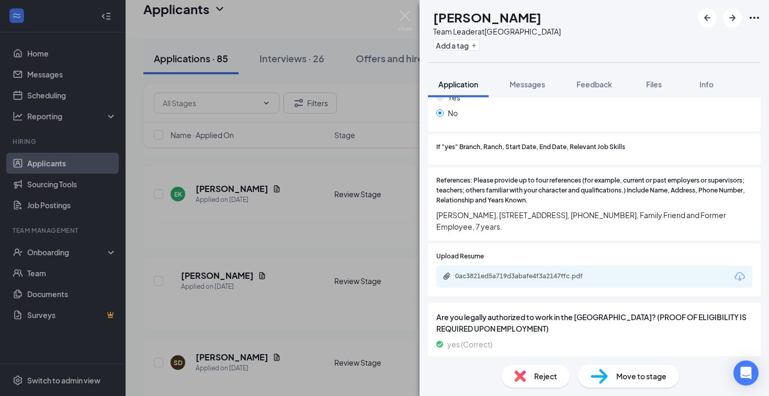
scroll to position [1367, 0]
click at [224, 315] on div "GW Gabriel Watermann Team Leader at Melbourne Square Mall Add a tag Application…" at bounding box center [384, 198] width 769 height 396
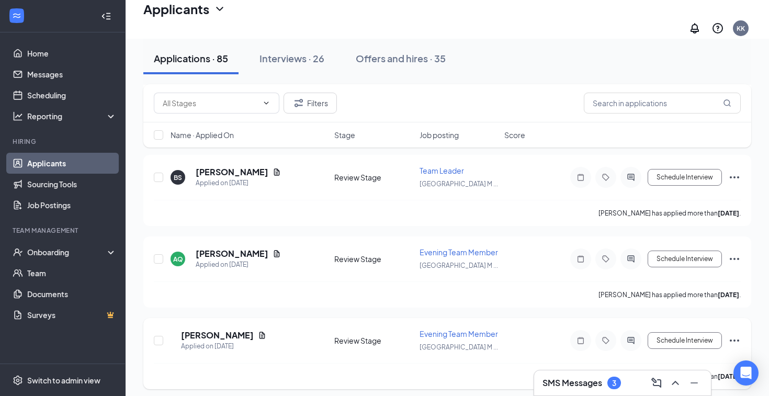
scroll to position [4055, 0]
click at [236, 331] on h5 "Iyanla Josephs" at bounding box center [217, 336] width 73 height 12
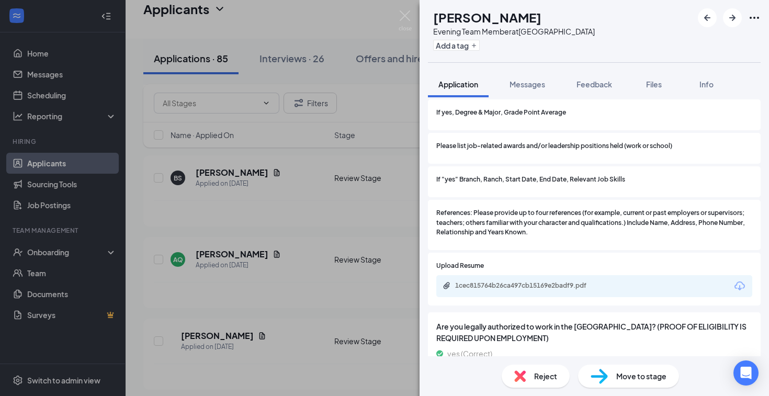
scroll to position [1002, 0]
click at [285, 297] on div "IJ Iyanla Josephs Evening Team Member at Melbourne Square Mall Add a tag Applic…" at bounding box center [384, 198] width 769 height 396
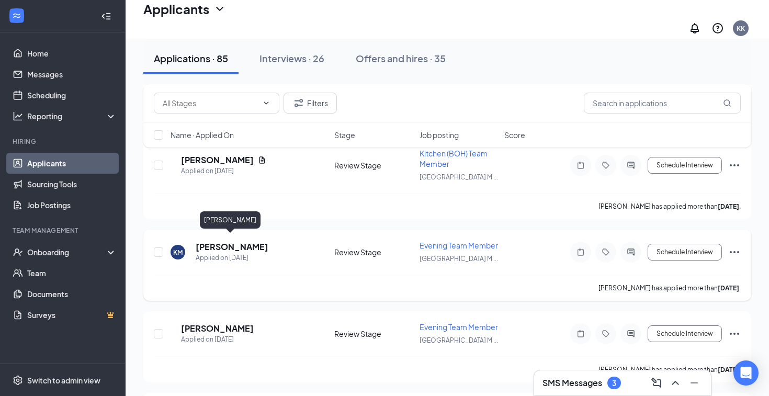
scroll to position [989, 0]
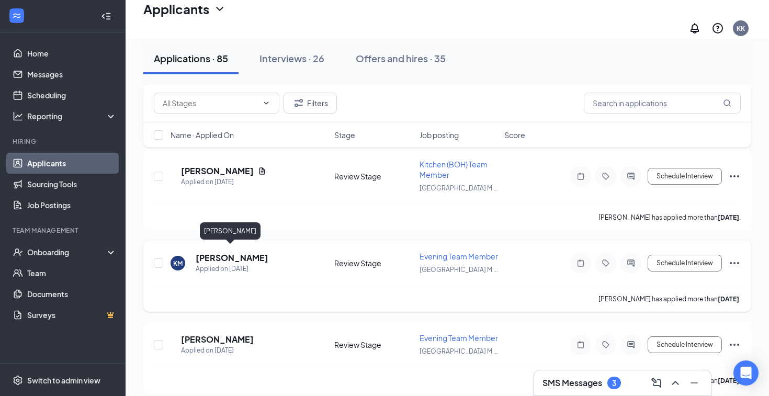
click at [245, 252] on h5 "Krystal Moede" at bounding box center [232, 258] width 73 height 12
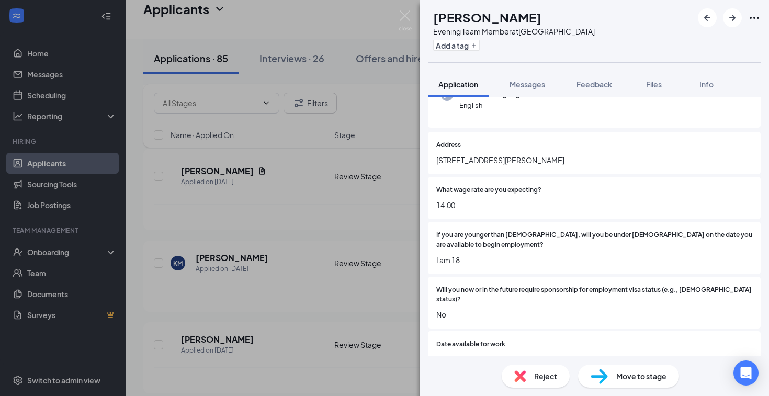
scroll to position [119, 0]
click at [619, 381] on span "Move to stage" at bounding box center [641, 376] width 50 height 12
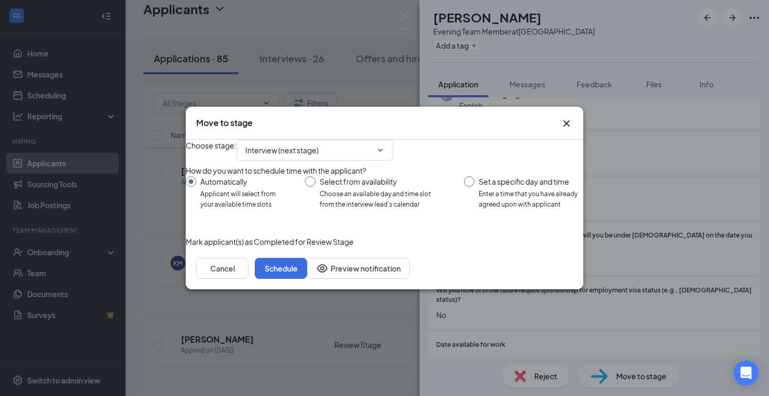
click at [565, 140] on div "Choose stage : Interview (next stage)" at bounding box center [384, 150] width 397 height 21
click at [565, 117] on icon "Cross" at bounding box center [566, 123] width 13 height 13
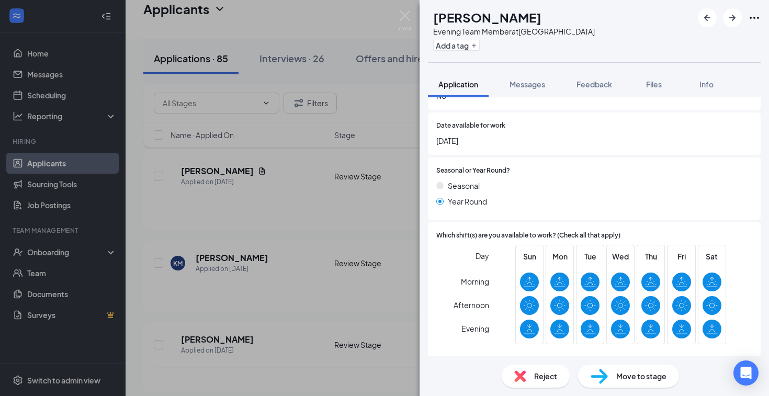
scroll to position [341, 0]
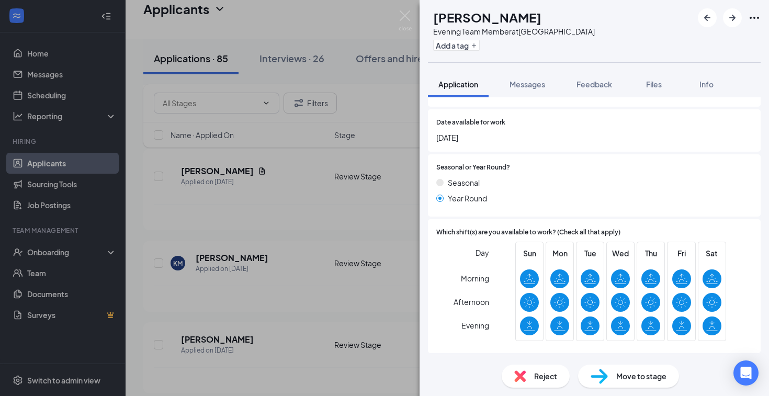
click at [599, 374] on img at bounding box center [598, 376] width 17 height 15
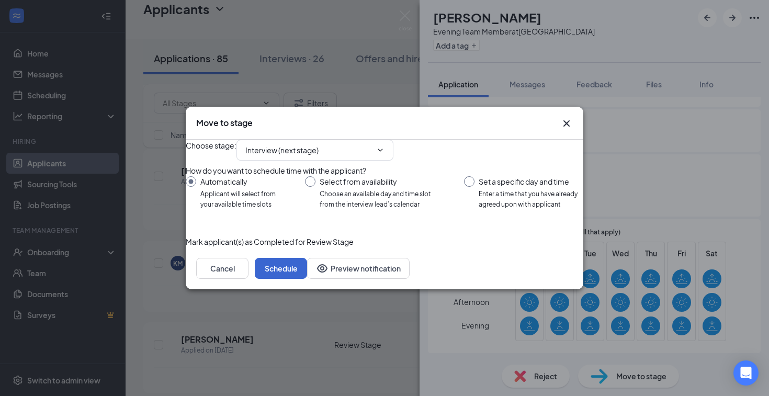
click at [307, 279] on button "Schedule" at bounding box center [281, 268] width 52 height 21
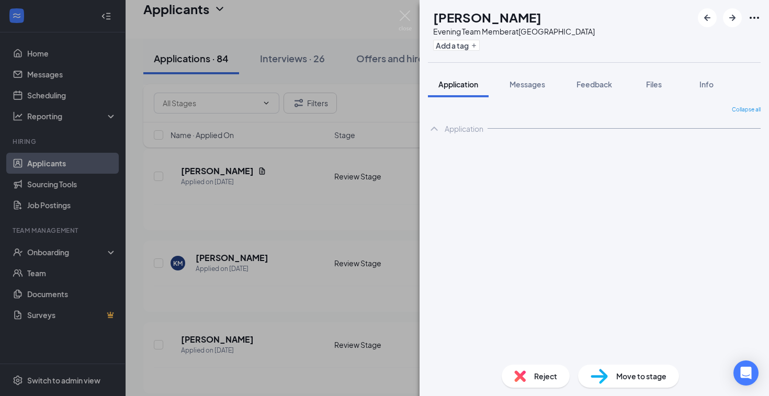
click at [319, 272] on div "SC shalena Carree Evening Team Member at Melbourne Square Mall Add a tag Applic…" at bounding box center [384, 198] width 769 height 396
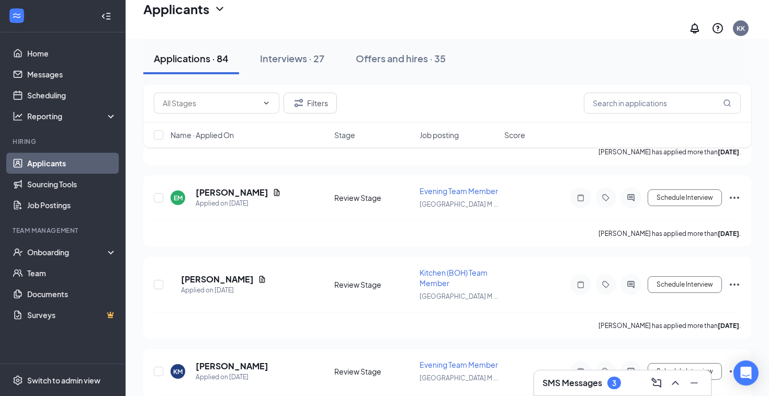
scroll to position [880, 0]
click at [307, 63] on div "Interviews · 27" at bounding box center [292, 58] width 64 height 13
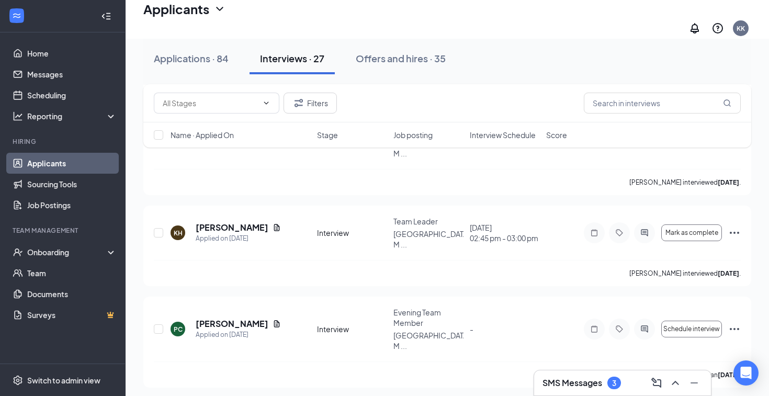
scroll to position [2183, 0]
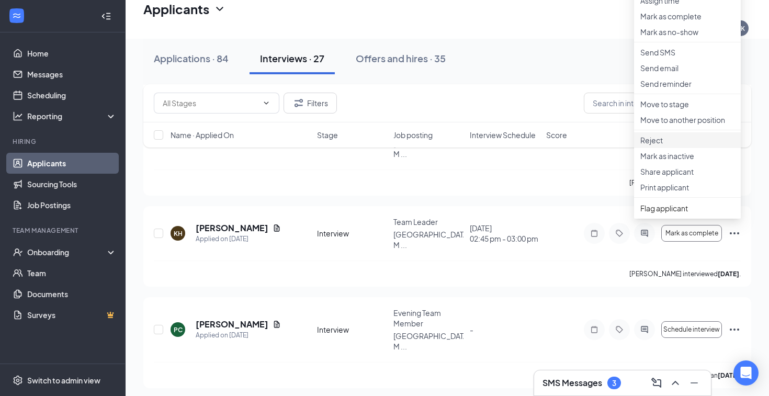
click at [669, 145] on p "Reject" at bounding box center [687, 140] width 94 height 10
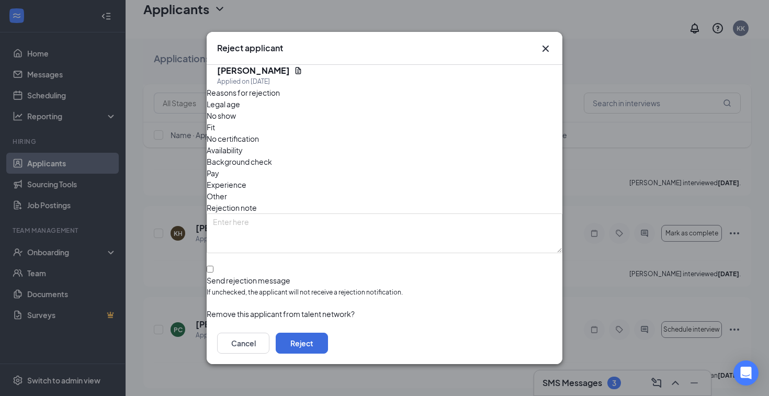
click at [546, 51] on icon "Cross" at bounding box center [545, 49] width 6 height 6
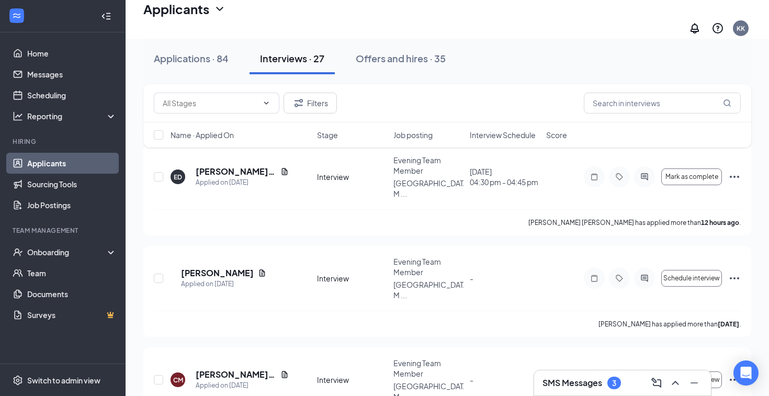
scroll to position [64, 0]
click at [578, 387] on h3 "SMS Messages" at bounding box center [572, 383] width 60 height 12
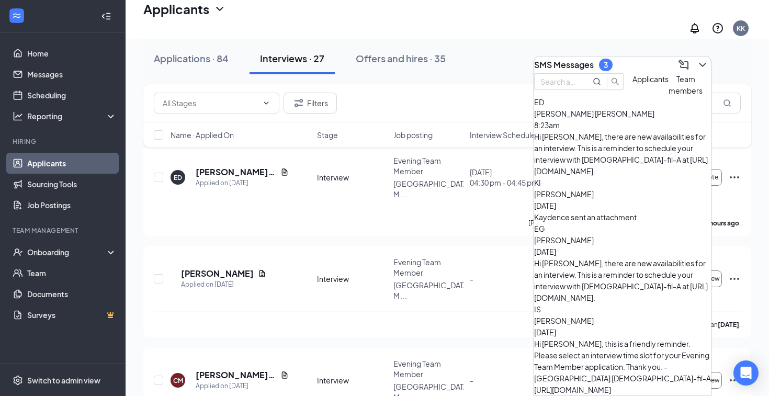
click at [588, 211] on div "Kaydence sent an attachment" at bounding box center [622, 217] width 177 height 12
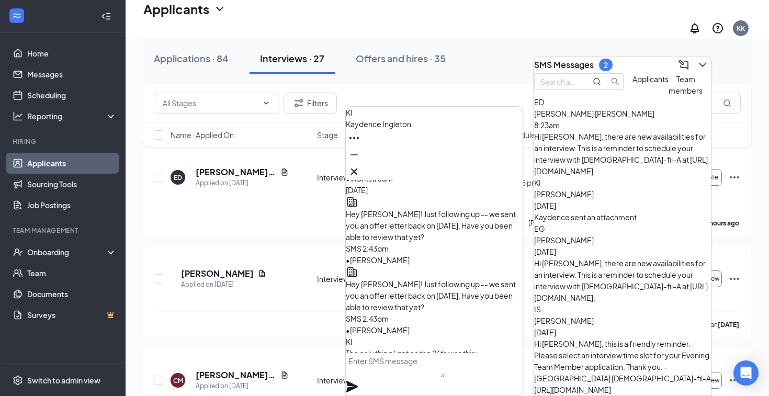
scroll to position [-189, 0]
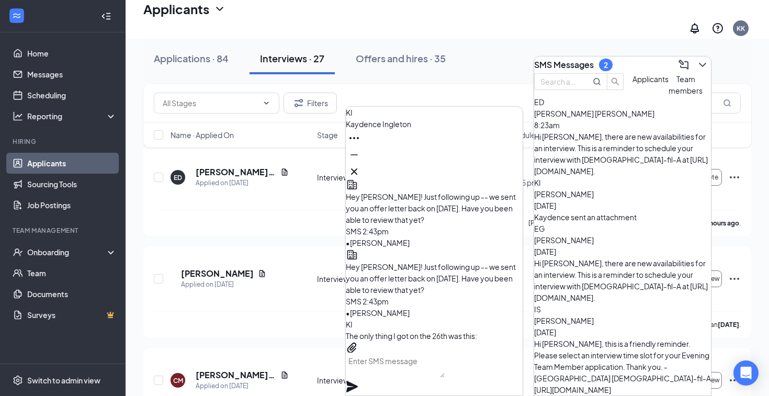
click at [461, 366] on p "66398159fb537a8efb53eb86e3c49401.png" at bounding box center [434, 372] width 177 height 12
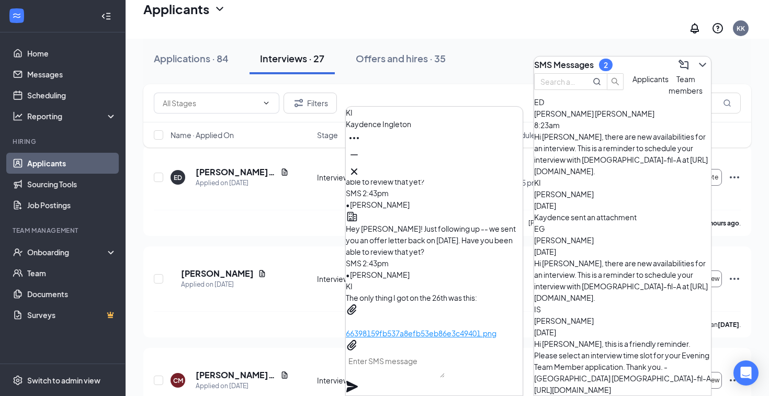
click at [447, 363] on p "66398159fb537a8efb53eb86e3c49401.png" at bounding box center [434, 369] width 177 height 12
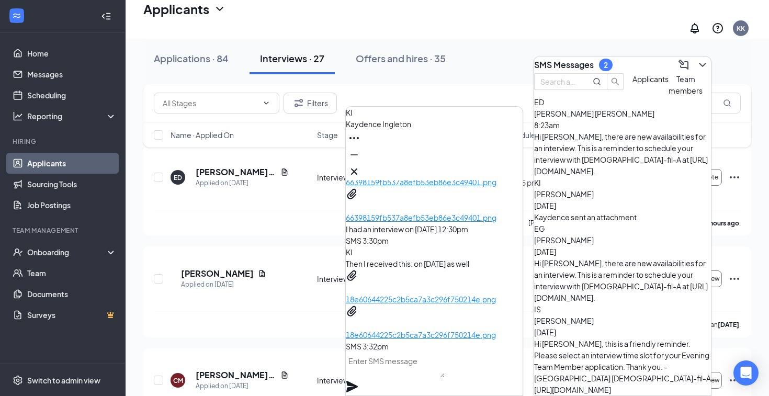
scroll to position [0, 0]
click at [418, 294] on p "18e60644225c2b5ca7a3c296f750214e.png" at bounding box center [434, 300] width 177 height 12
click at [416, 330] on p "18e60644225c2b5ca7a3c296f750214e.png" at bounding box center [434, 336] width 177 height 12
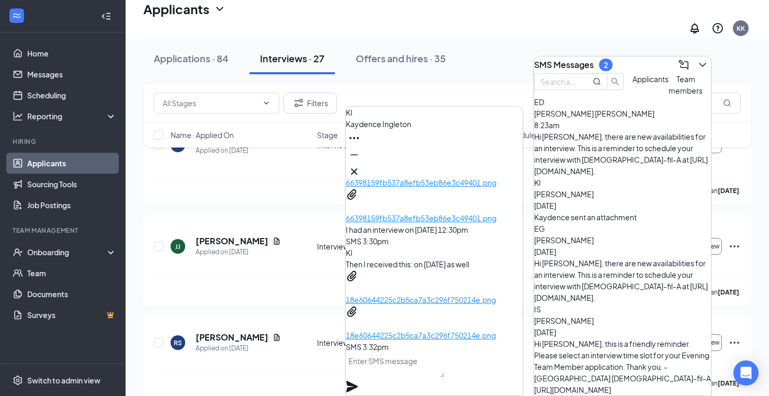
scroll to position [470, 0]
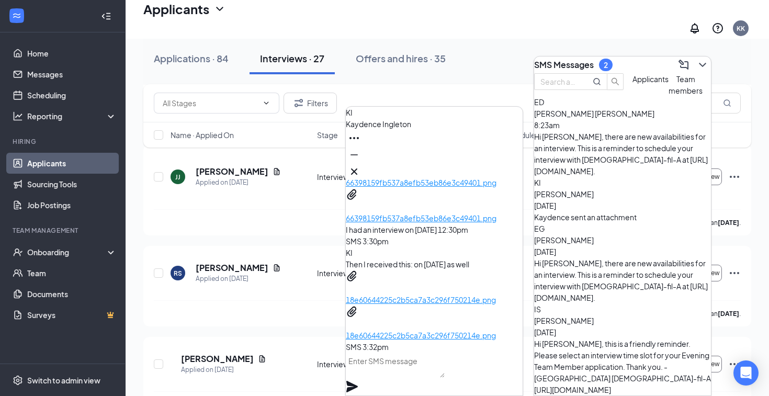
click at [390, 378] on textarea at bounding box center [395, 365] width 99 height 25
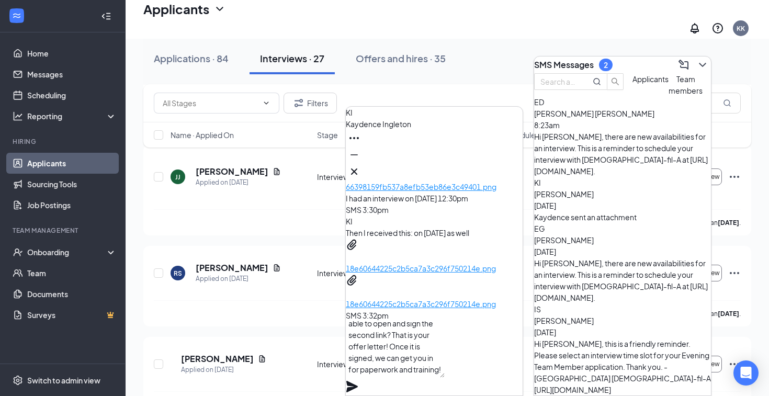
scroll to position [12, 0]
type textarea "Hey there! Yes -- Were you able to open and sign the second link? That is your …"
click at [358, 381] on icon "Plane" at bounding box center [352, 387] width 12 height 12
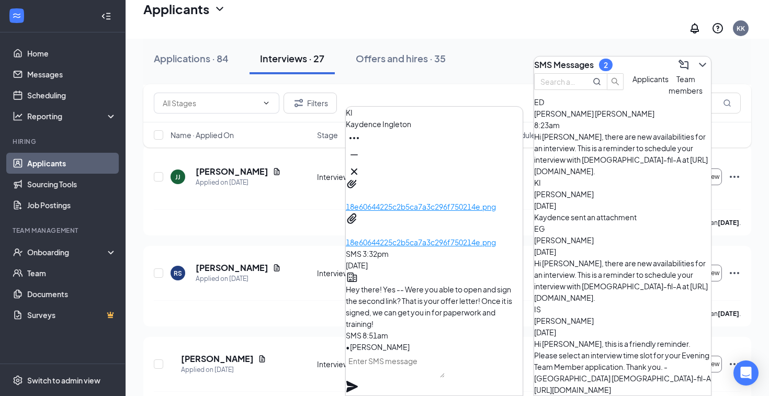
scroll to position [0, 0]
